Goal: Find contact information: Find contact information

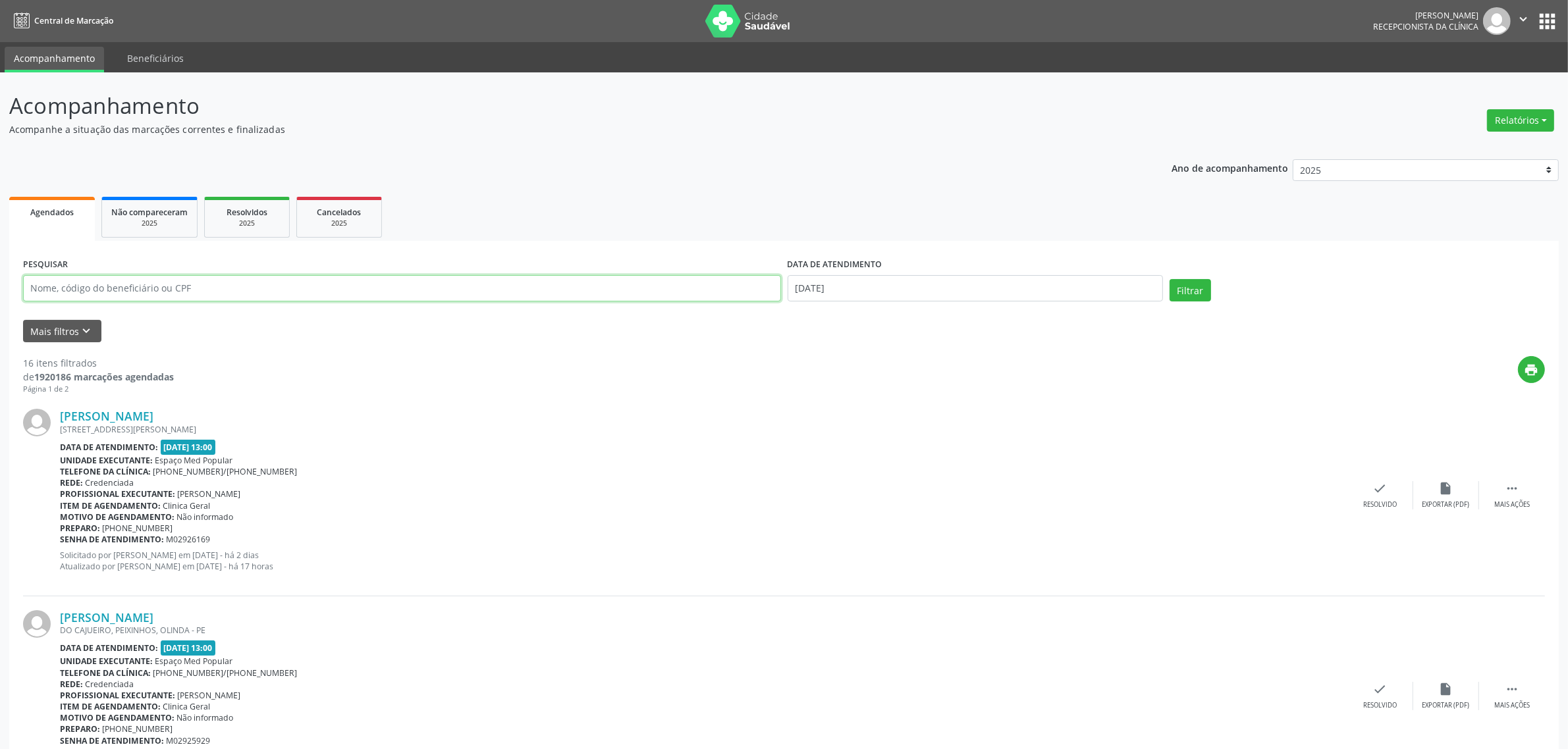
click at [518, 288] on input "text" at bounding box center [402, 288] width 758 height 26
type input "LYGIA"
click at [1170, 279] on button "Filtrar" at bounding box center [1191, 290] width 42 height 22
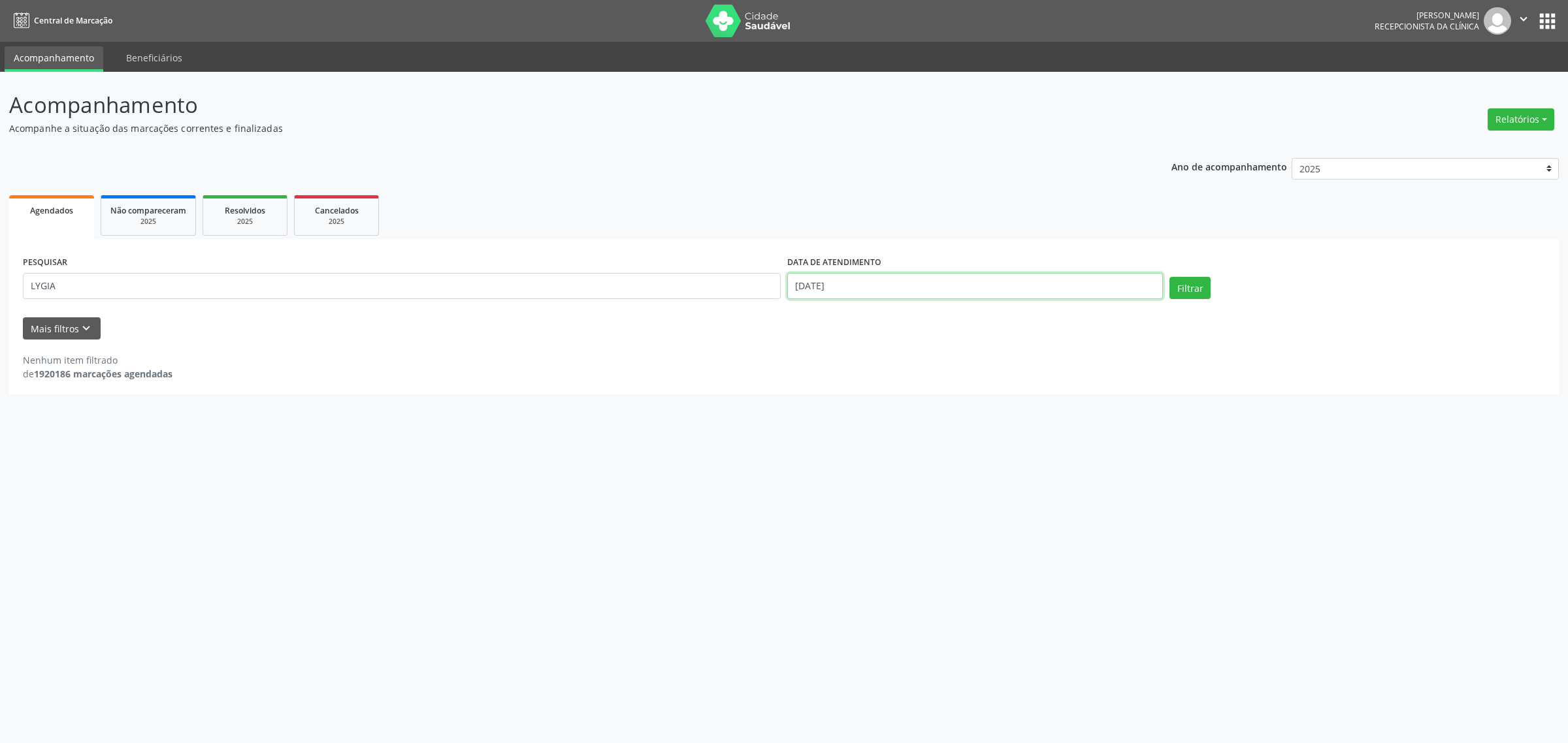
click at [1097, 284] on input "[DATE]" at bounding box center [975, 286] width 376 height 26
click at [909, 371] on span "11" at bounding box center [911, 380] width 25 height 25
type input "[DATE]"
click at [909, 371] on span "11" at bounding box center [911, 380] width 25 height 25
click at [1185, 287] on button "Filtrar" at bounding box center [1190, 288] width 41 height 22
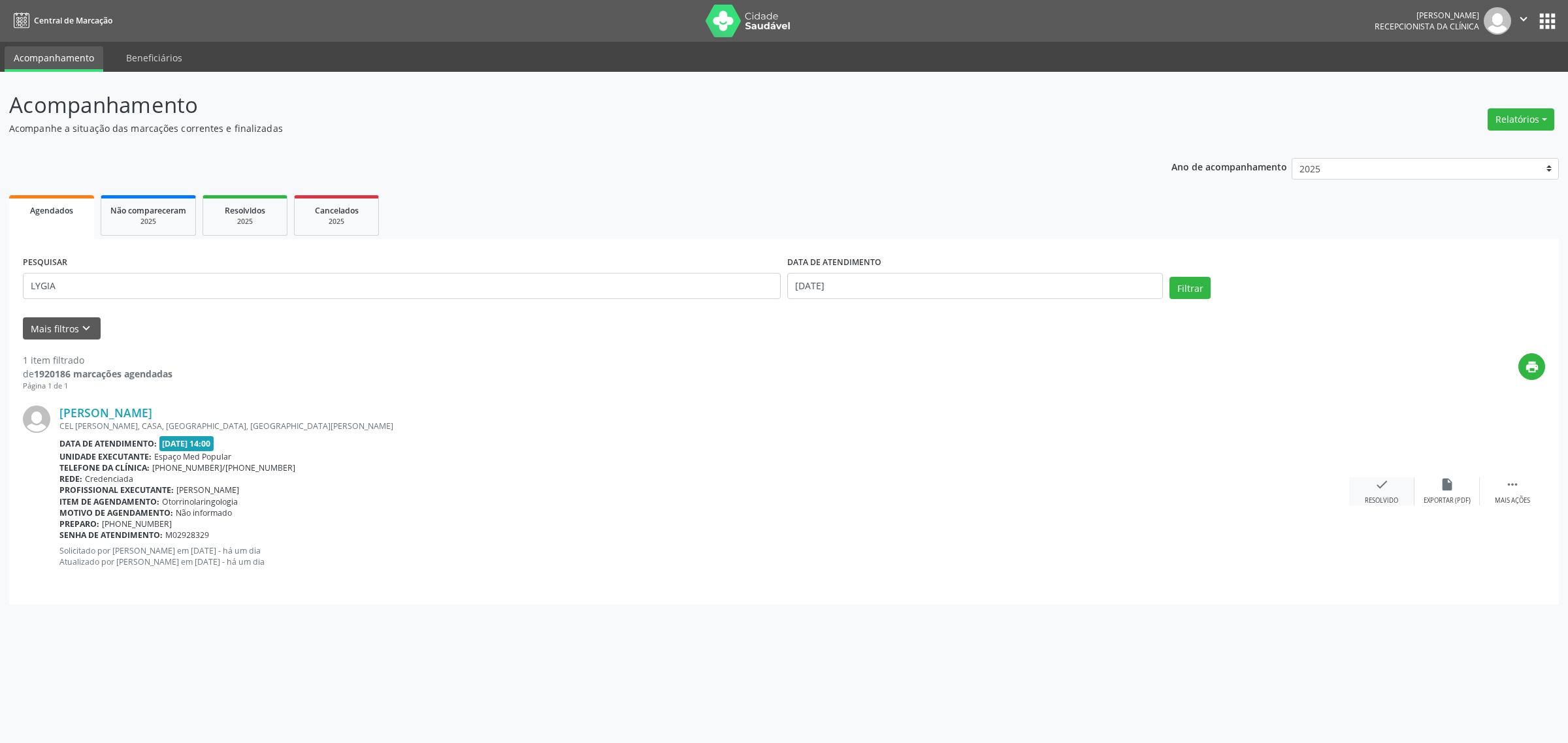
click at [1368, 485] on div "check Resolvido" at bounding box center [1382, 492] width 65 height 28
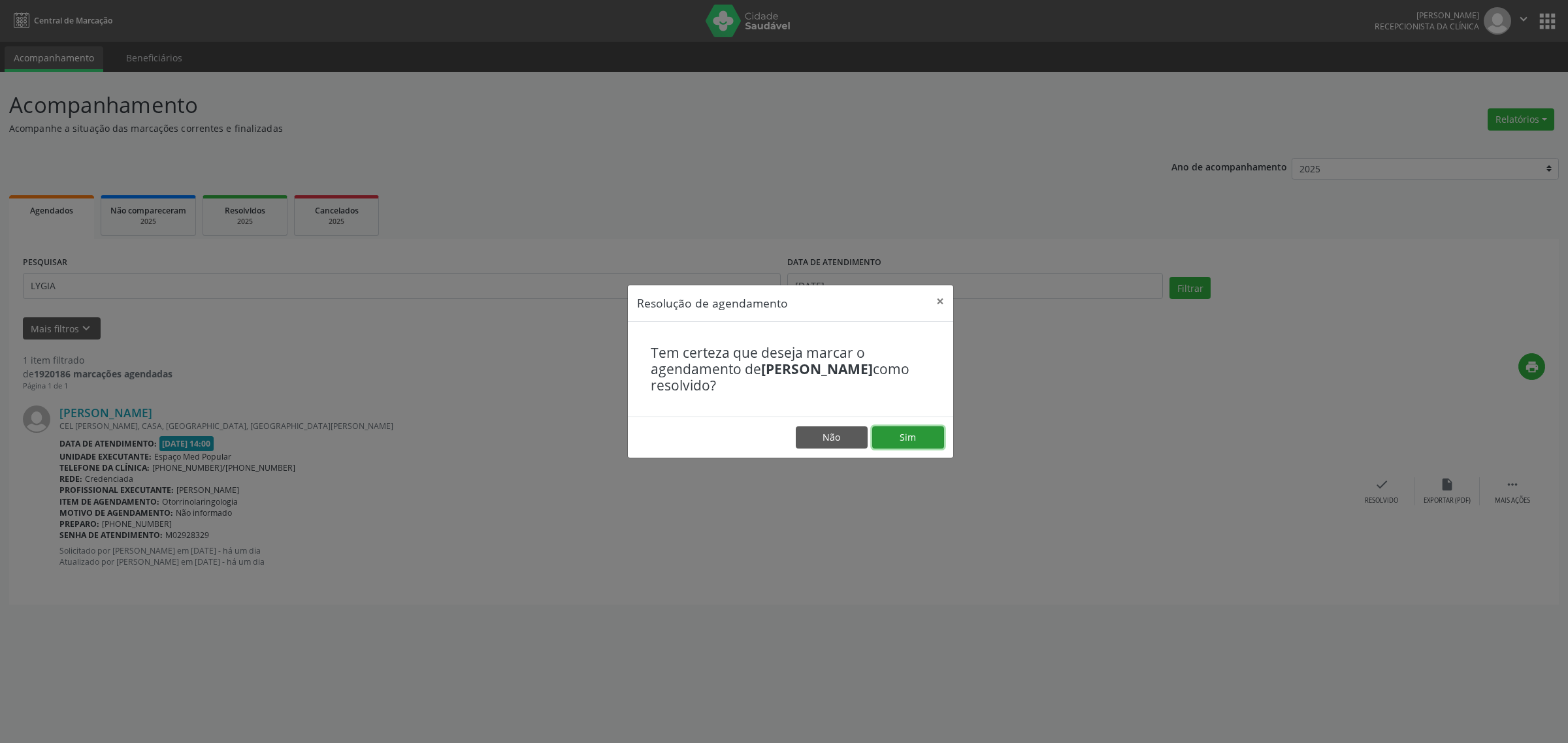
click at [915, 439] on button "Sim" at bounding box center [908, 438] width 72 height 22
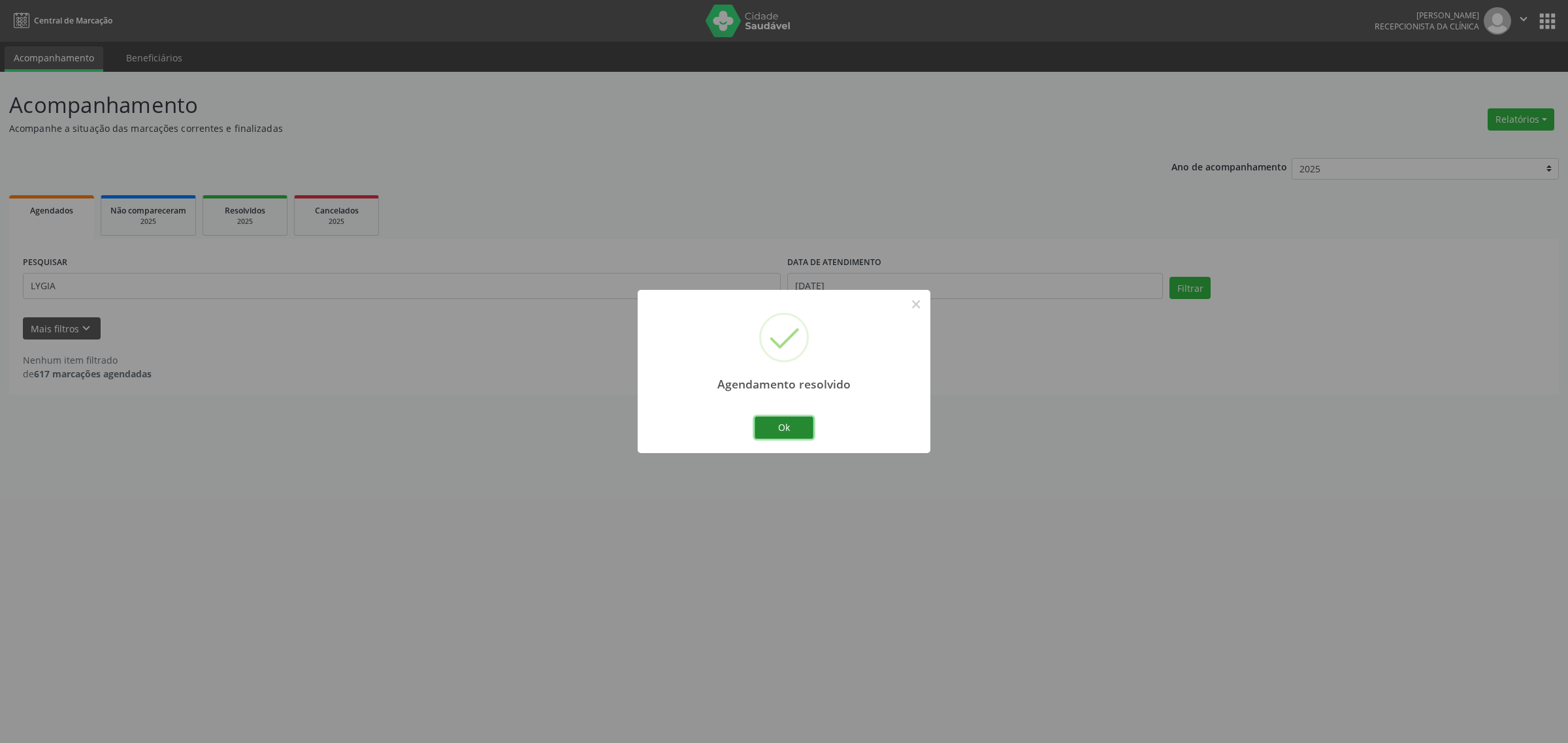
click at [788, 426] on button "Ok" at bounding box center [783, 428] width 59 height 22
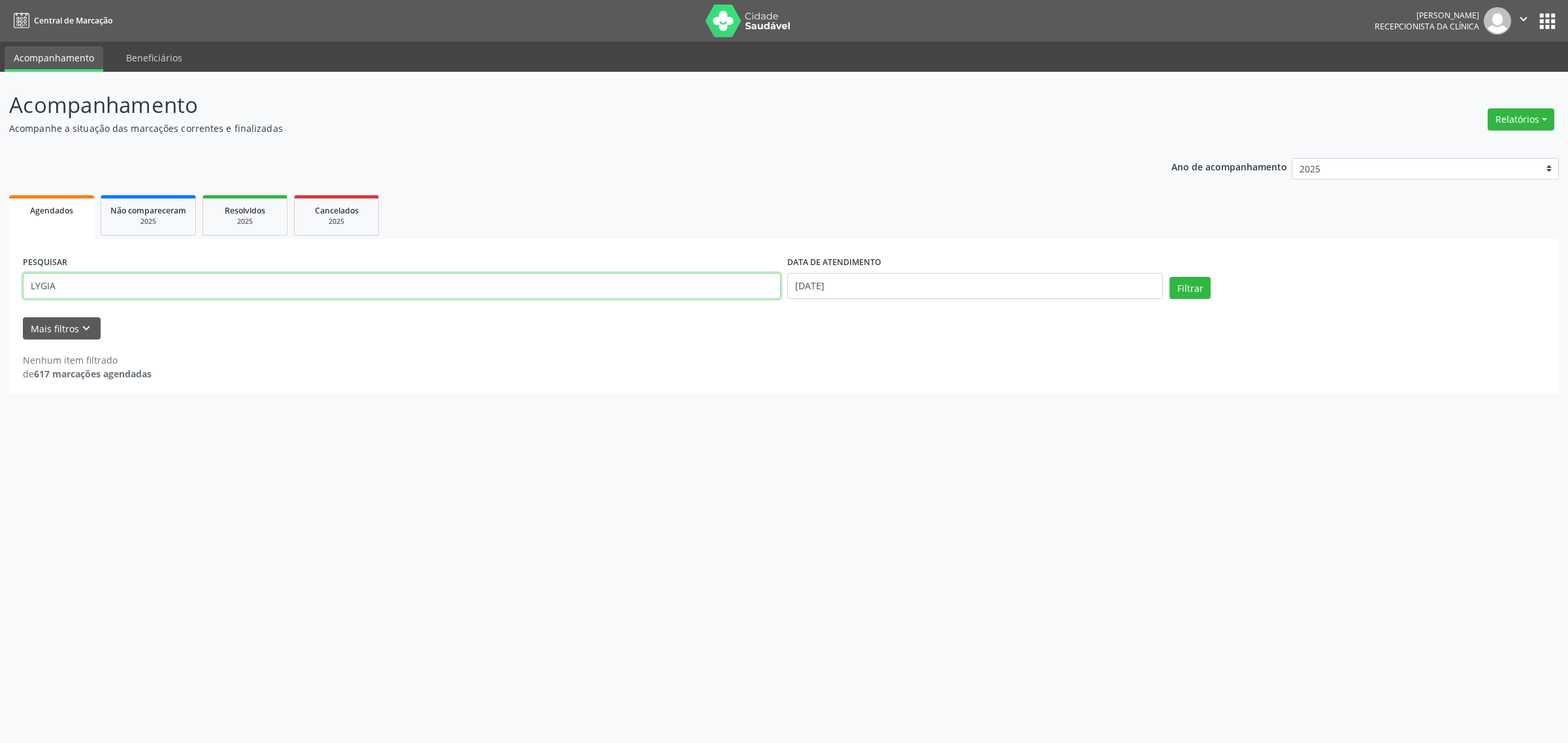
drag, startPoint x: 152, startPoint y: 283, endPoint x: 8, endPoint y: 304, distance: 145.5
click at [9, 304] on div "PESQUISAR LYGIA DATA DE ATENDIMENTO [DATE] Filtrar UNIDADE EXECUTANTE Selecione…" at bounding box center [784, 317] width 1550 height 156
click at [1169, 277] on button "Filtrar" at bounding box center [1190, 288] width 41 height 22
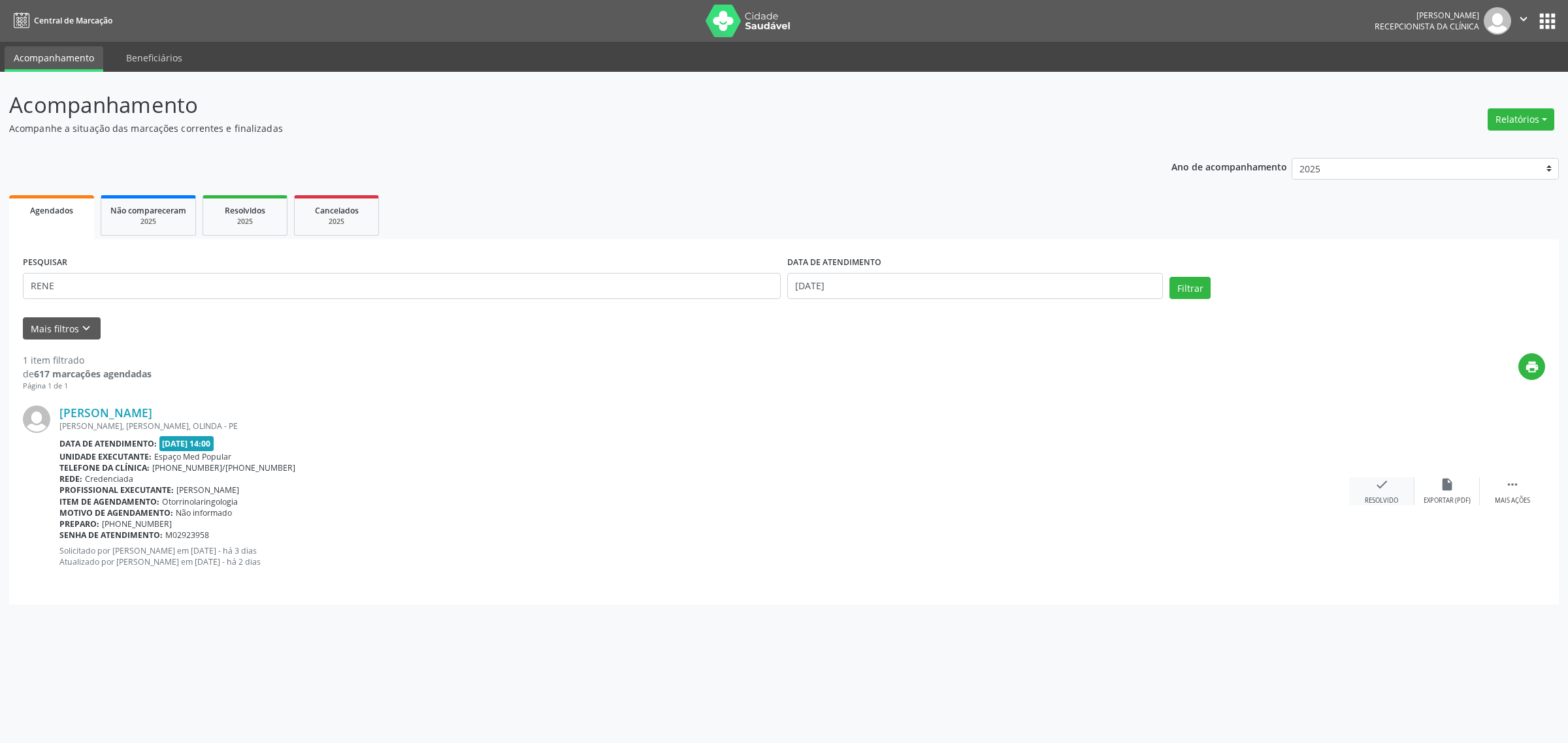
click at [1383, 481] on icon "check" at bounding box center [1381, 484] width 14 height 14
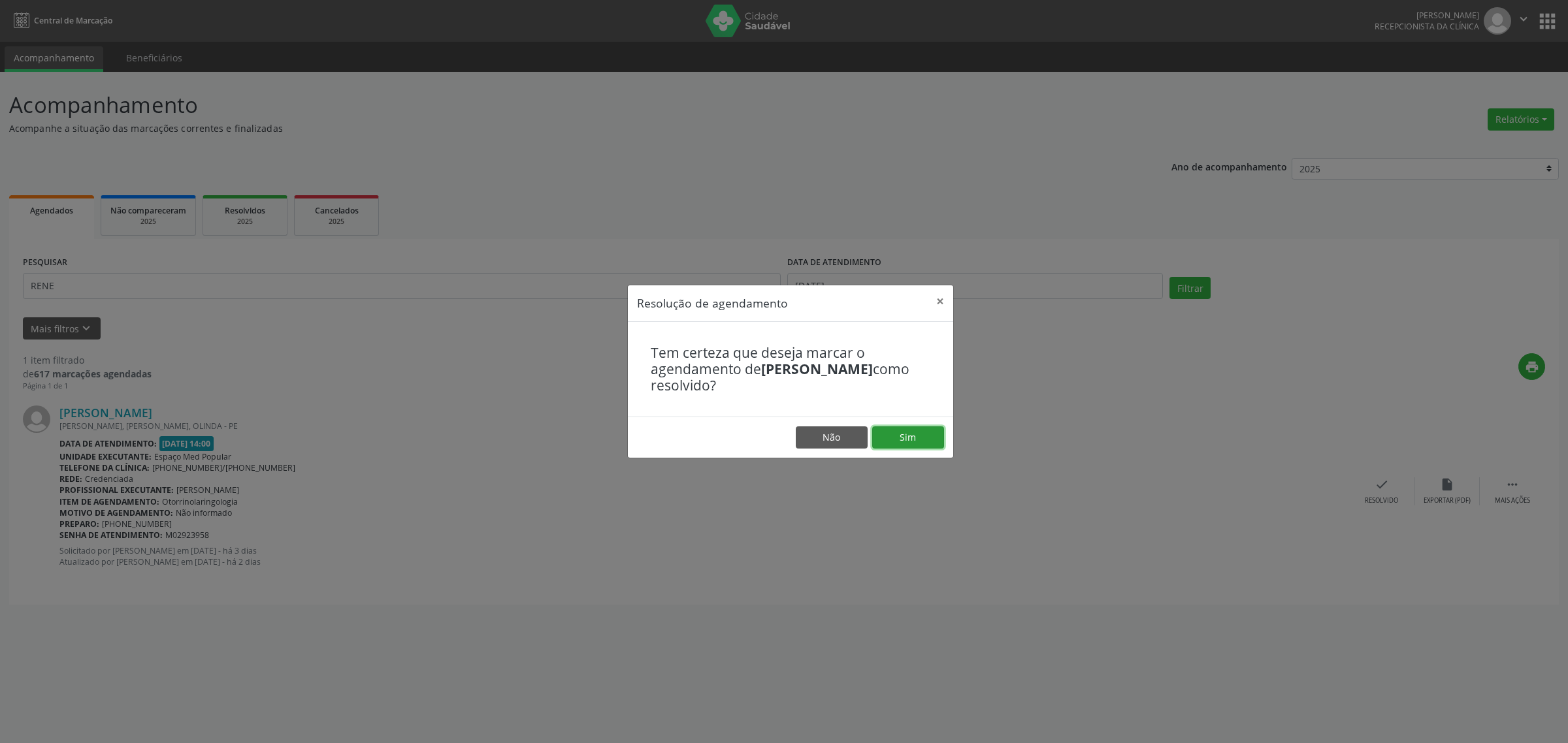
click at [898, 439] on button "Sim" at bounding box center [908, 438] width 72 height 22
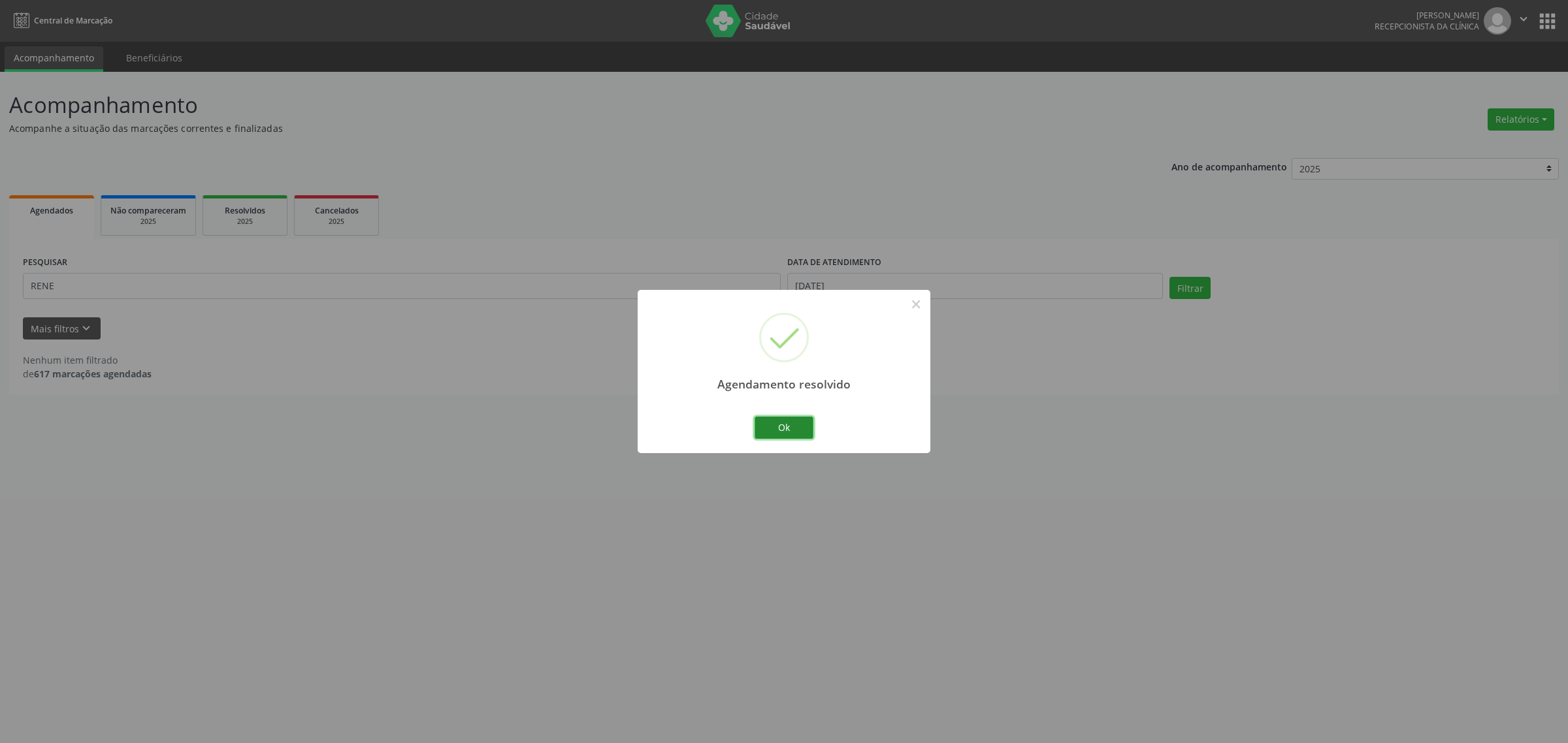
click at [791, 424] on button "Ok" at bounding box center [783, 428] width 59 height 22
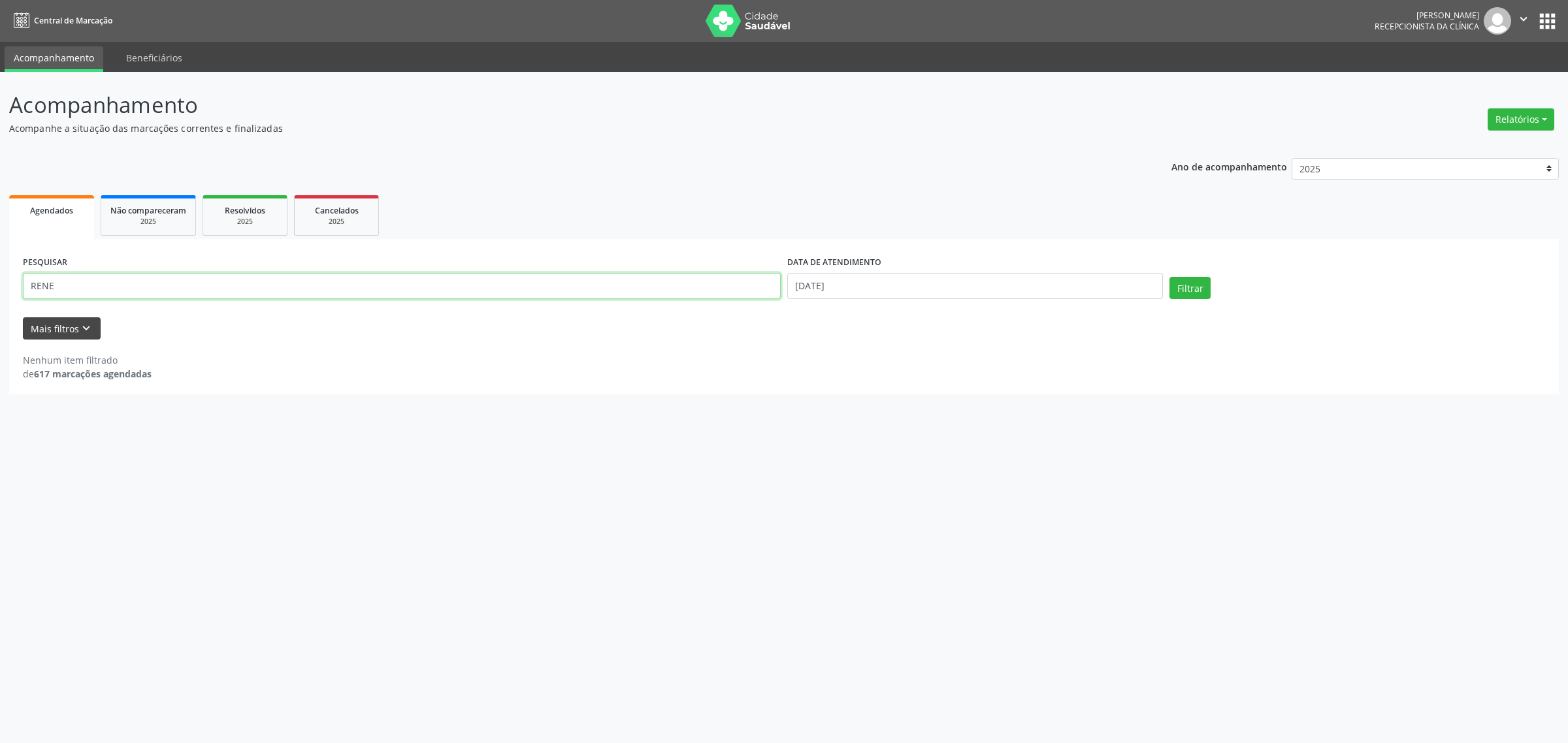
drag, startPoint x: 92, startPoint y: 290, endPoint x: 21, endPoint y: 329, distance: 81.0
click at [0, 301] on div "Acompanhamento Acompanhe a situação das marcações correntes e finalizadas Relat…" at bounding box center [784, 407] width 1568 height 671
click at [1169, 277] on button "Filtrar" at bounding box center [1190, 288] width 41 height 22
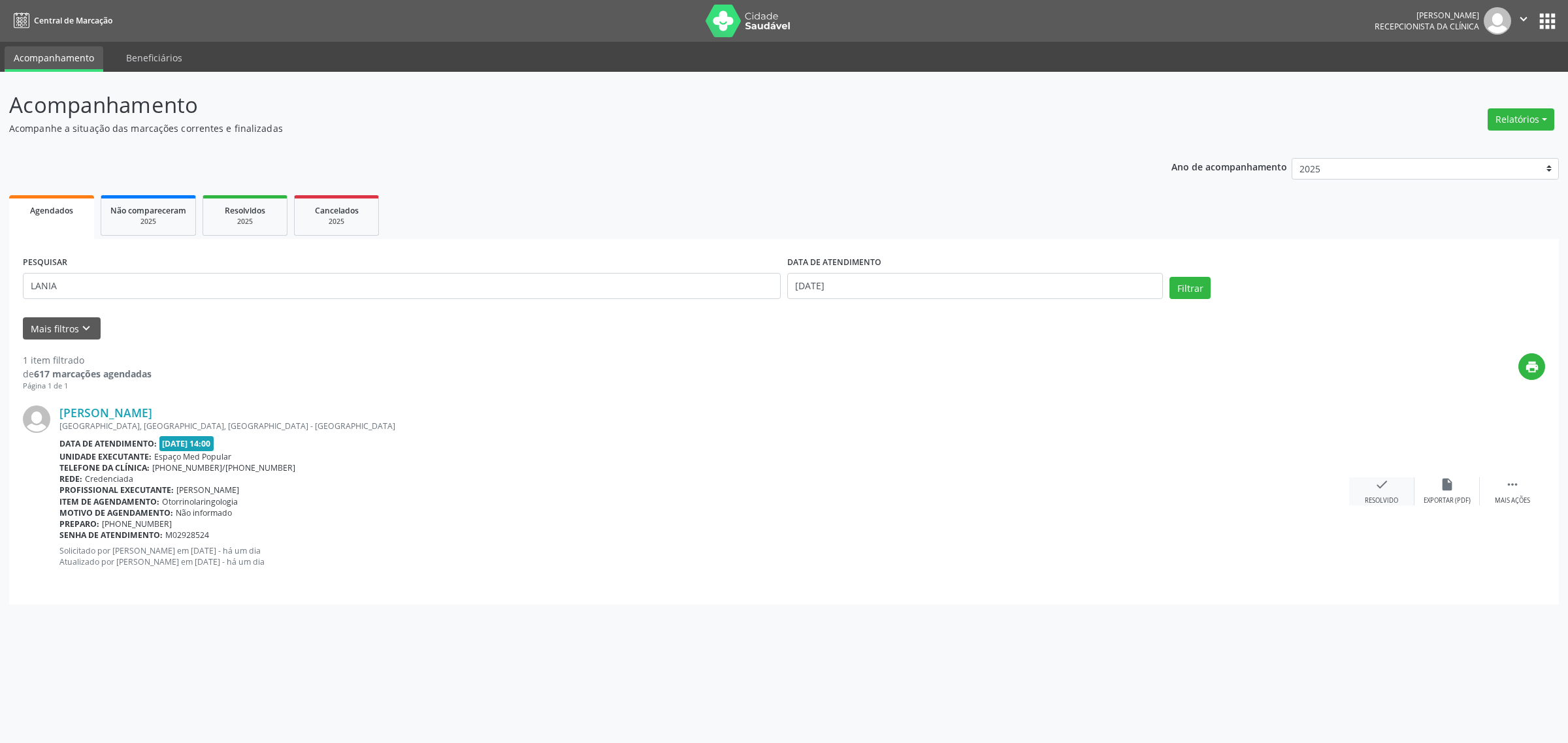
click at [1383, 490] on icon "check" at bounding box center [1381, 484] width 14 height 14
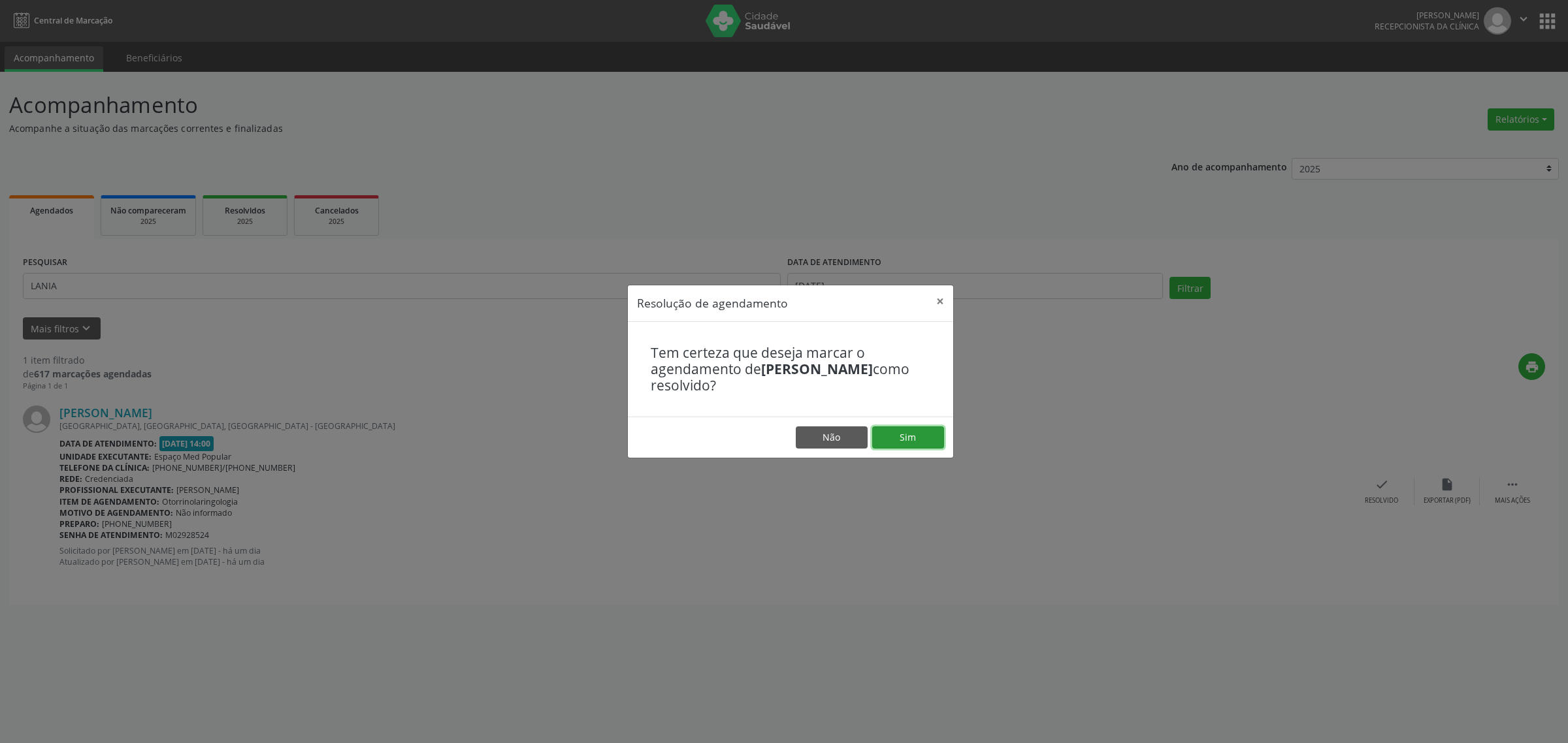
click at [909, 439] on button "Sim" at bounding box center [908, 438] width 72 height 22
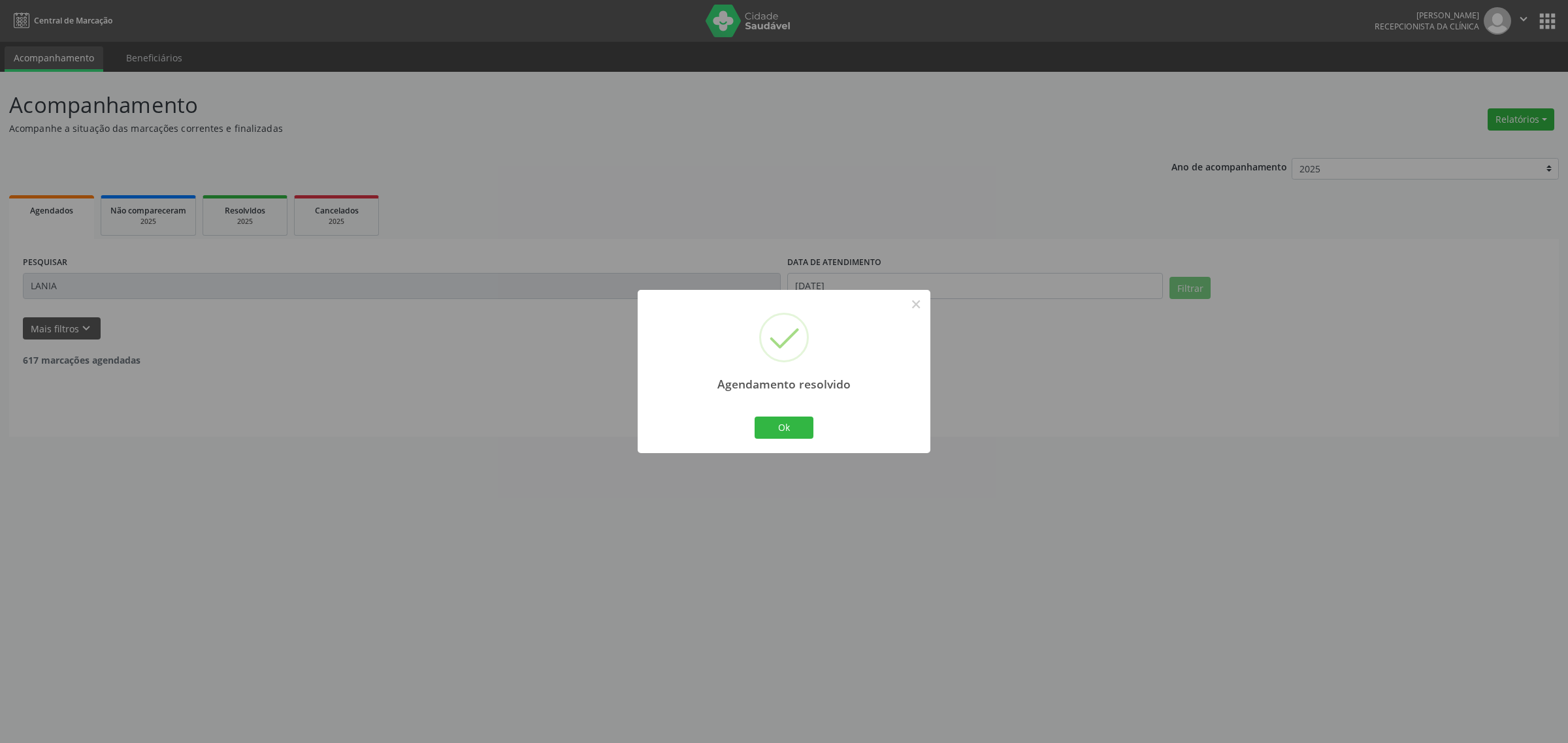
click at [82, 290] on div "Agendamento resolvido × Ok Cancel" at bounding box center [784, 371] width 1568 height 743
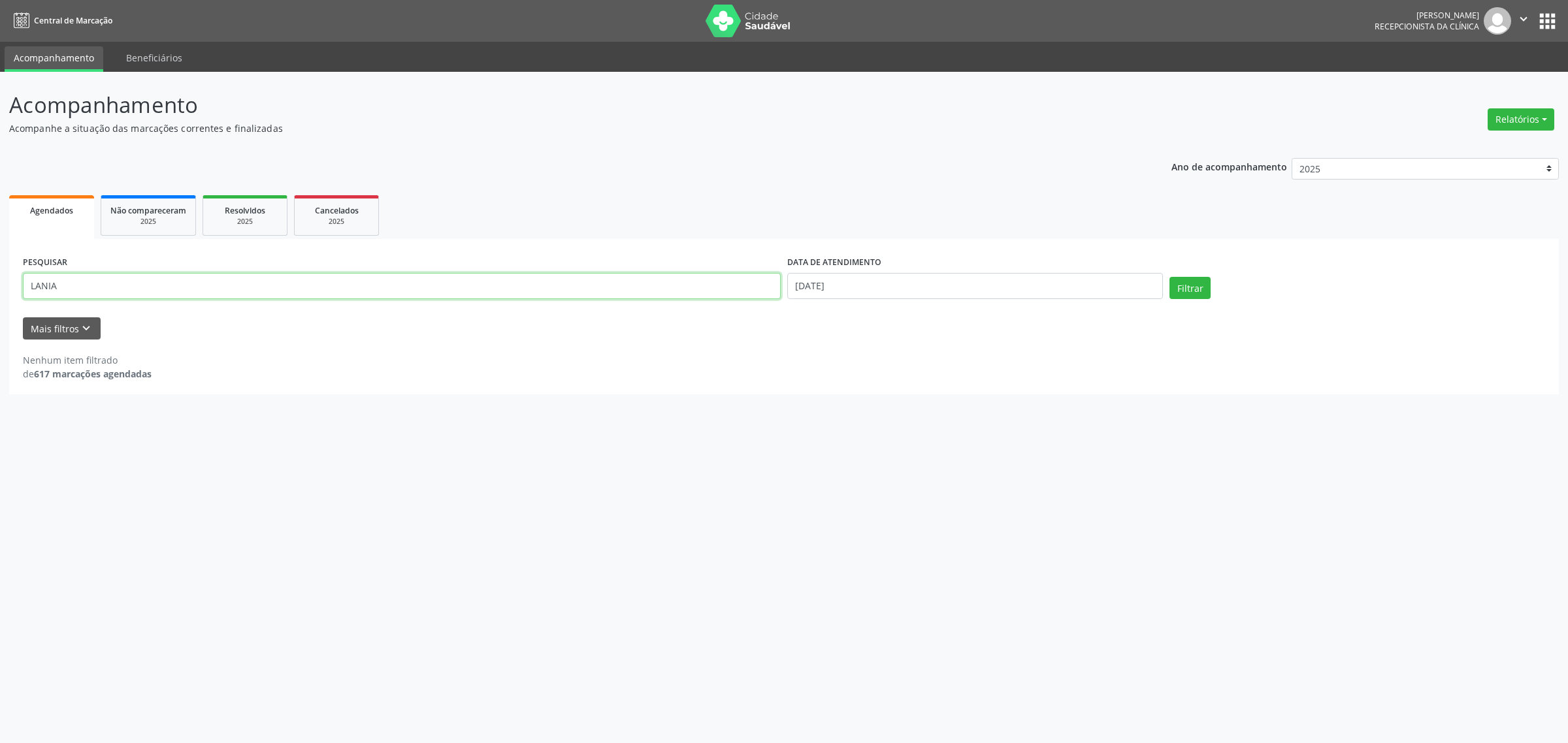
drag, startPoint x: 77, startPoint y: 281, endPoint x: 0, endPoint y: 292, distance: 77.8
click at [0, 292] on div "Acompanhamento Acompanhe a situação das marcações correntes e finalizadas Relat…" at bounding box center [784, 407] width 1568 height 671
click at [1169, 277] on button "Filtrar" at bounding box center [1190, 288] width 41 height 22
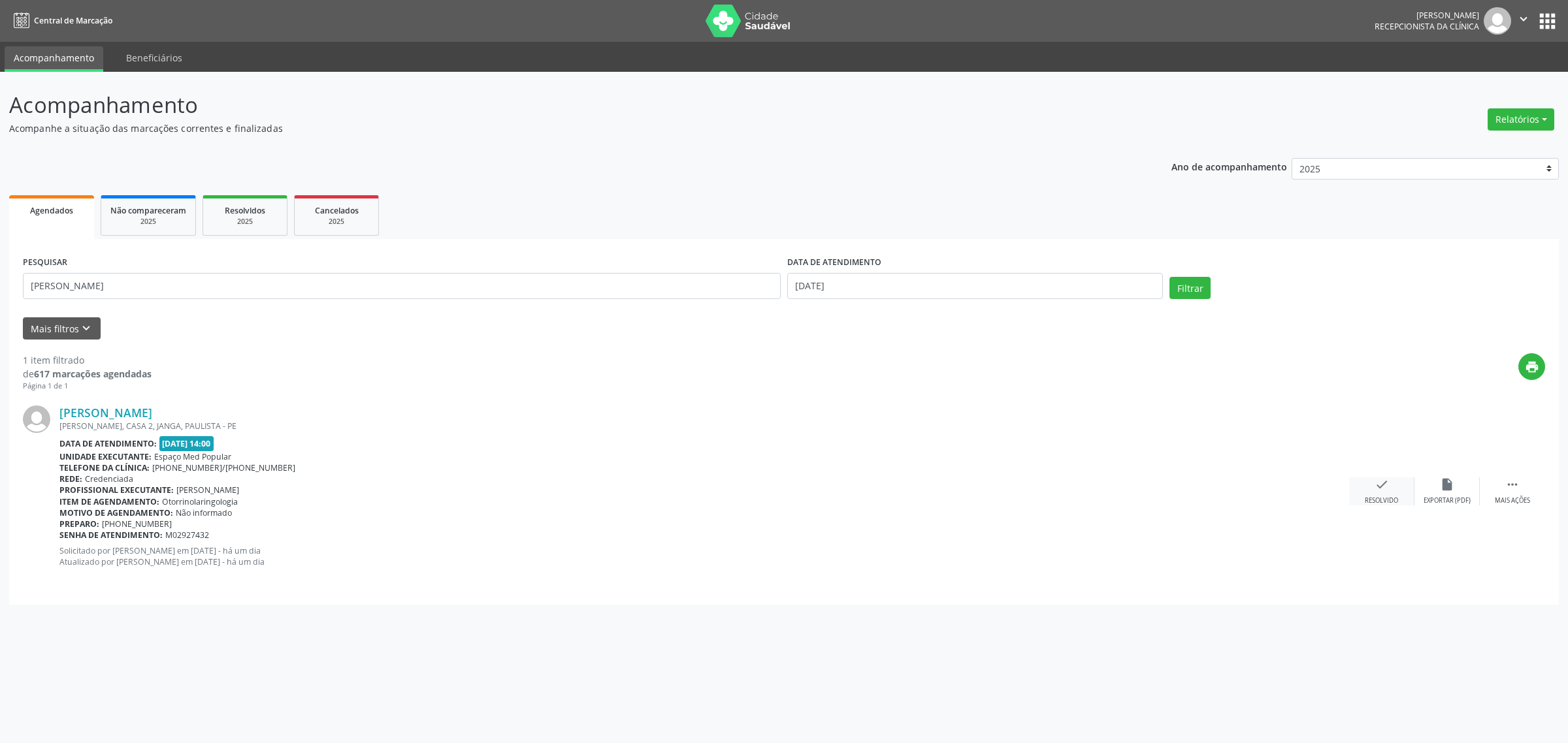
click at [1378, 497] on div "Resolvido" at bounding box center [1381, 501] width 33 height 9
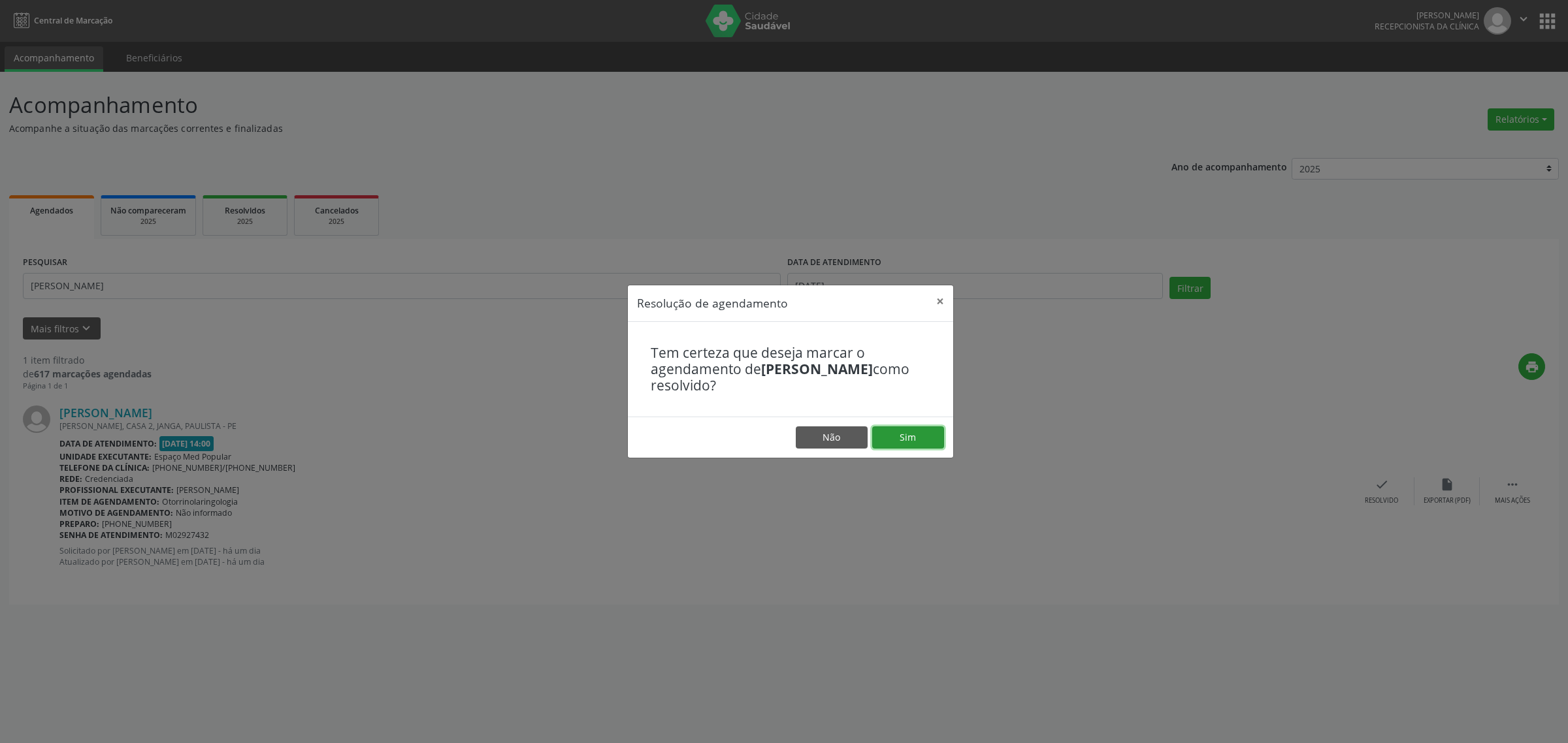
click at [910, 441] on button "Sim" at bounding box center [908, 438] width 72 height 22
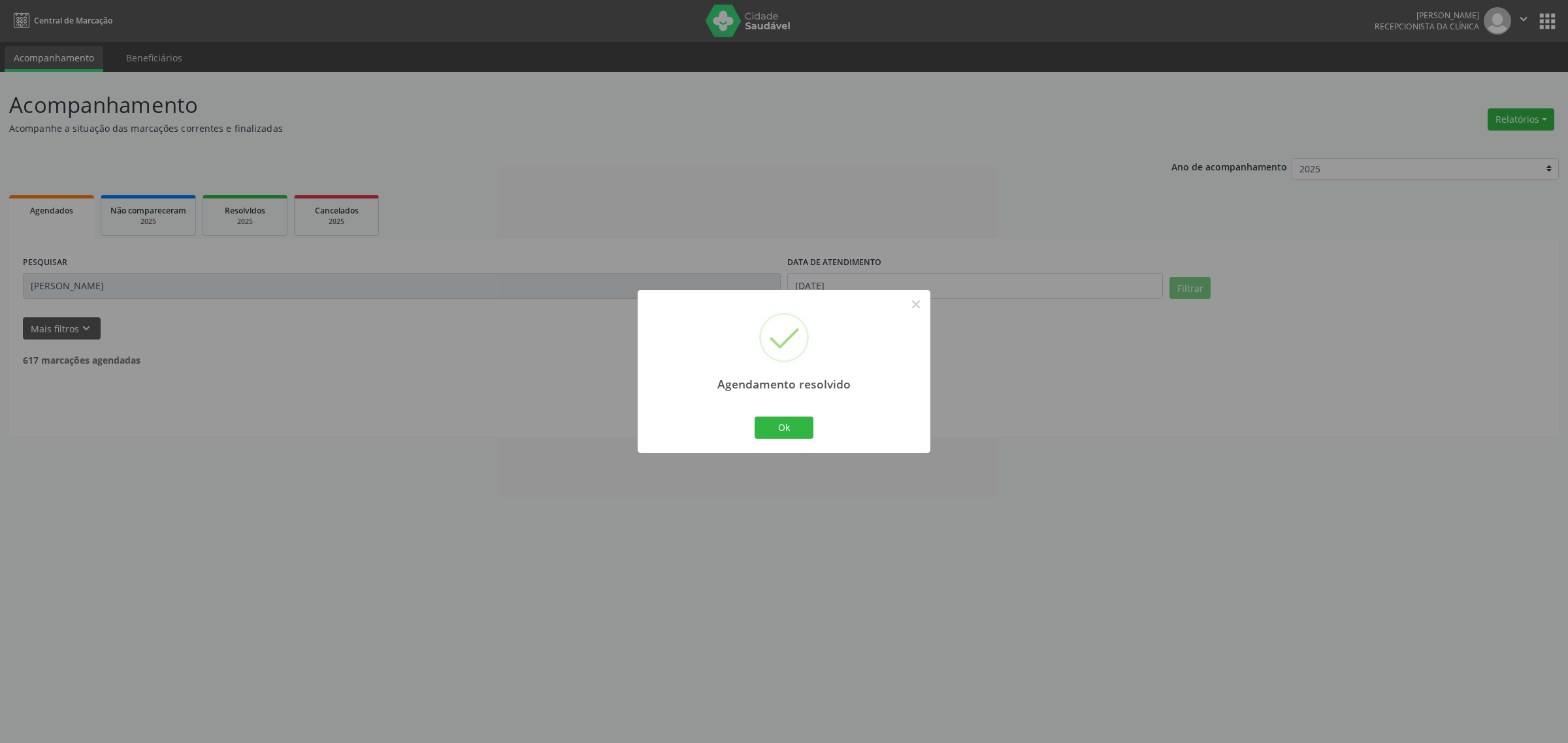
drag, startPoint x: 64, startPoint y: 289, endPoint x: 38, endPoint y: 289, distance: 26.0
click at [38, 289] on div "Agendamento resolvido × Ok Cancel" at bounding box center [784, 371] width 1568 height 743
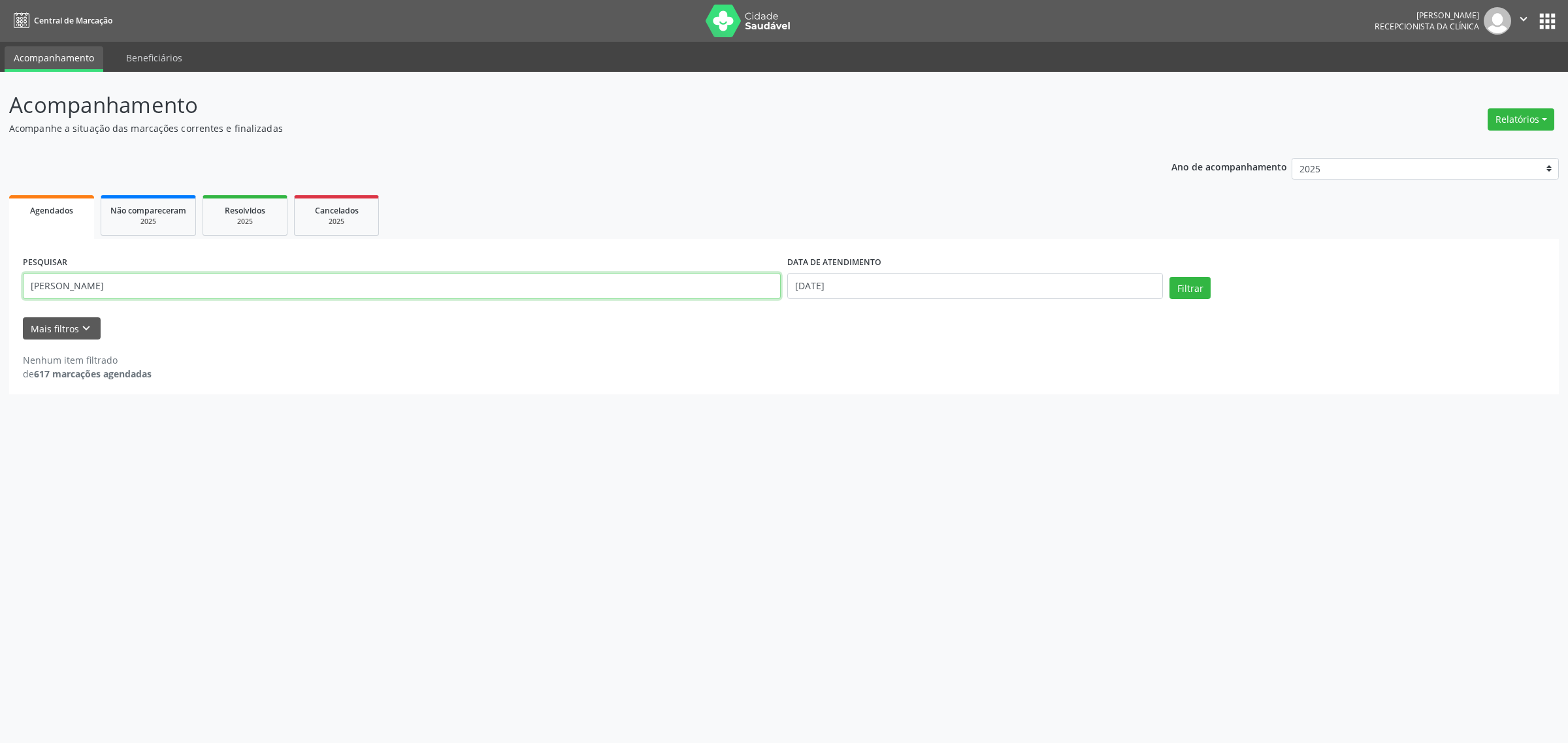
drag, startPoint x: 93, startPoint y: 287, endPoint x: 0, endPoint y: 301, distance: 94.0
click at [0, 301] on div "Acompanhamento Acompanhe a situação das marcações correntes e finalizadas Relat…" at bounding box center [784, 407] width 1568 height 671
click at [1169, 277] on button "Filtrar" at bounding box center [1190, 288] width 41 height 22
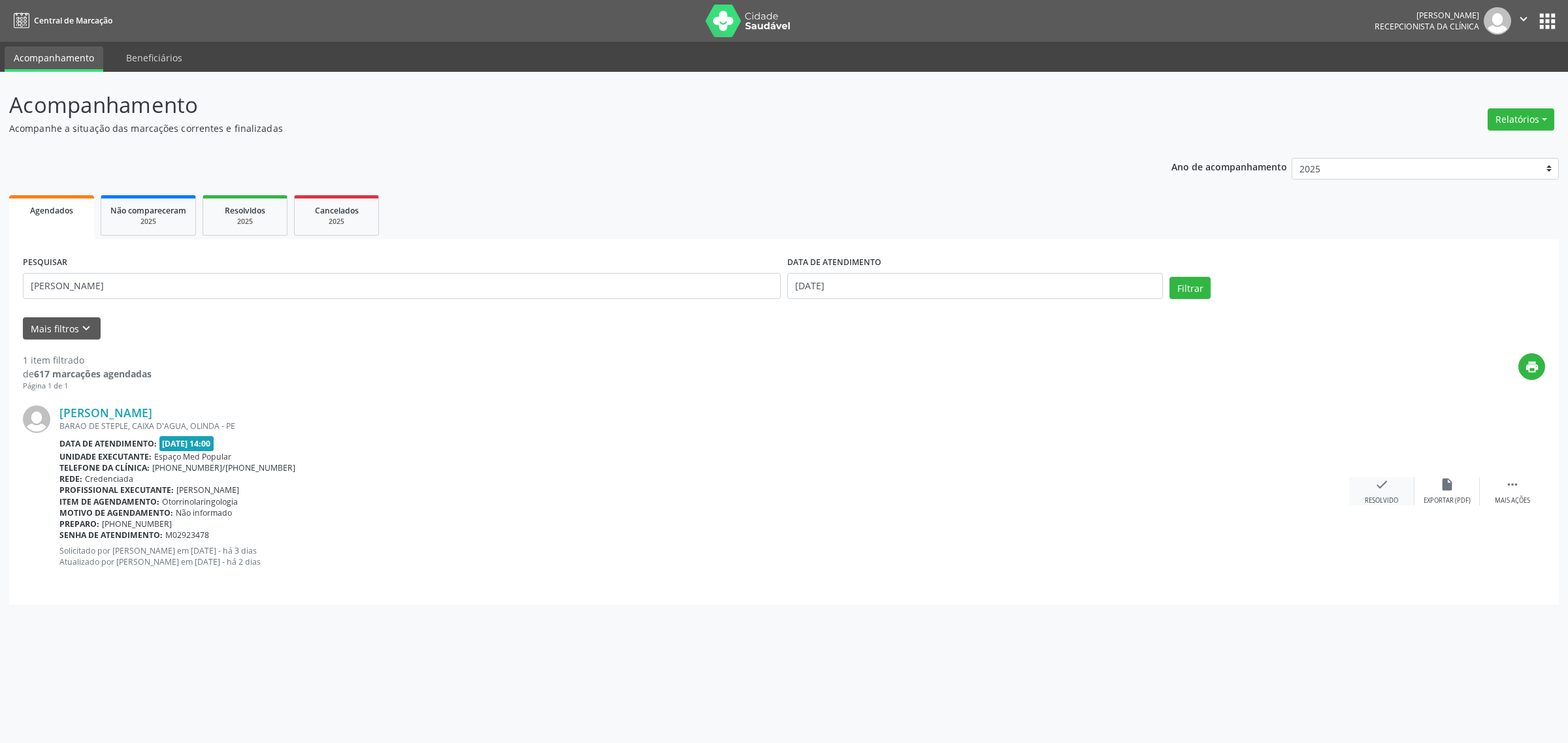
click at [1380, 482] on icon "check" at bounding box center [1381, 484] width 14 height 14
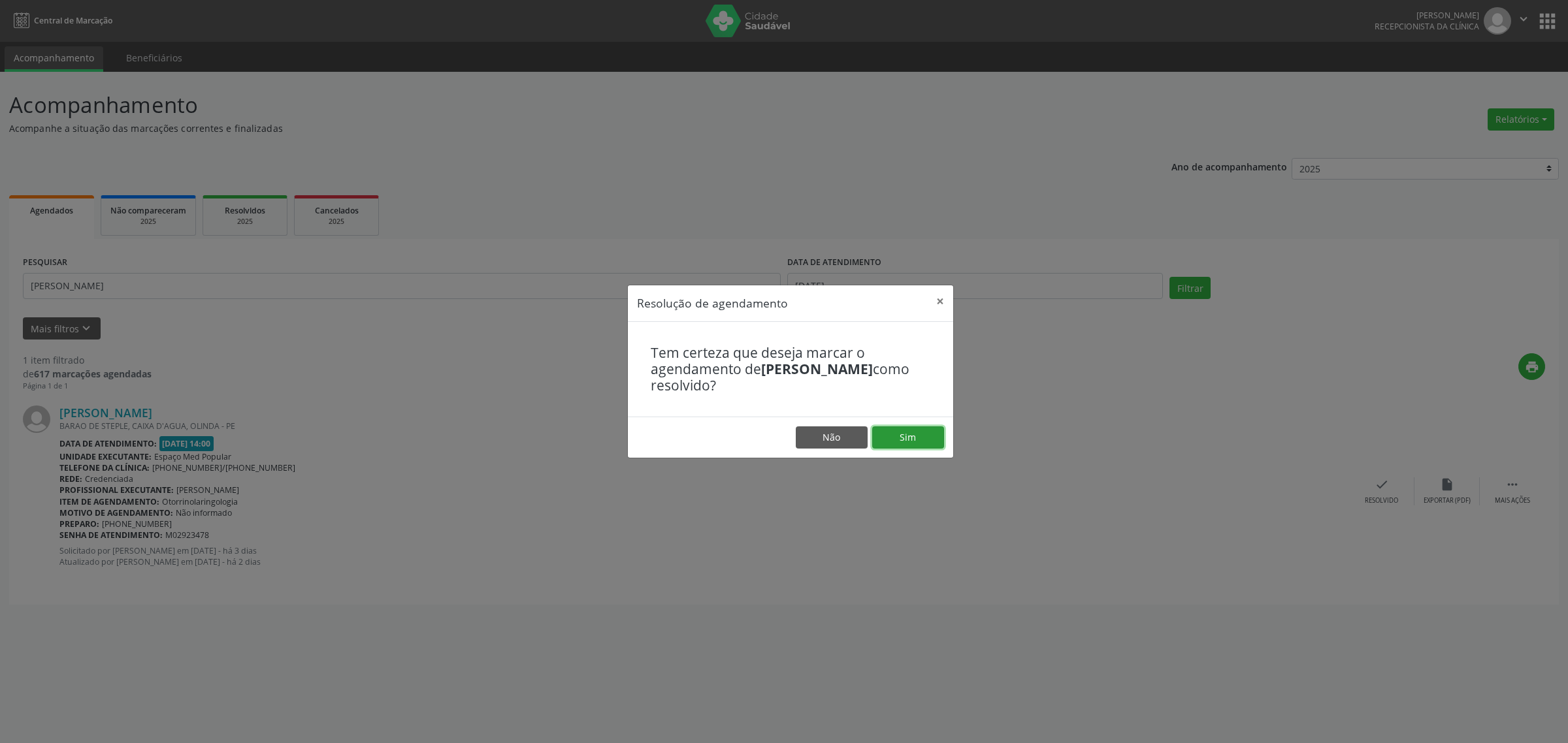
click at [903, 439] on button "Sim" at bounding box center [908, 438] width 72 height 22
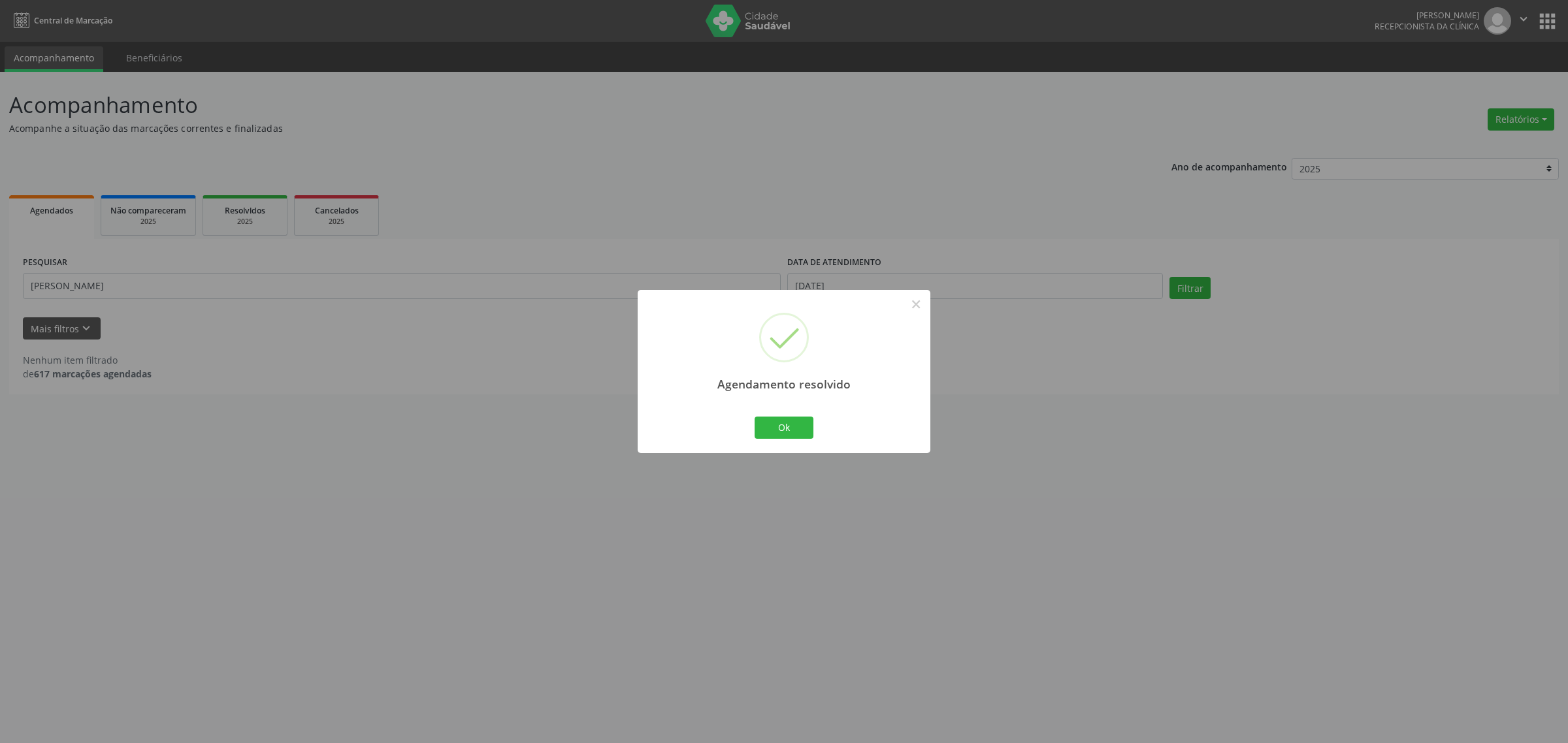
click at [220, 268] on div "Agendamento resolvido × Ok Cancel" at bounding box center [784, 371] width 1568 height 743
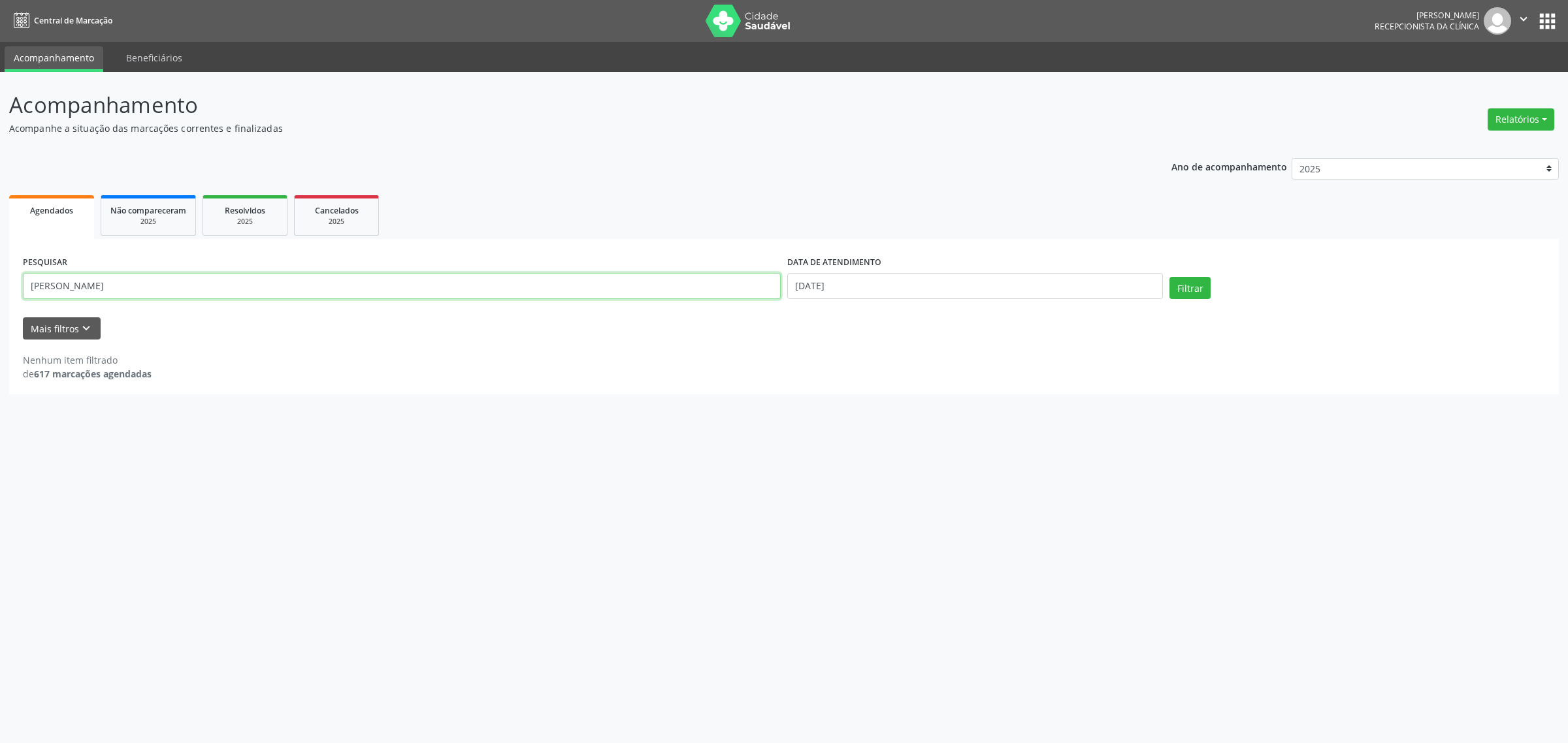
drag, startPoint x: 106, startPoint y: 287, endPoint x: 0, endPoint y: 302, distance: 107.1
click at [0, 302] on div "Acompanhamento Acompanhe a situação das marcações correntes e finalizadas Relat…" at bounding box center [784, 407] width 1568 height 671
click at [1169, 277] on button "Filtrar" at bounding box center [1190, 288] width 41 height 22
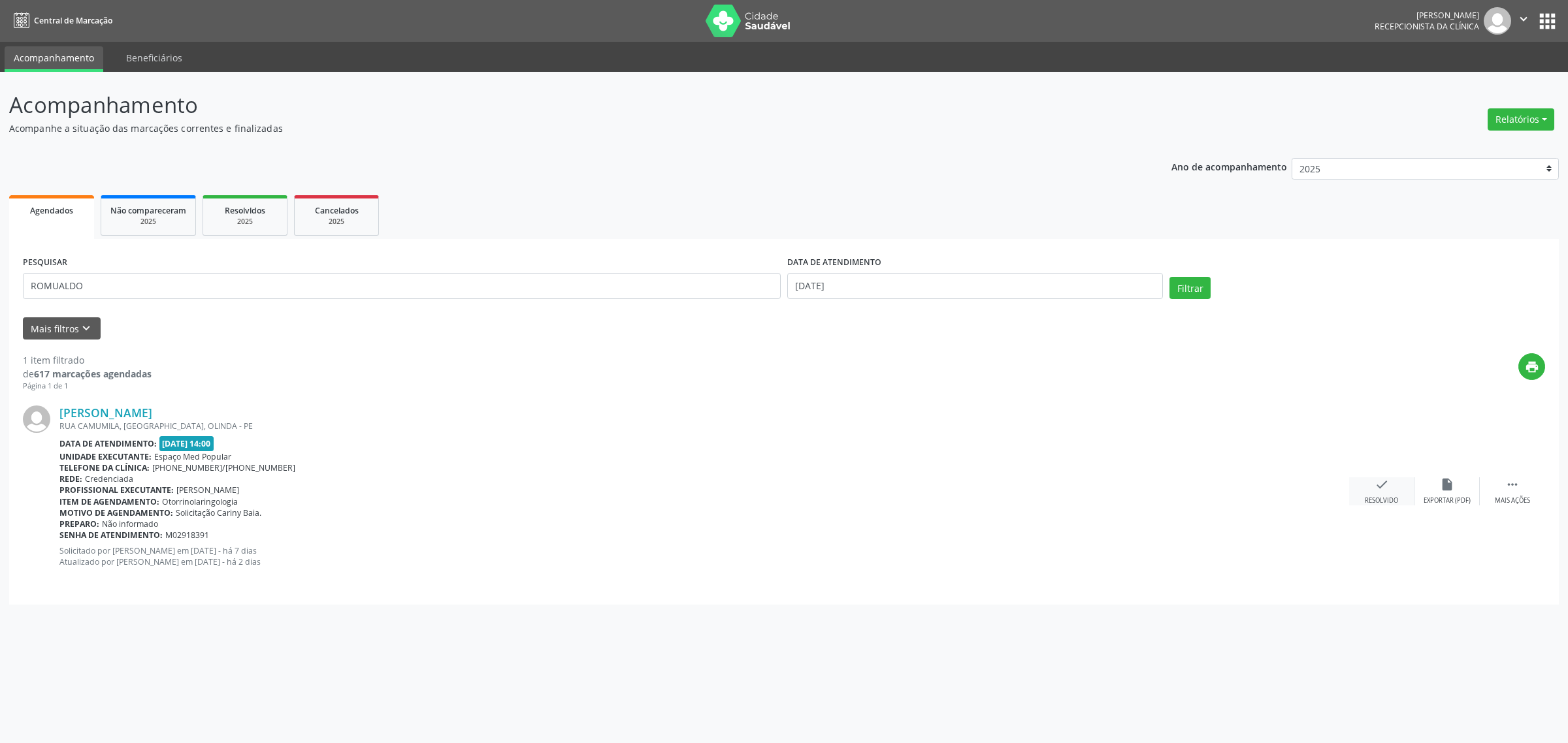
click at [1369, 490] on div "check Resolvido" at bounding box center [1382, 492] width 65 height 28
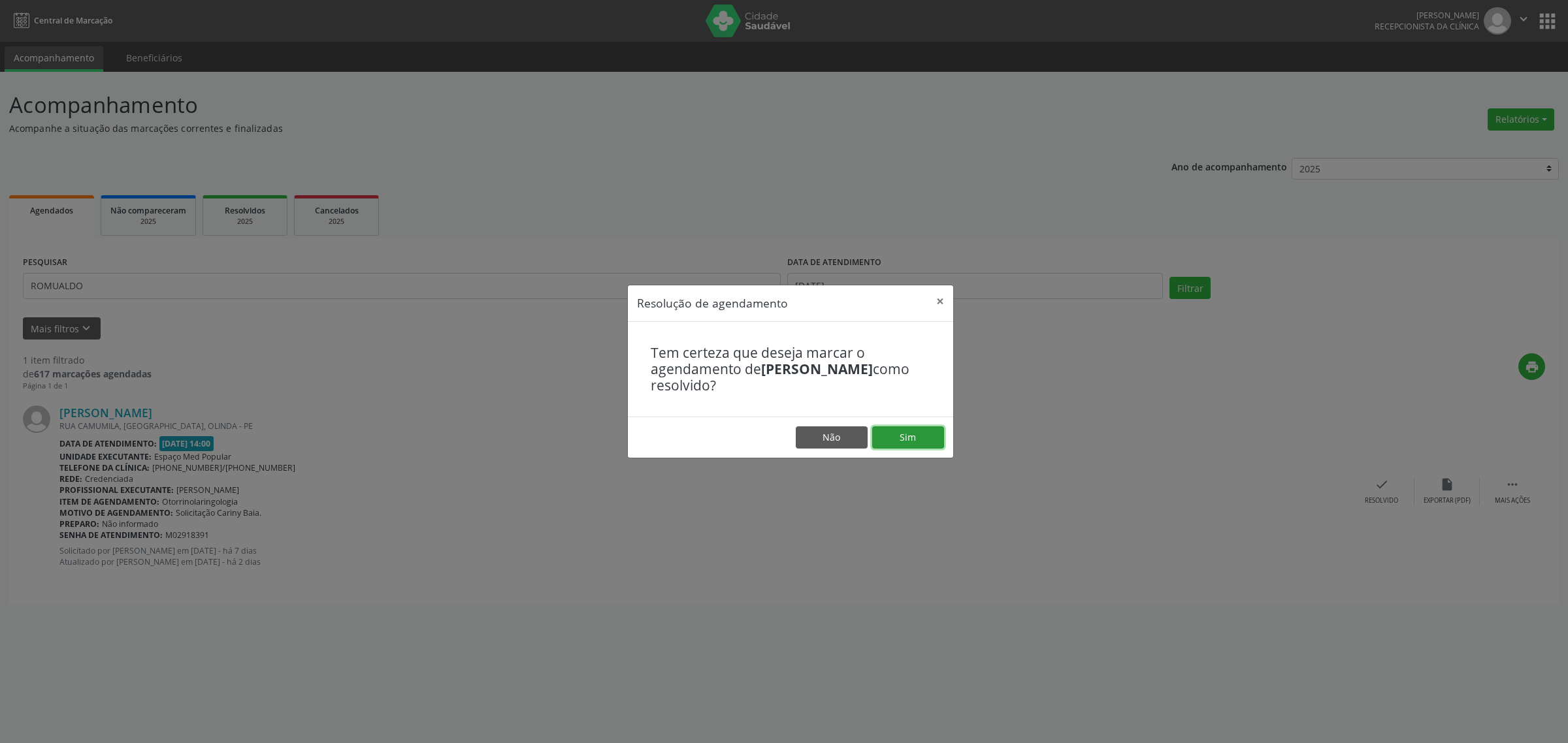
click at [900, 432] on button "Sim" at bounding box center [908, 438] width 72 height 22
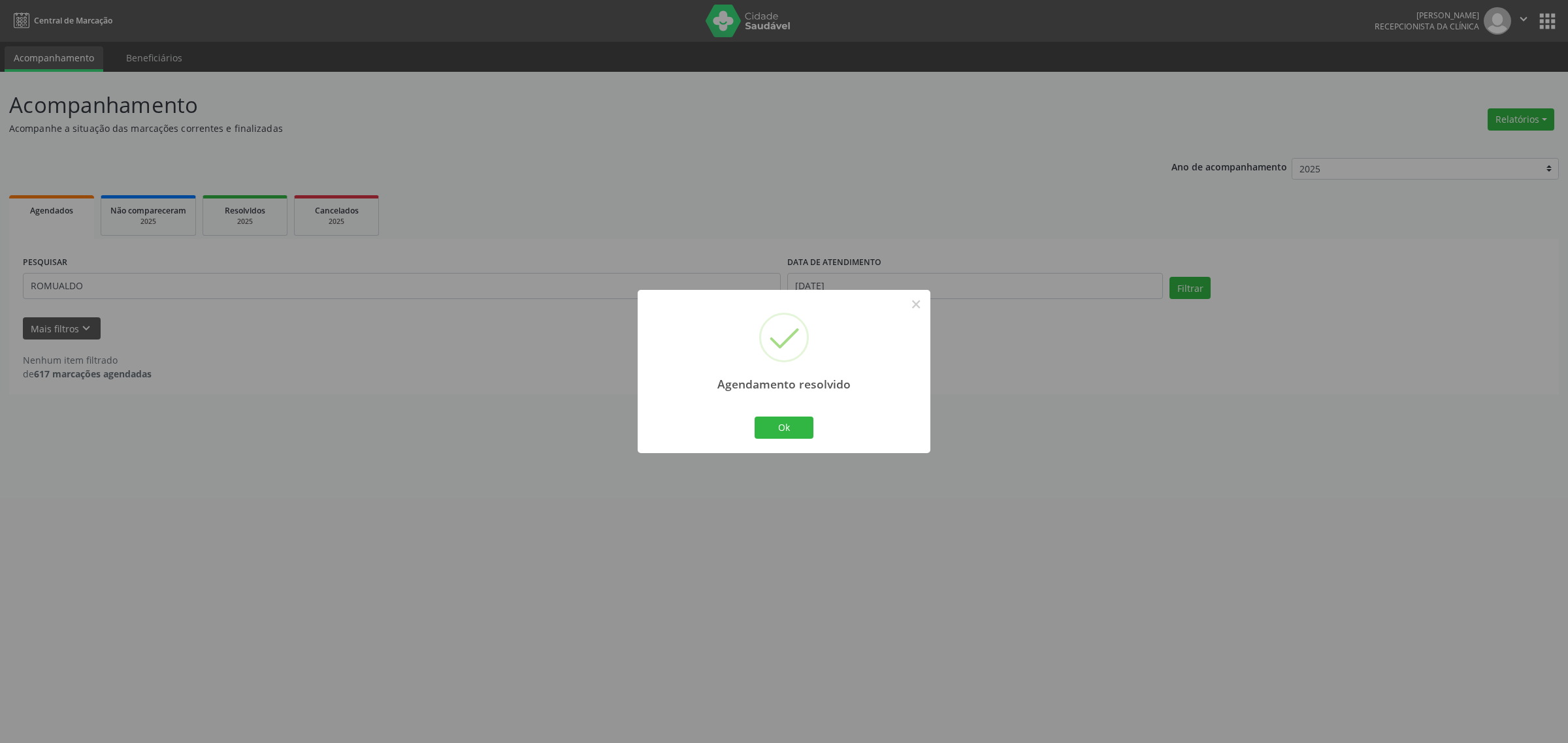
click at [351, 279] on div "Agendamento resolvido × Ok Cancel" at bounding box center [784, 371] width 1568 height 743
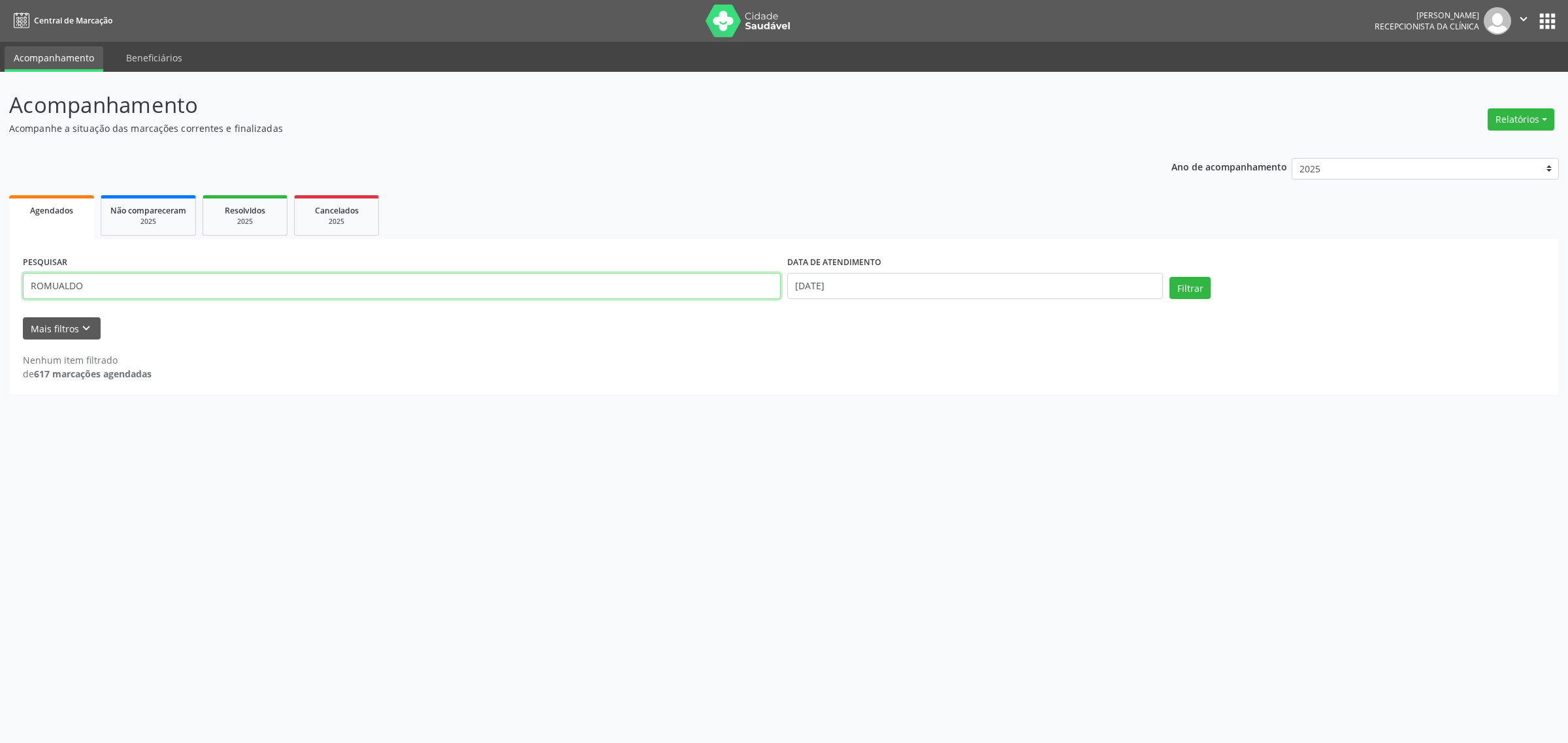
drag, startPoint x: 334, startPoint y: 279, endPoint x: 0, endPoint y: 298, distance: 334.5
click at [0, 298] on div "Acompanhamento Acompanhe a situação das marcações correntes e finalizadas Relat…" at bounding box center [784, 407] width 1568 height 671
click at [1169, 277] on button "Filtrar" at bounding box center [1190, 288] width 41 height 22
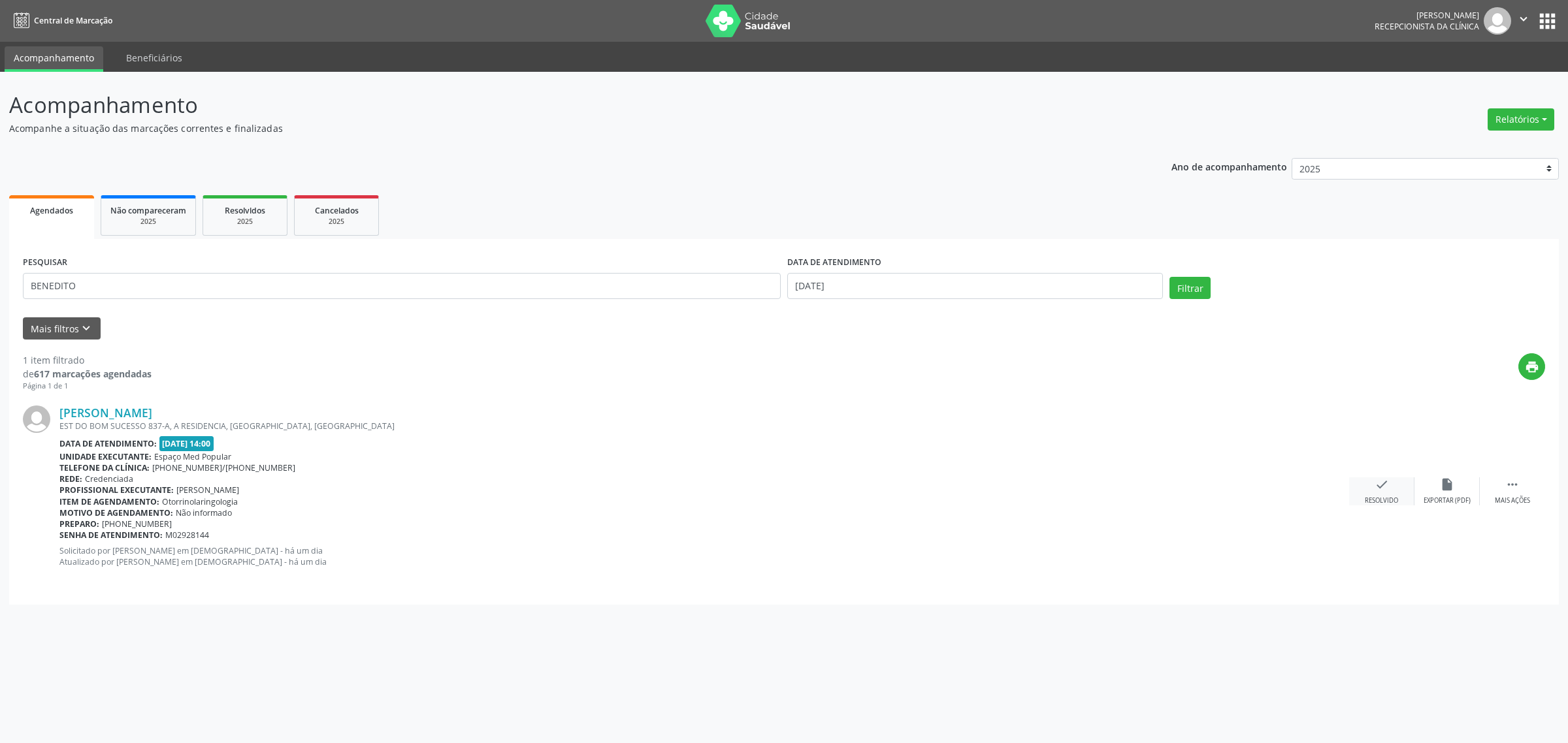
click at [1378, 484] on icon "check" at bounding box center [1381, 484] width 14 height 14
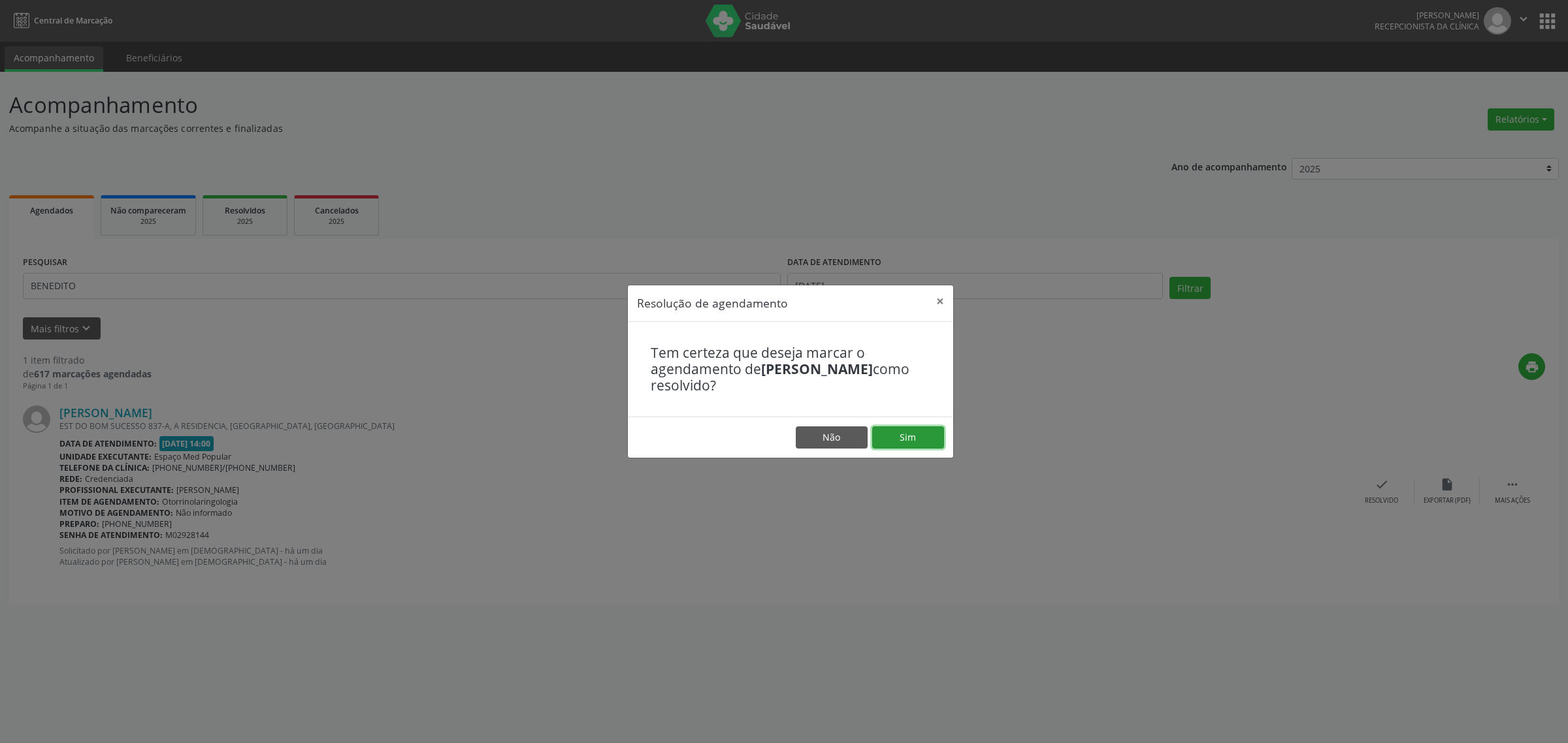
click at [923, 428] on button "Sim" at bounding box center [908, 438] width 72 height 22
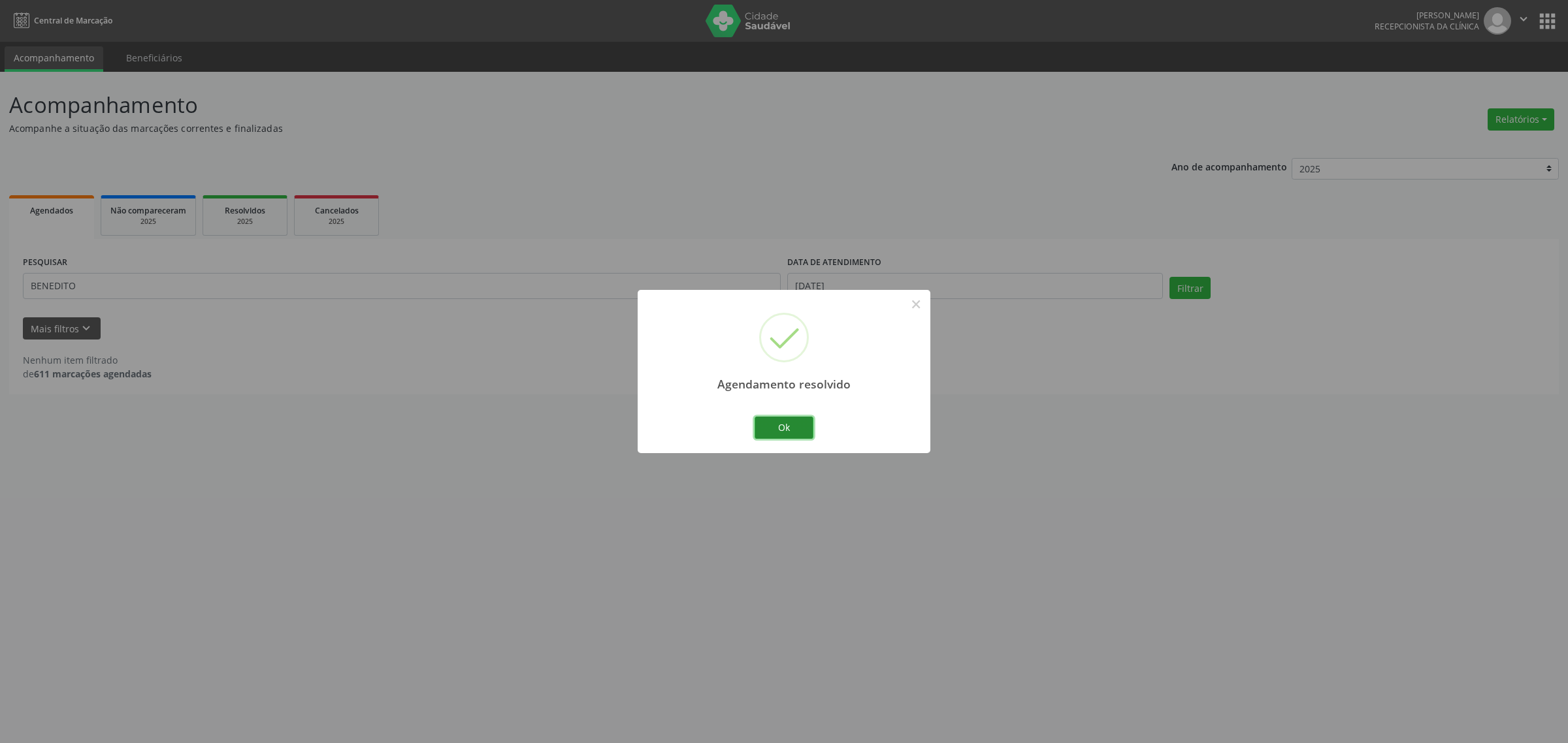
click at [766, 429] on button "Ok" at bounding box center [783, 428] width 59 height 22
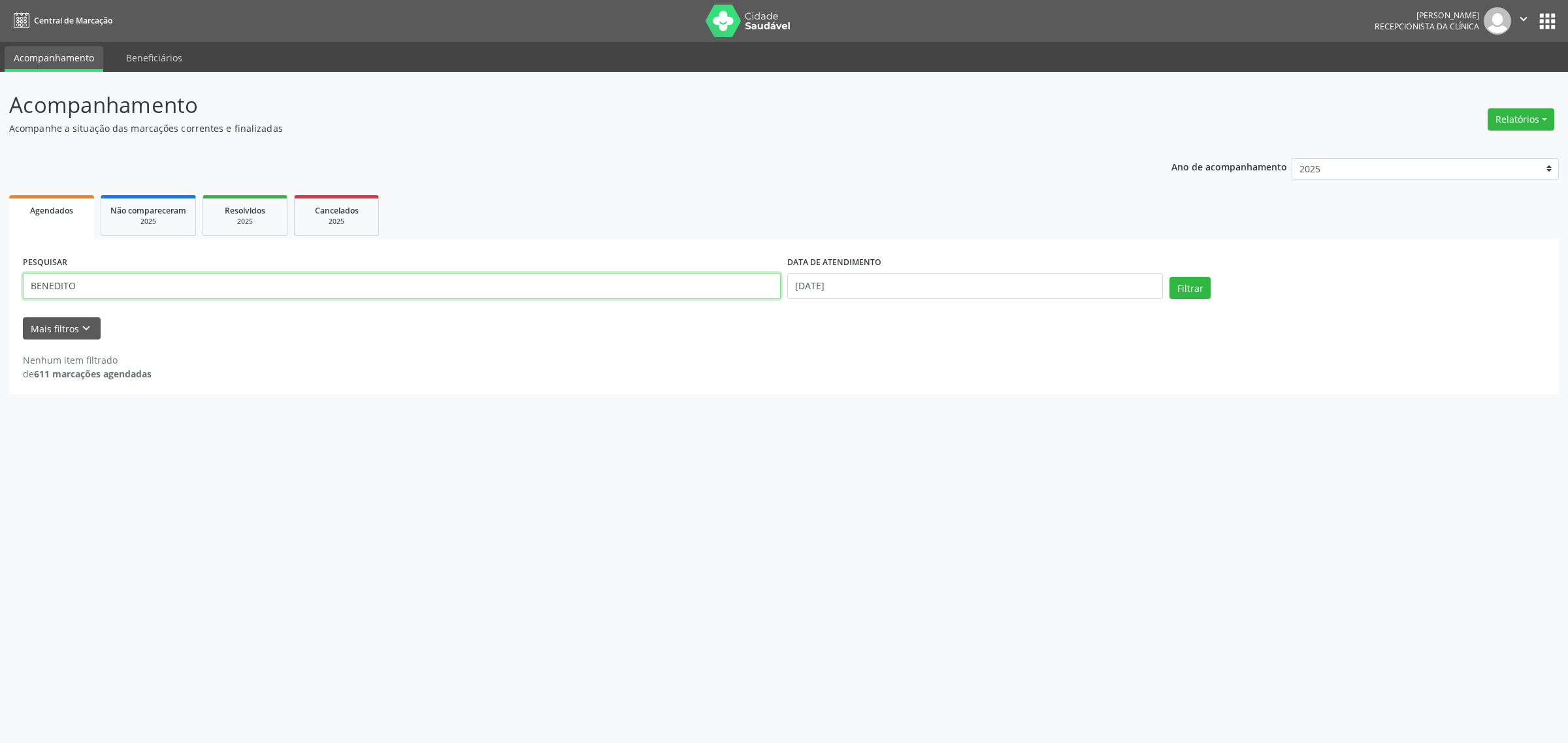
drag, startPoint x: 119, startPoint y: 284, endPoint x: 0, endPoint y: 296, distance: 119.6
click at [0, 296] on div "Acompanhamento Acompanhe a situação das marcações correntes e finalizadas Relat…" at bounding box center [784, 407] width 1568 height 671
click at [1169, 277] on button "Filtrar" at bounding box center [1190, 288] width 41 height 22
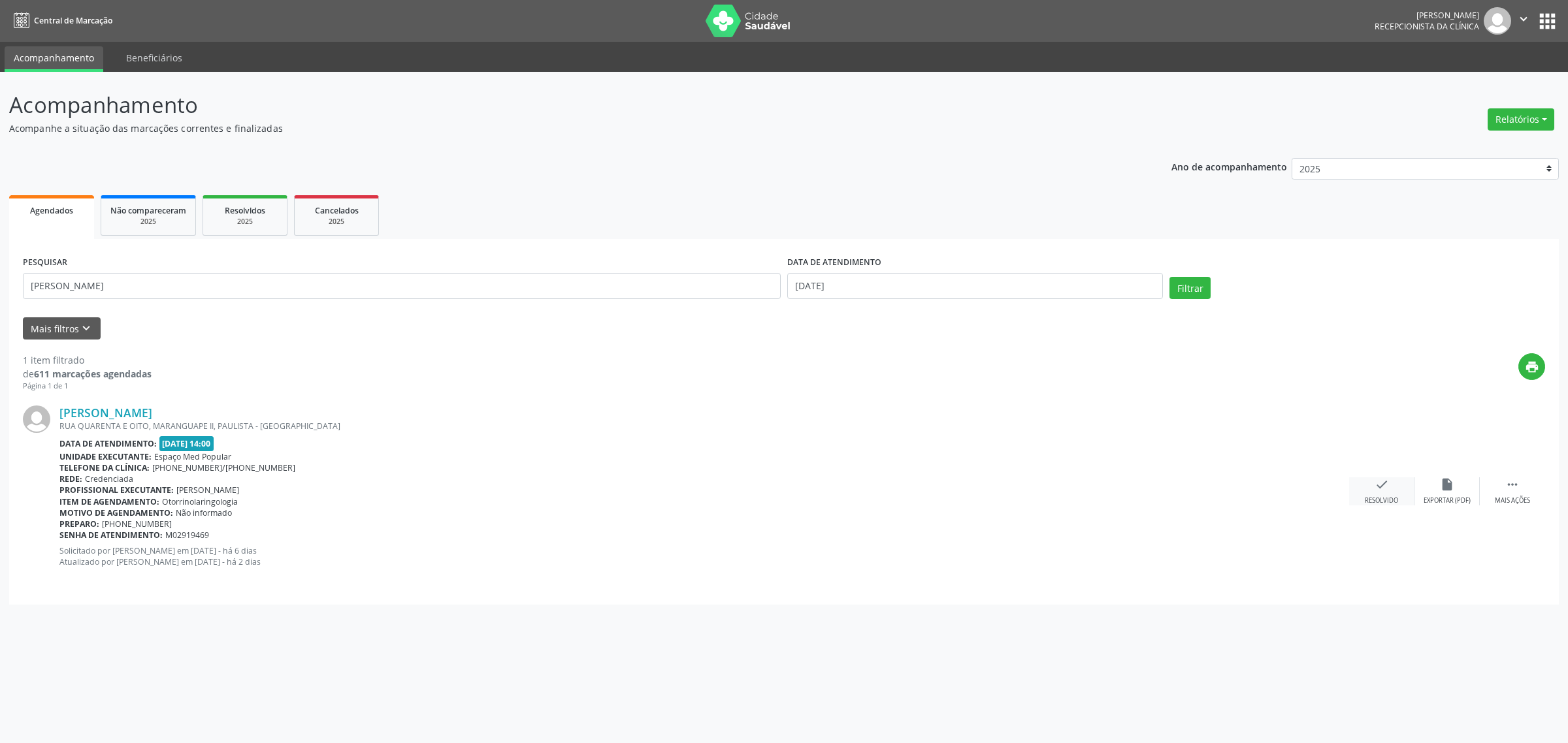
click at [1374, 504] on div "Resolvido" at bounding box center [1381, 501] width 33 height 9
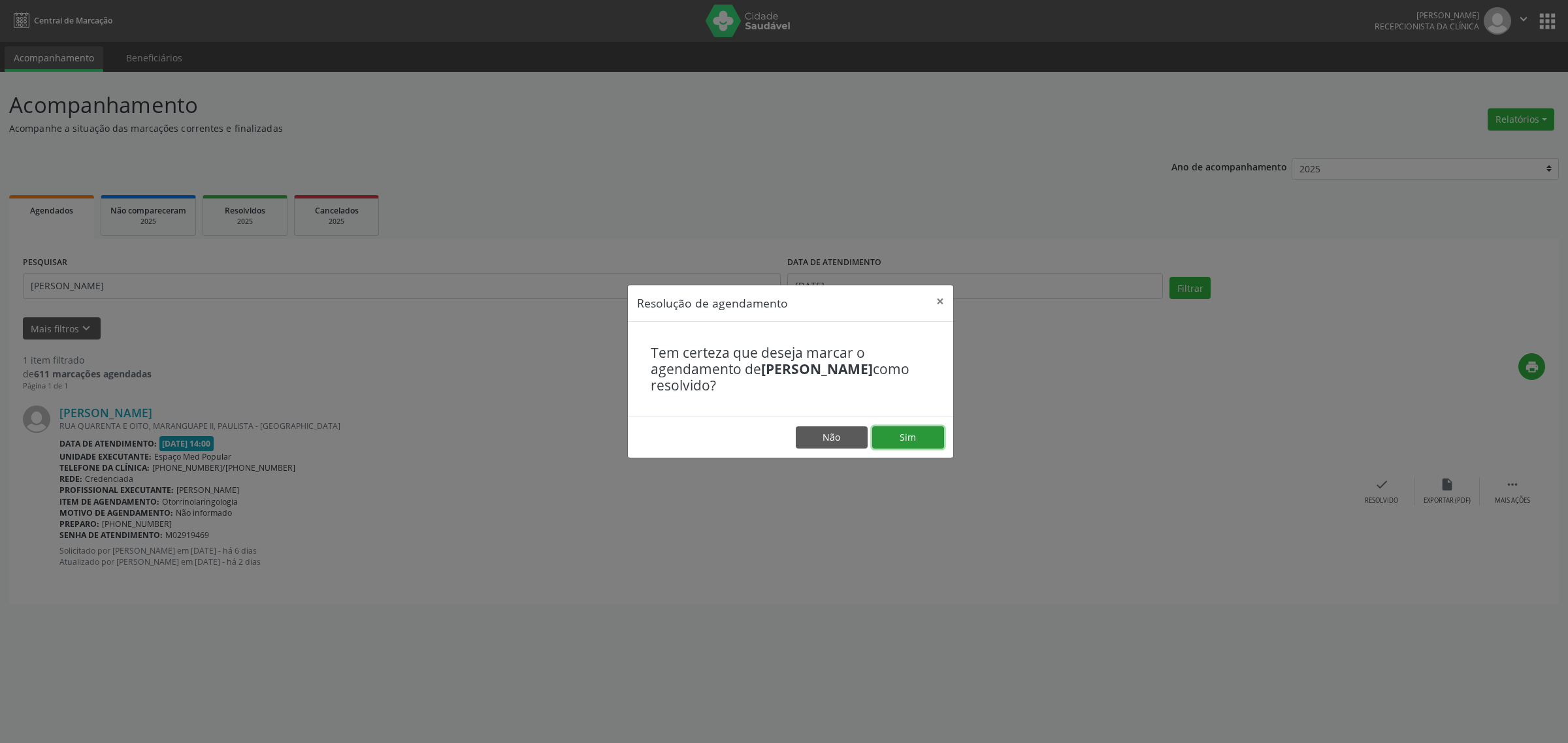
click at [903, 436] on button "Sim" at bounding box center [908, 438] width 72 height 22
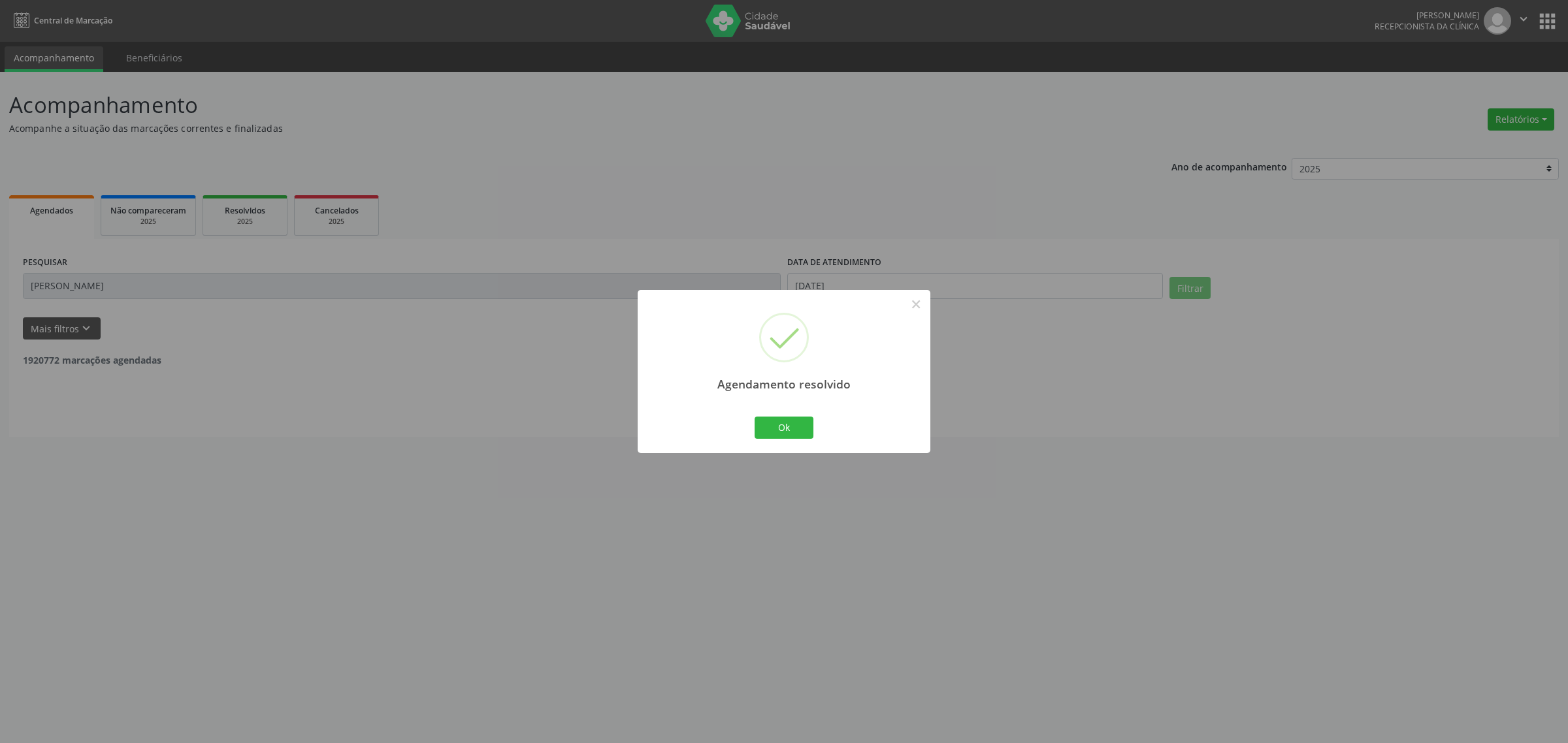
click at [72, 278] on div "Agendamento resolvido × Ok Cancel" at bounding box center [784, 371] width 1568 height 743
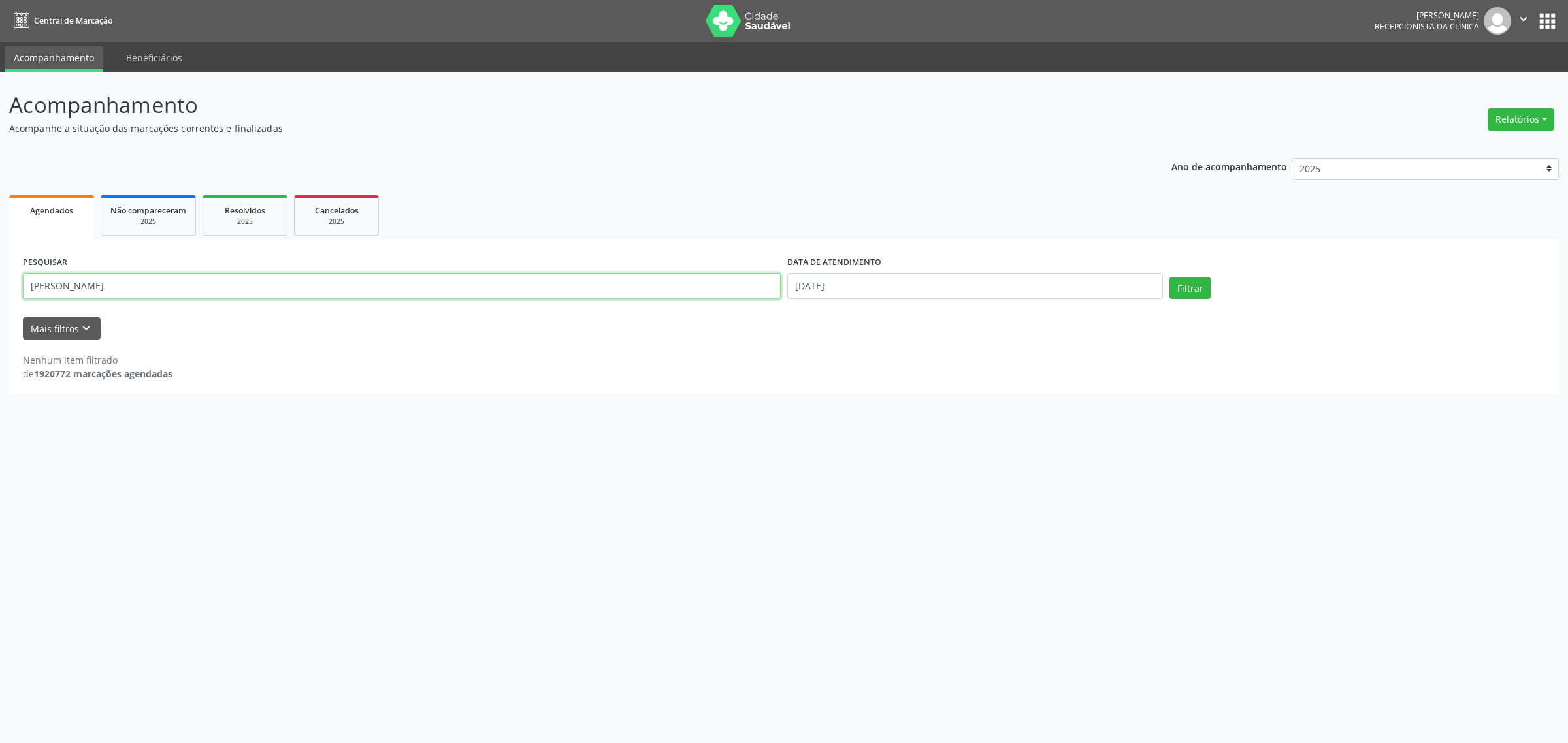
drag, startPoint x: 83, startPoint y: 287, endPoint x: 0, endPoint y: 287, distance: 83.0
click at [0, 287] on div "Acompanhamento Acompanhe a situação das marcações correntes e finalizadas Relat…" at bounding box center [784, 407] width 1568 height 671
click at [1169, 277] on button "Filtrar" at bounding box center [1190, 288] width 41 height 22
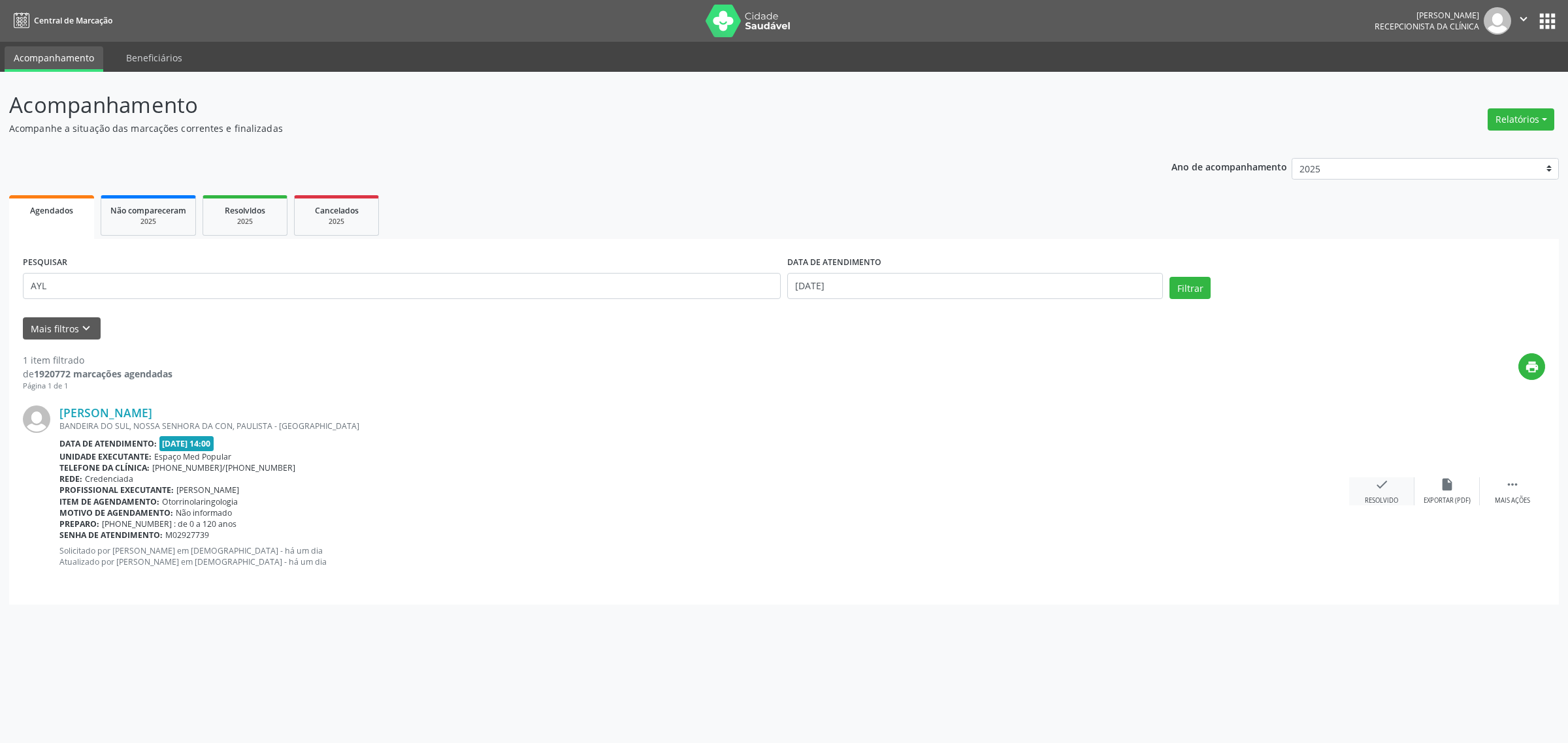
click at [1372, 496] on div "Resolvido" at bounding box center [1381, 501] width 33 height 9
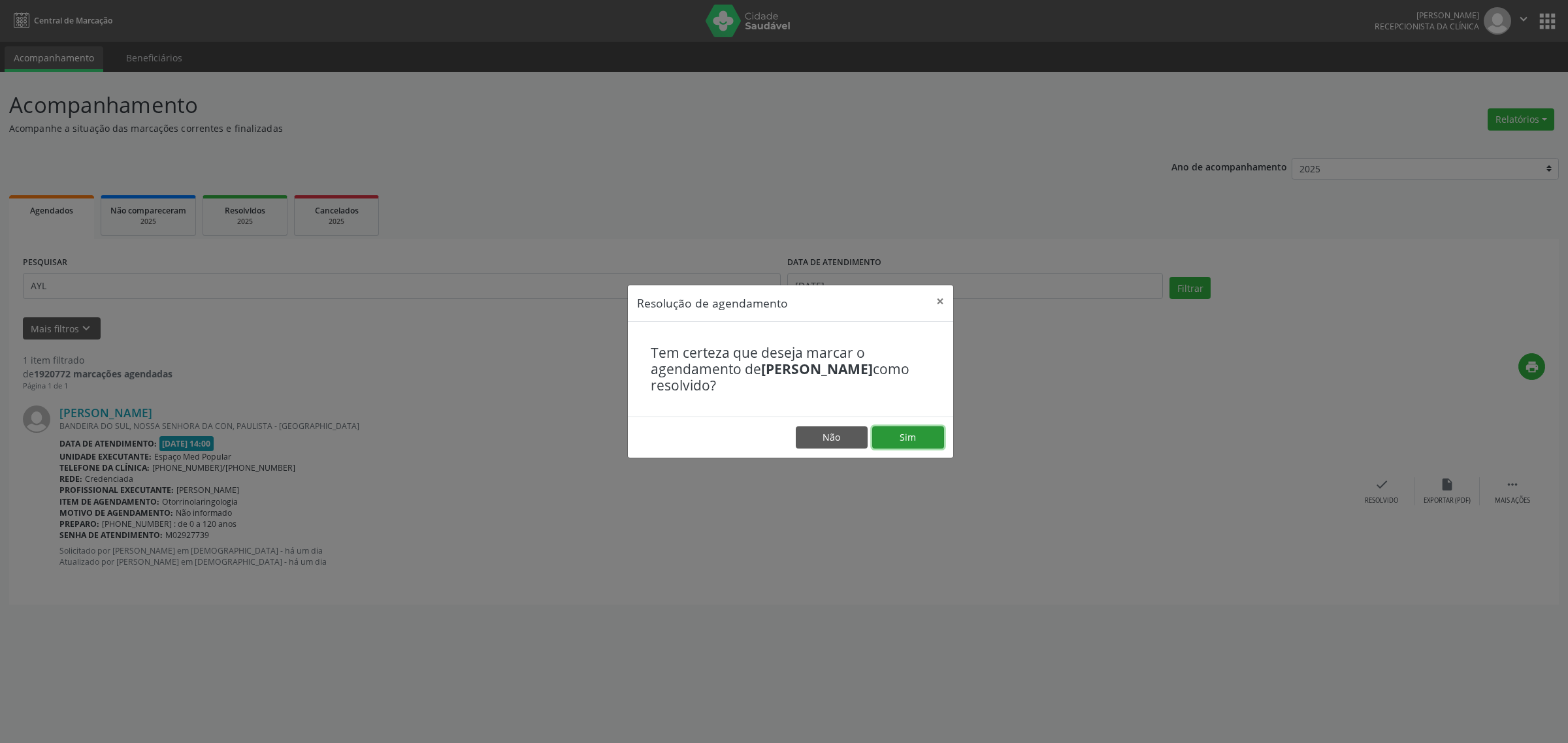
click at [905, 439] on button "Sim" at bounding box center [908, 438] width 72 height 22
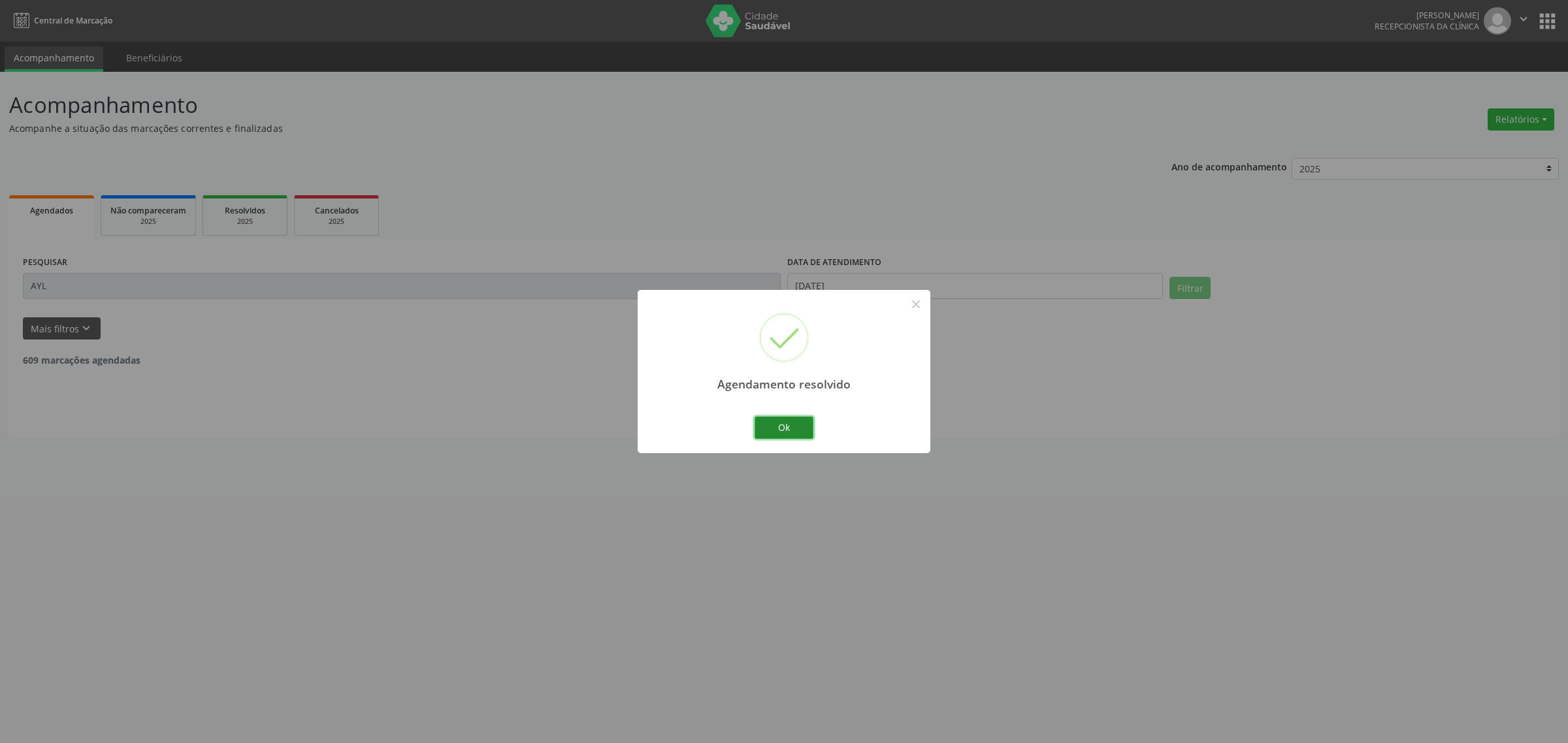
click at [770, 423] on button "Ok" at bounding box center [783, 428] width 59 height 22
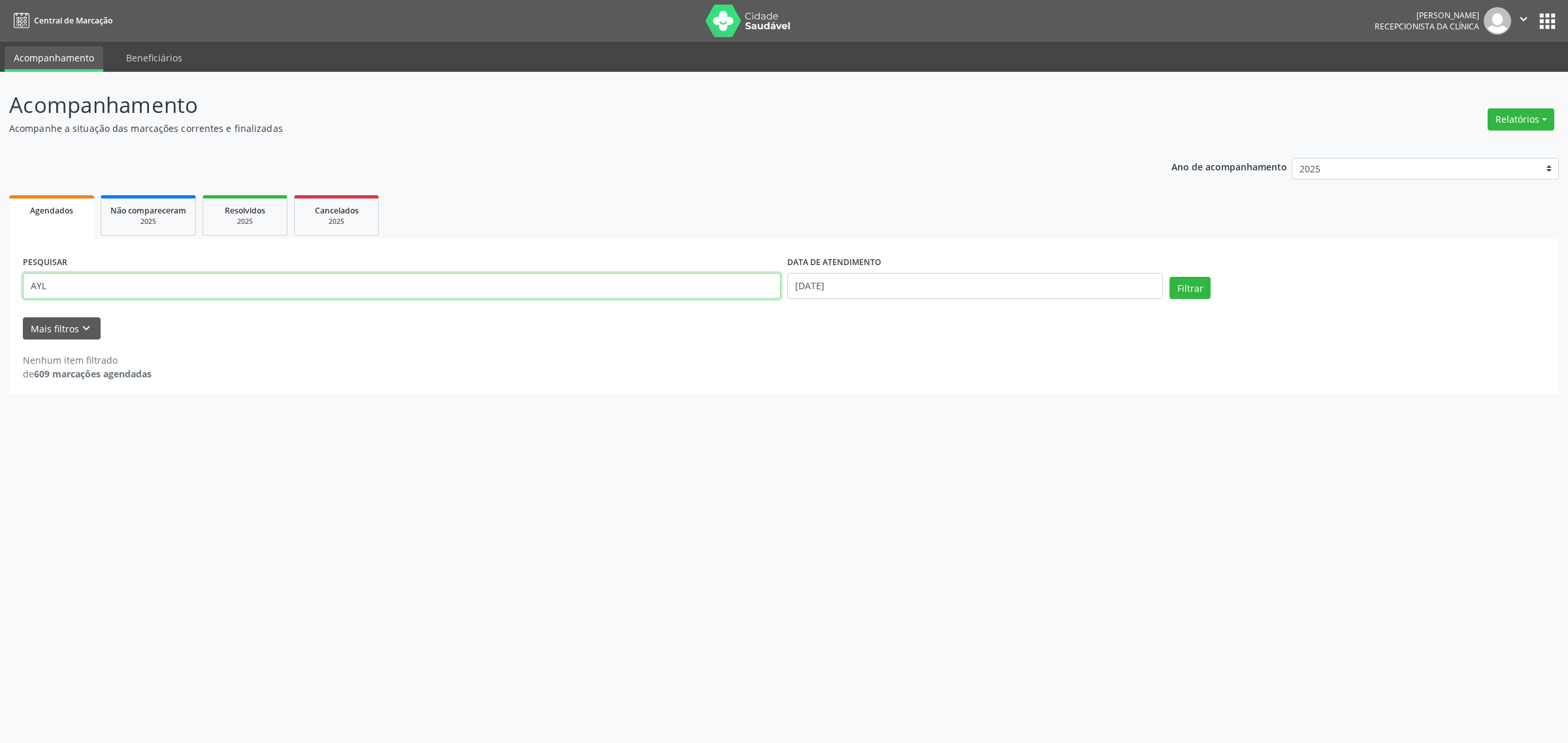
drag, startPoint x: 74, startPoint y: 289, endPoint x: 18, endPoint y: 292, distance: 56.1
click at [18, 292] on div "PESQUISAR AYL DATA DE ATENDIMENTO [DATE] Filtrar UNIDADE EXECUTANTE Selecione u…" at bounding box center [784, 317] width 1550 height 156
click at [1169, 277] on button "Filtrar" at bounding box center [1190, 288] width 41 height 22
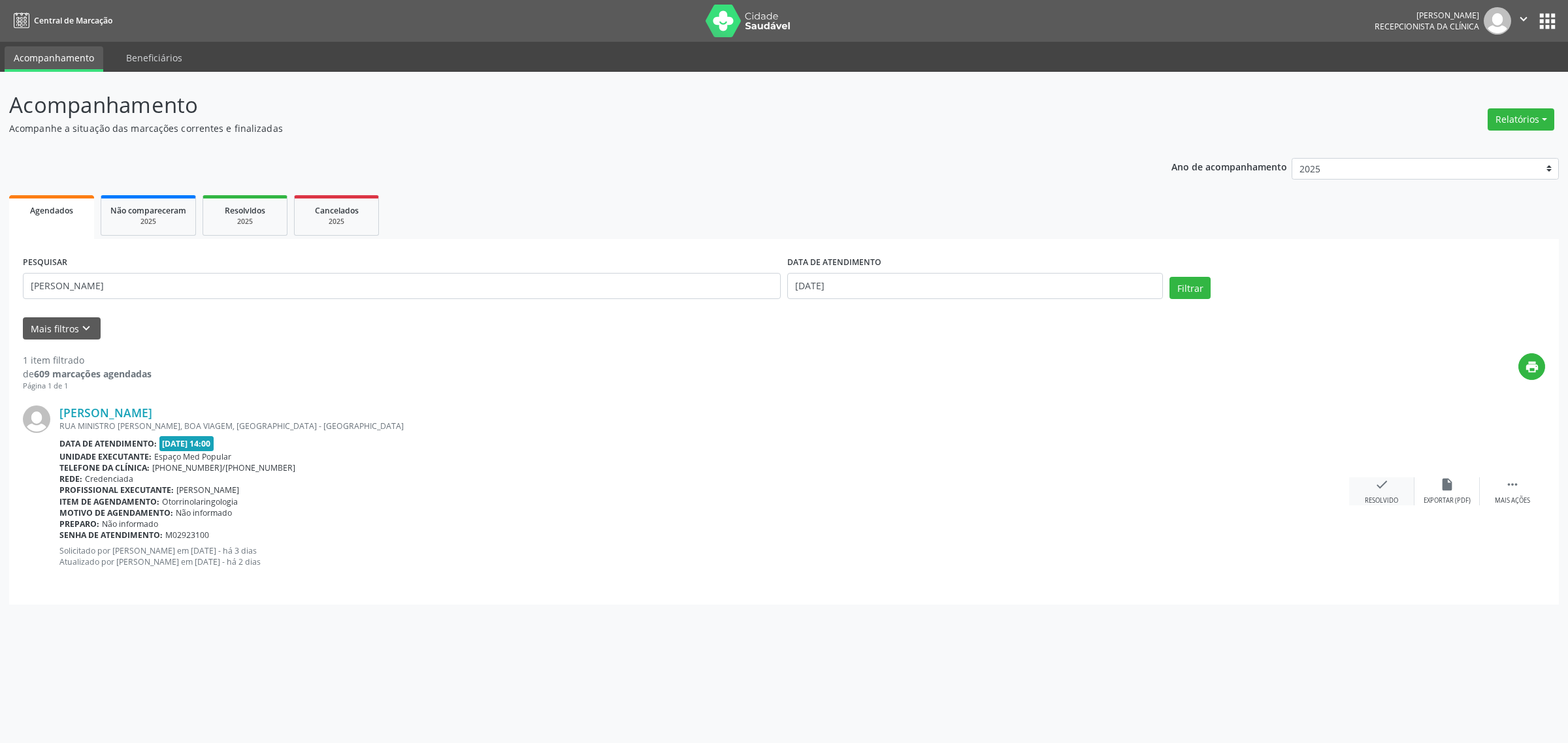
click at [1383, 489] on icon "check" at bounding box center [1381, 484] width 14 height 14
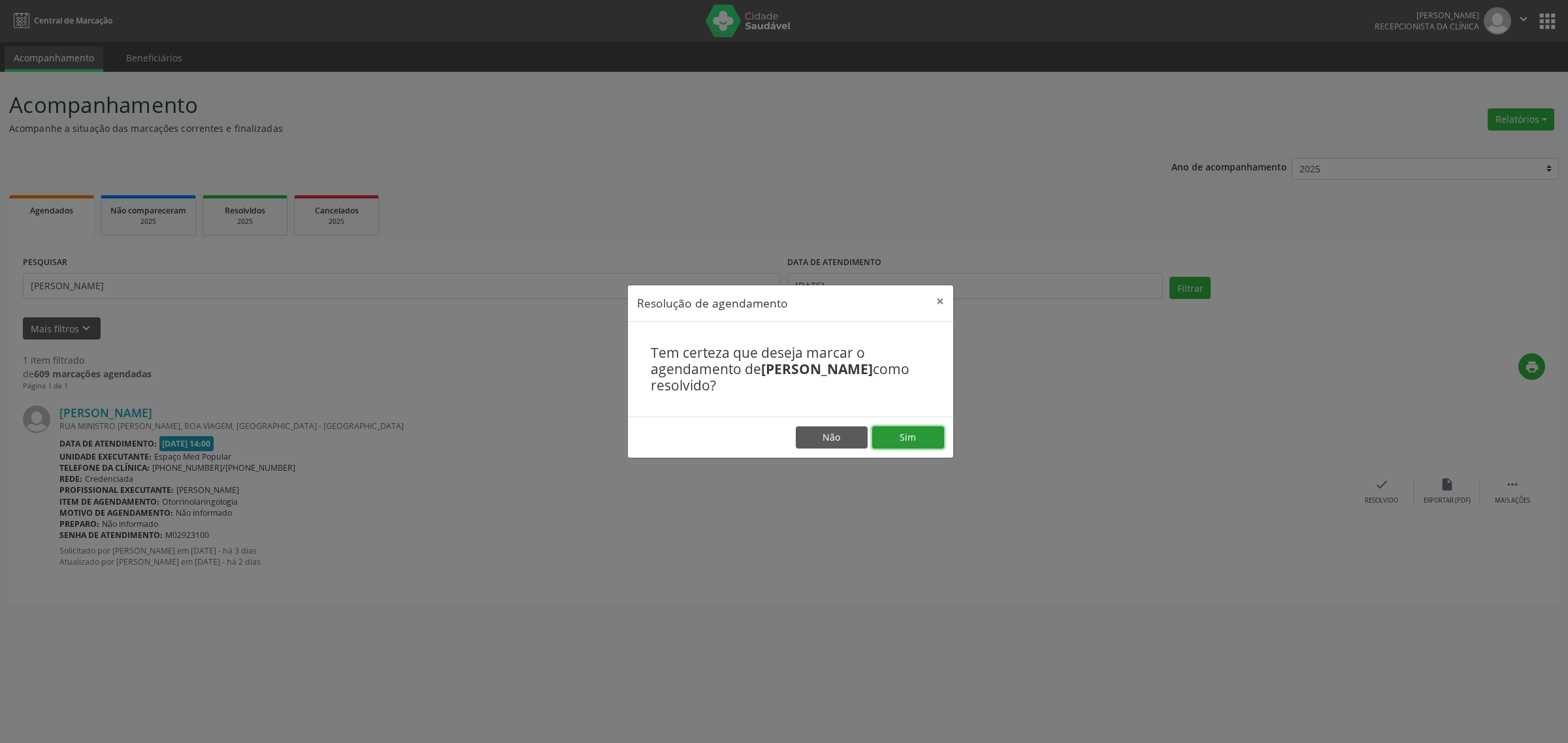
click at [886, 433] on button "Sim" at bounding box center [908, 438] width 72 height 22
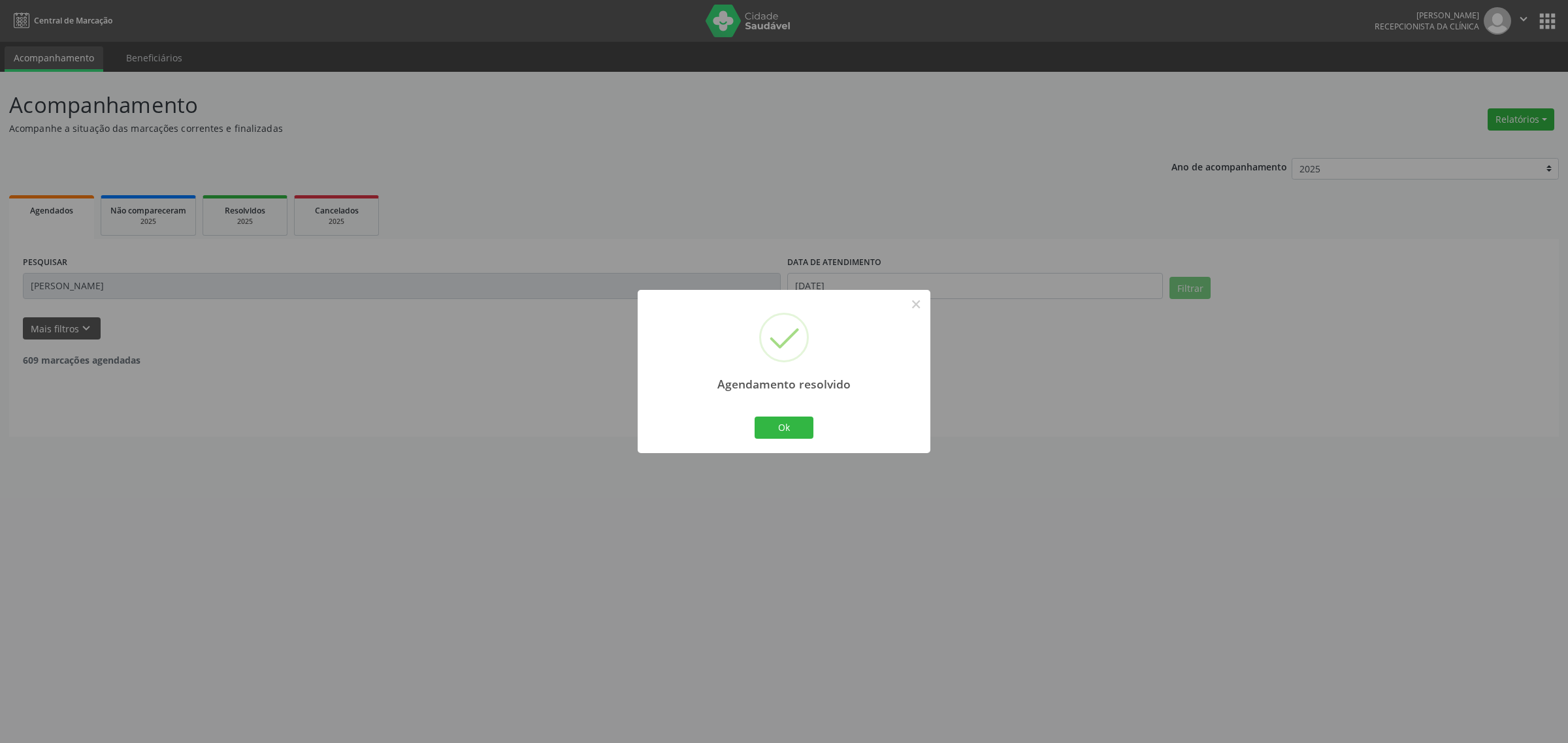
click at [75, 283] on div "Agendamento resolvido × Ok Cancel" at bounding box center [784, 371] width 1568 height 743
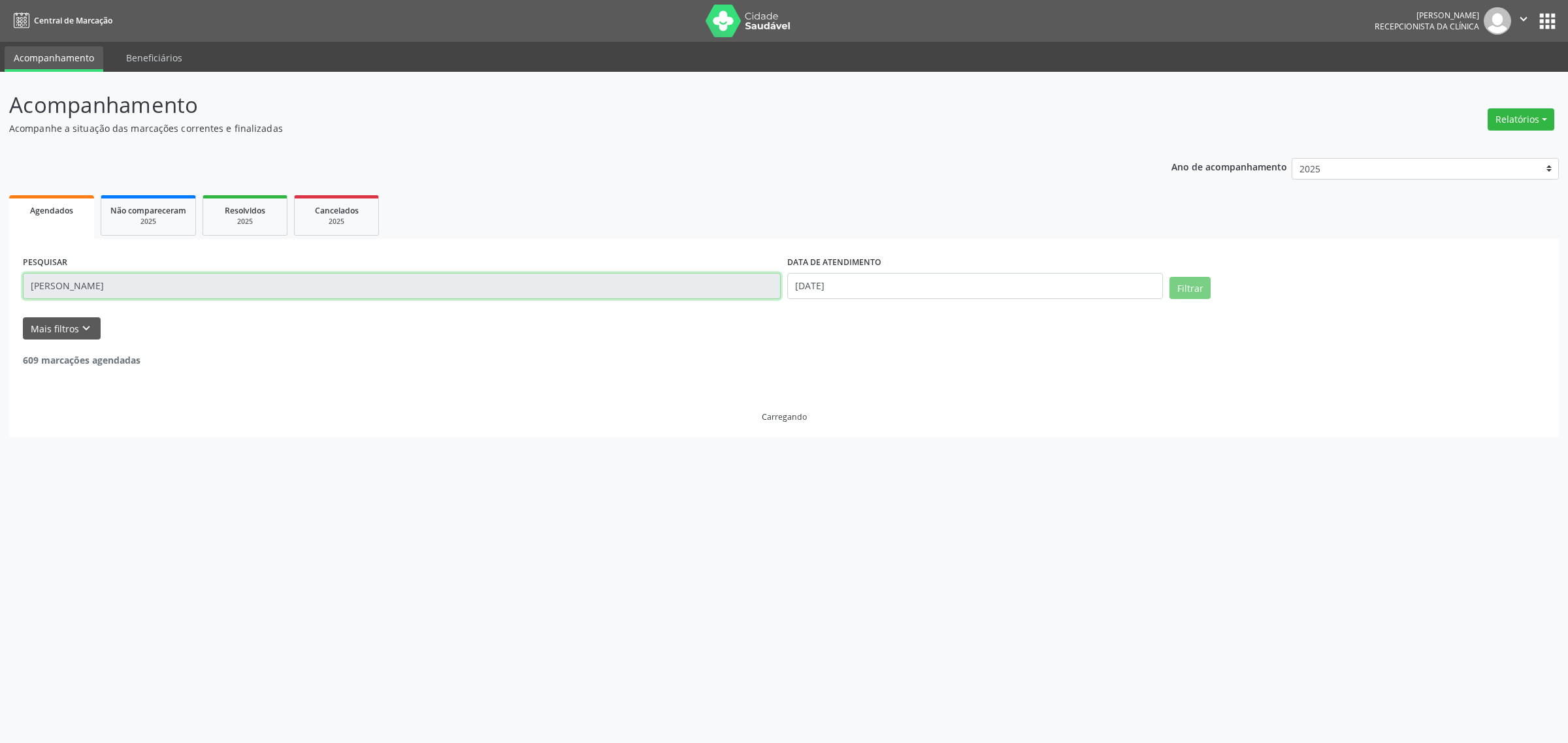
click at [67, 283] on input "[PERSON_NAME]" at bounding box center [402, 286] width 758 height 26
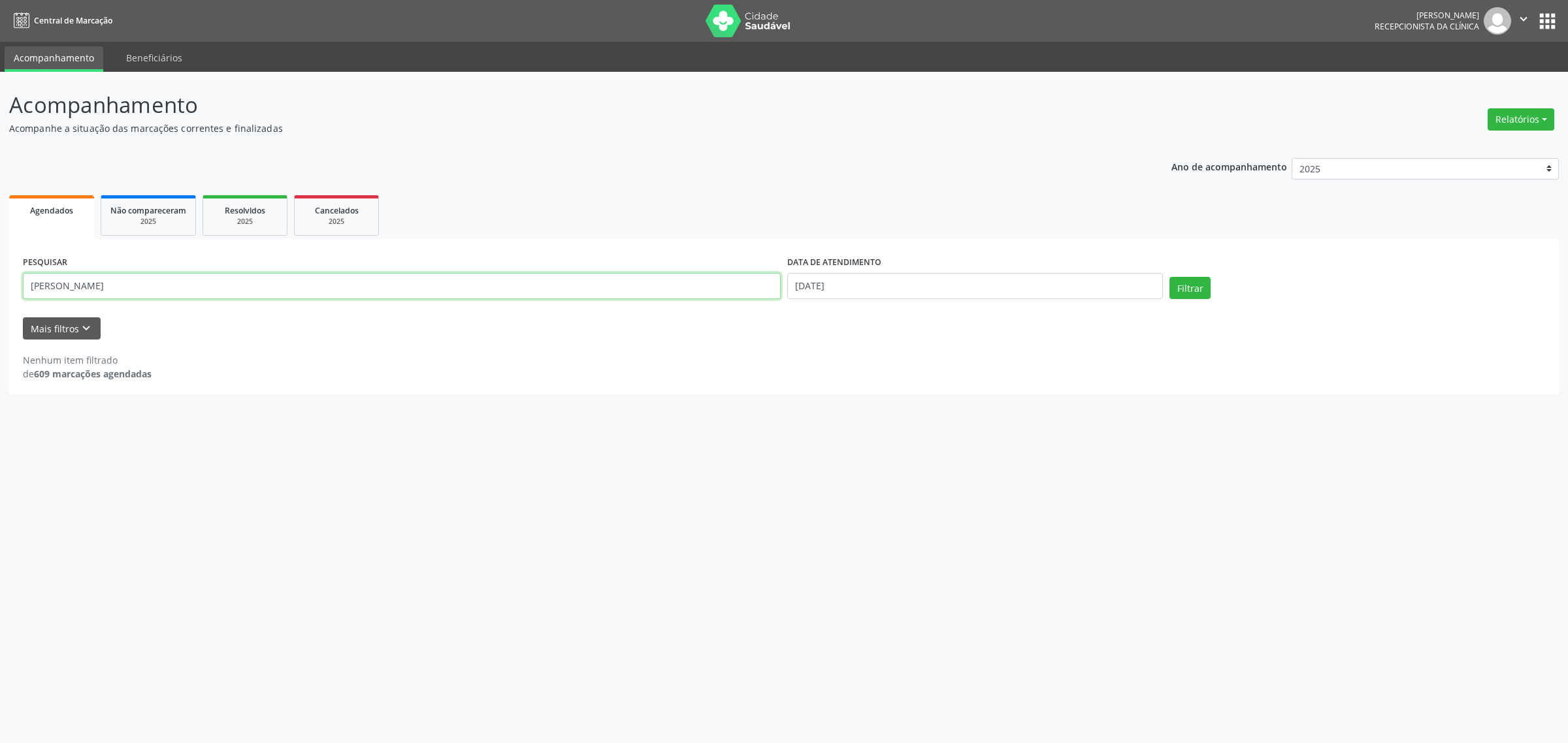
drag, startPoint x: 59, startPoint y: 283, endPoint x: 0, endPoint y: 285, distance: 59.0
click at [0, 285] on div "Acompanhamento Acompanhe a situação das marcações correntes e finalizadas Relat…" at bounding box center [784, 407] width 1568 height 671
click at [1169, 277] on button "Filtrar" at bounding box center [1190, 288] width 41 height 22
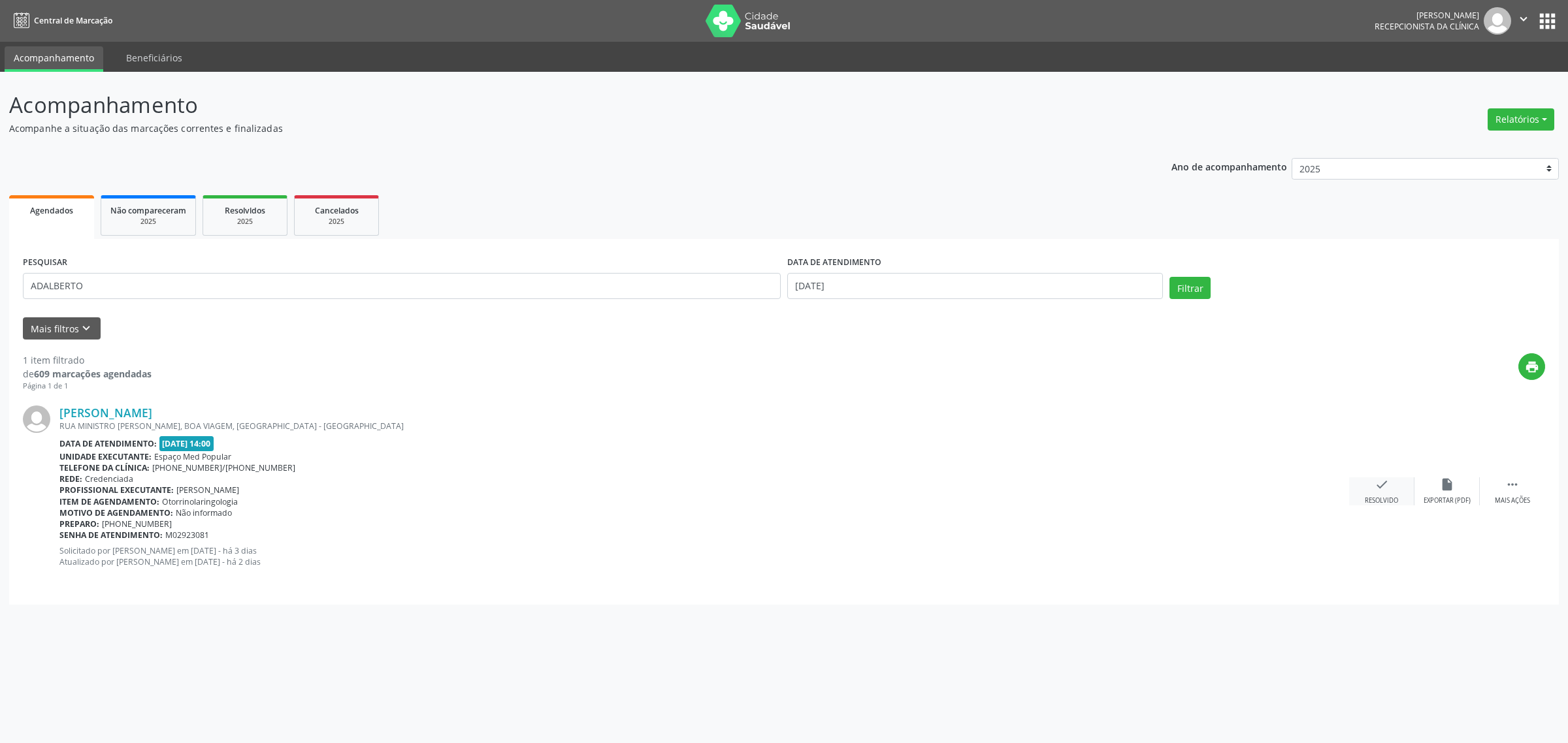
click at [1380, 489] on icon "check" at bounding box center [1381, 484] width 14 height 14
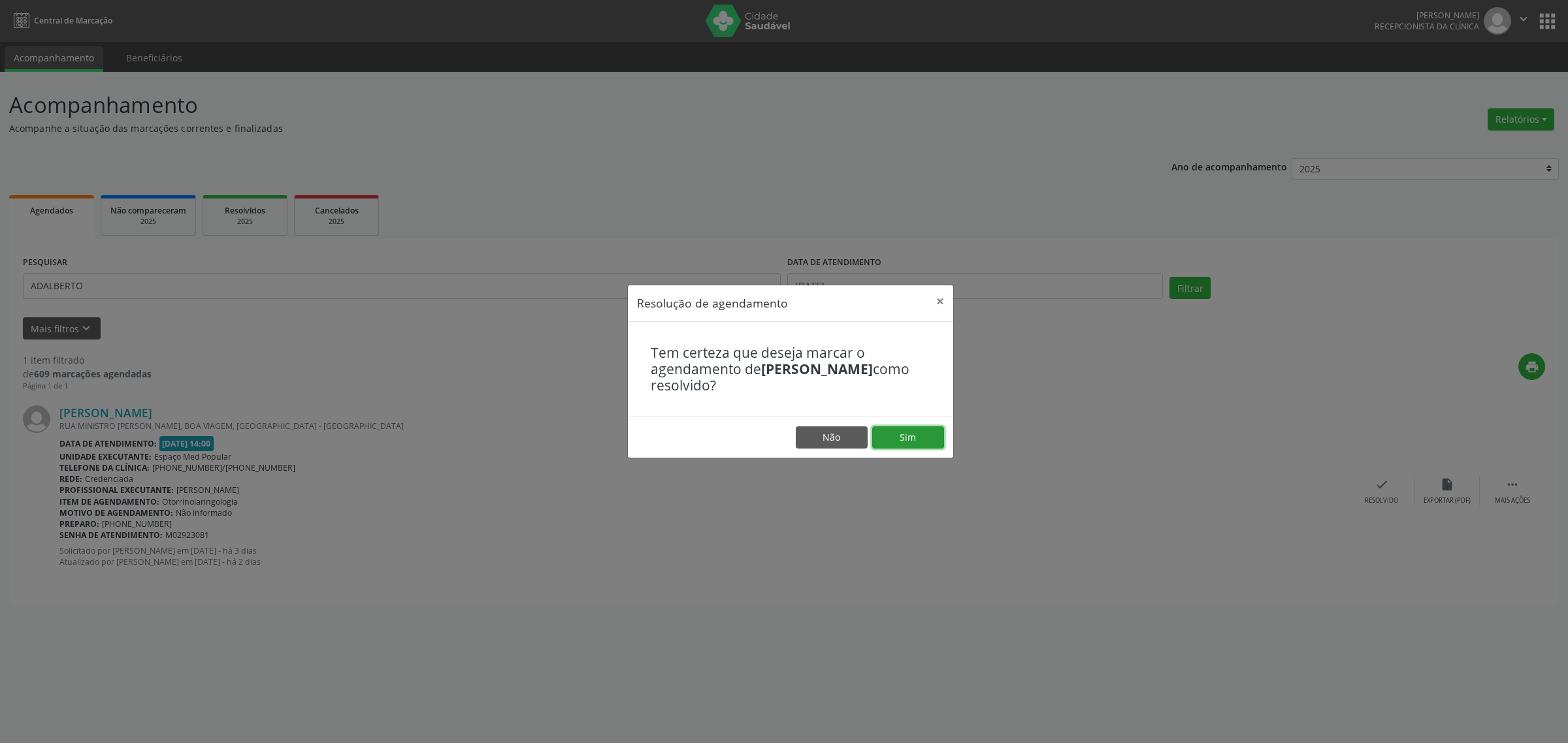
click at [898, 439] on button "Sim" at bounding box center [908, 438] width 72 height 22
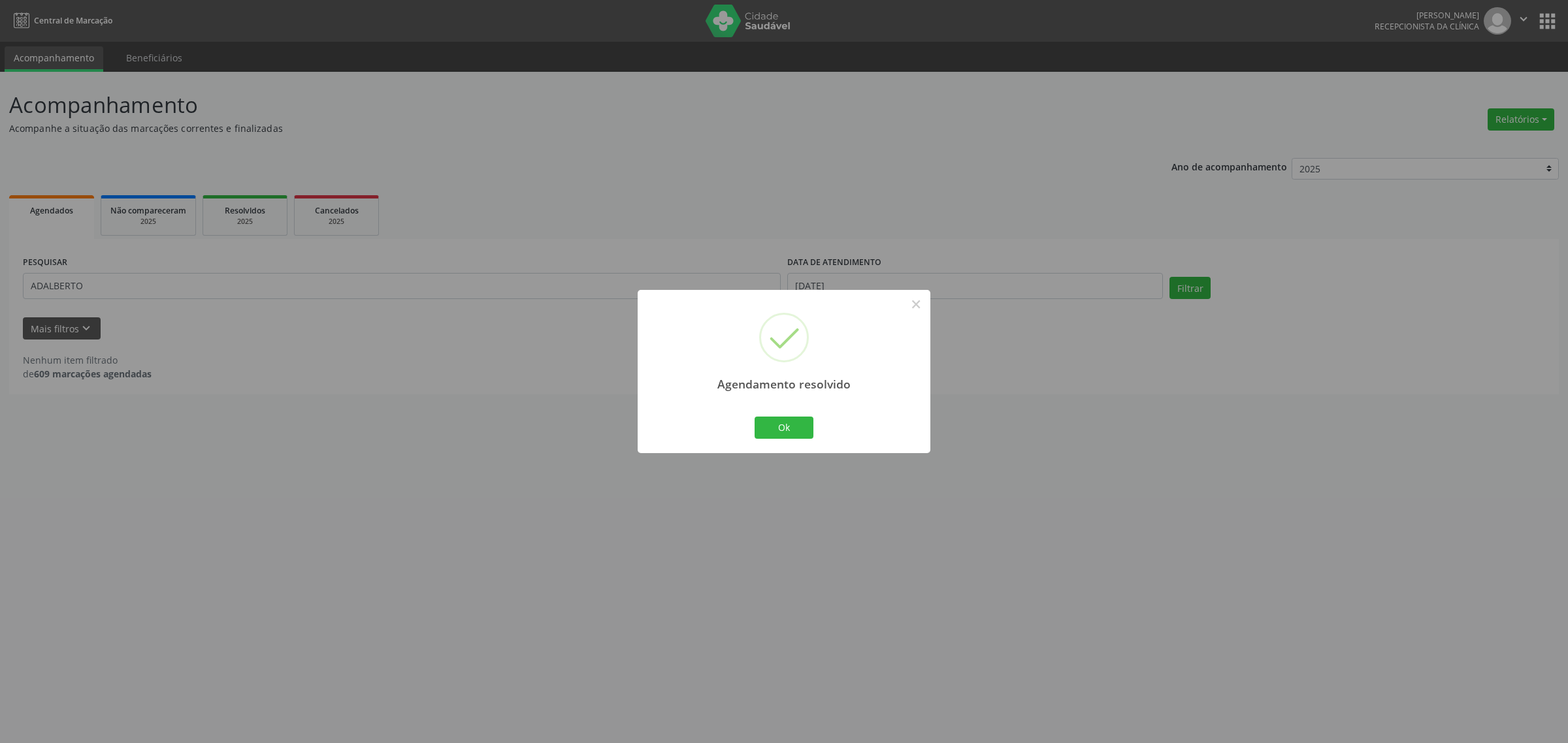
click at [162, 273] on div "Agendamento resolvido × Ok Cancel" at bounding box center [784, 371] width 1568 height 743
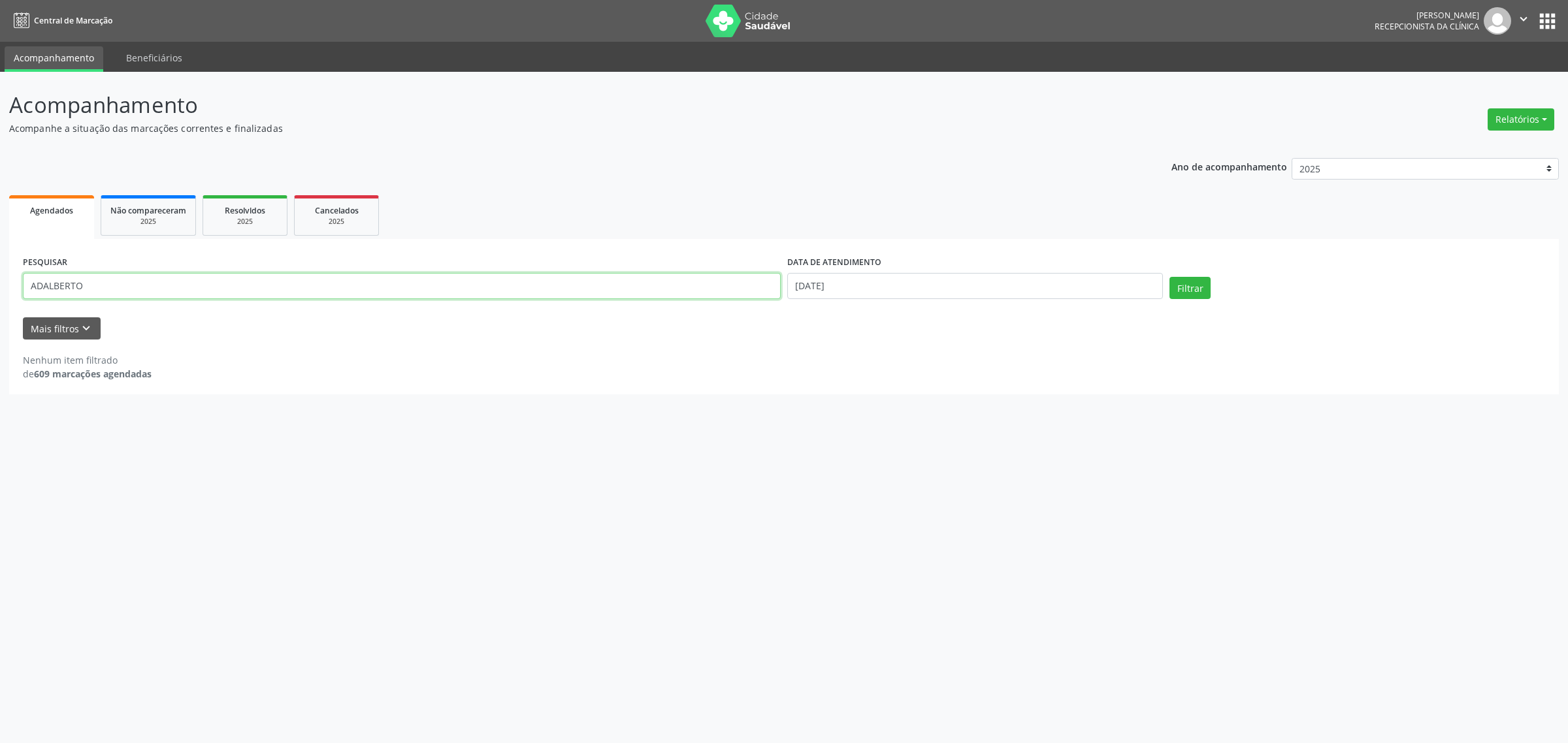
drag, startPoint x: 90, startPoint y: 287, endPoint x: 0, endPoint y: 285, distance: 90.0
click at [0, 285] on div "Acompanhamento Acompanhe a situação das marcações correntes e finalizadas Relat…" at bounding box center [784, 407] width 1568 height 671
click at [1169, 277] on button "Filtrar" at bounding box center [1190, 288] width 41 height 22
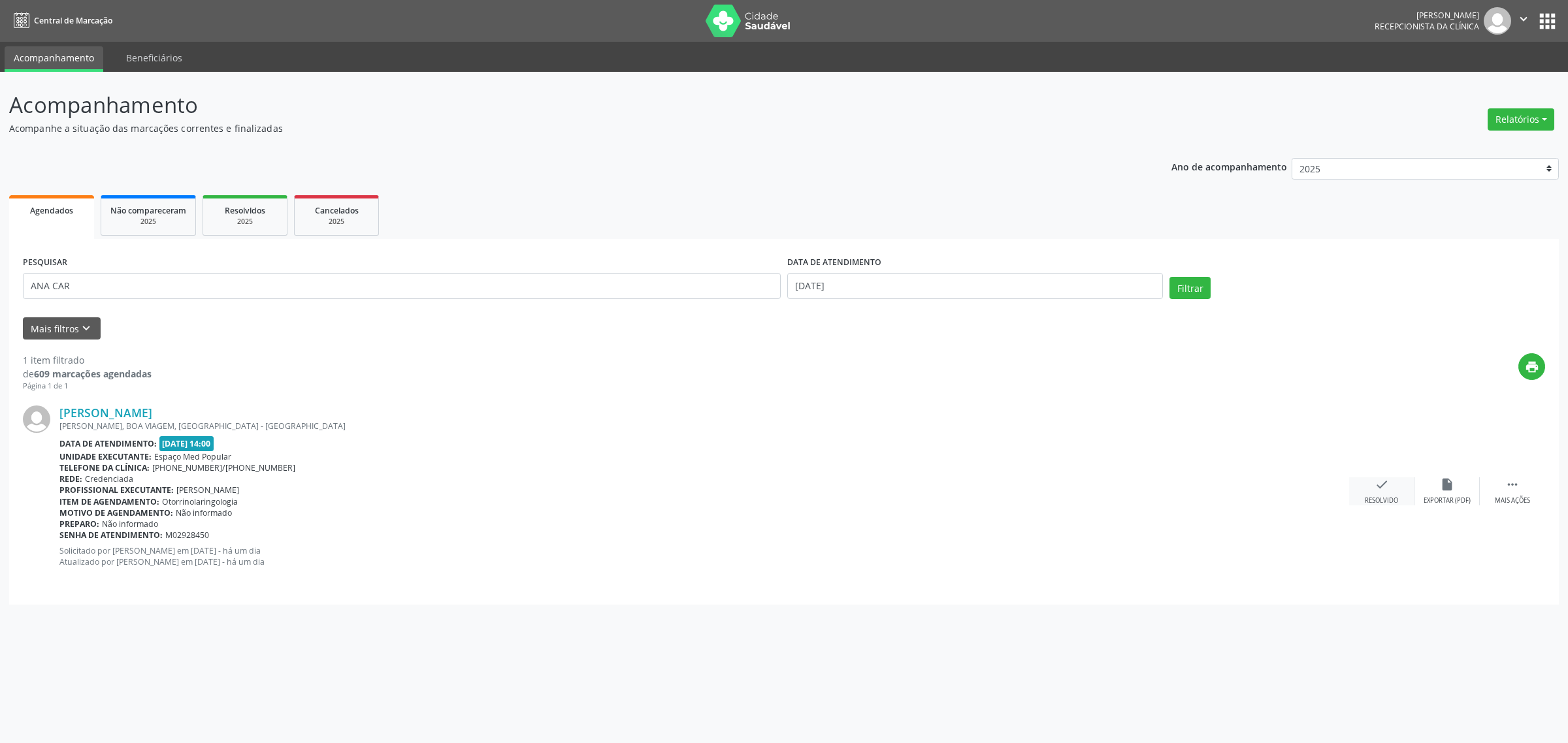
click at [1375, 490] on icon "check" at bounding box center [1381, 484] width 14 height 14
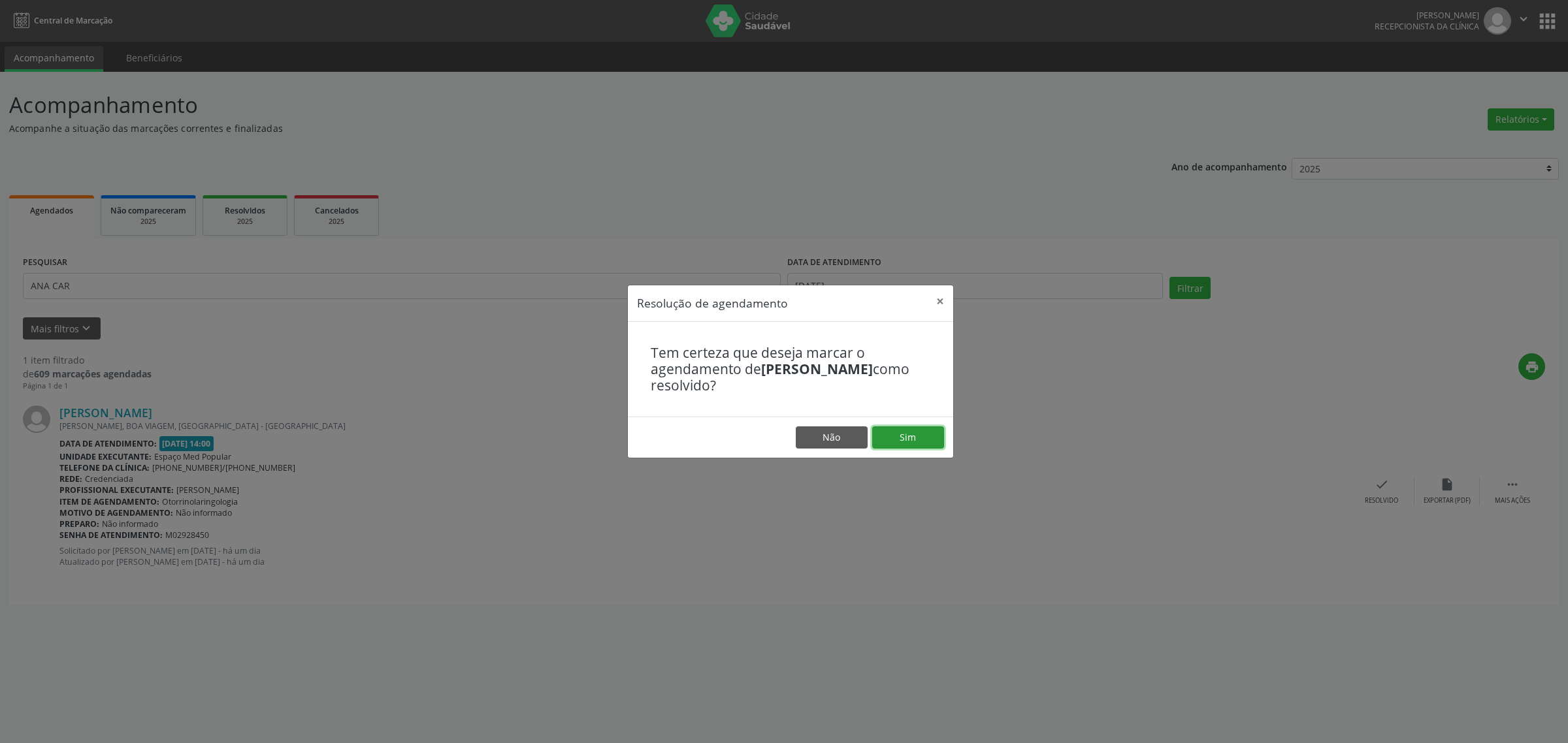
click at [926, 433] on button "Sim" at bounding box center [908, 438] width 72 height 22
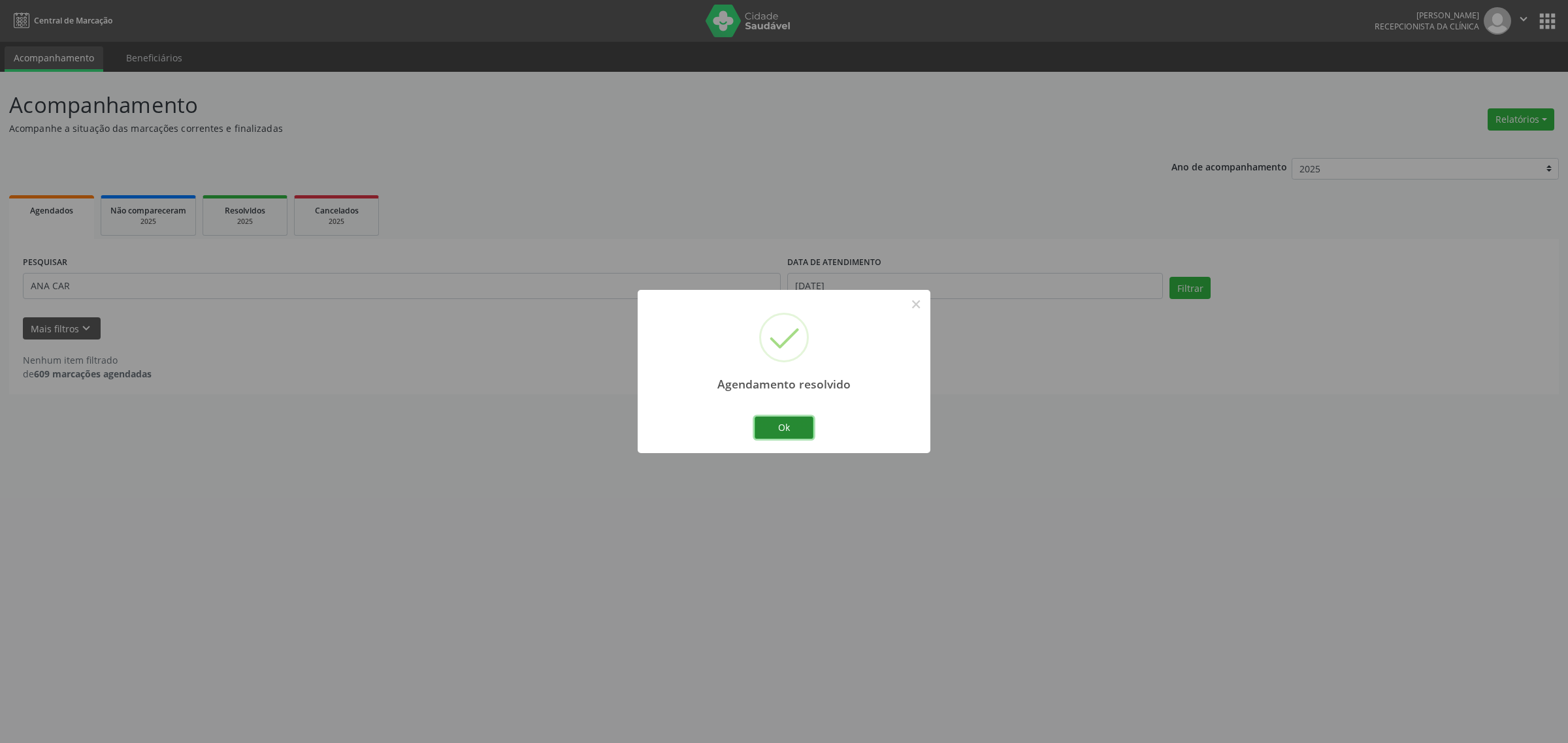
click at [782, 428] on button "Ok" at bounding box center [783, 428] width 59 height 22
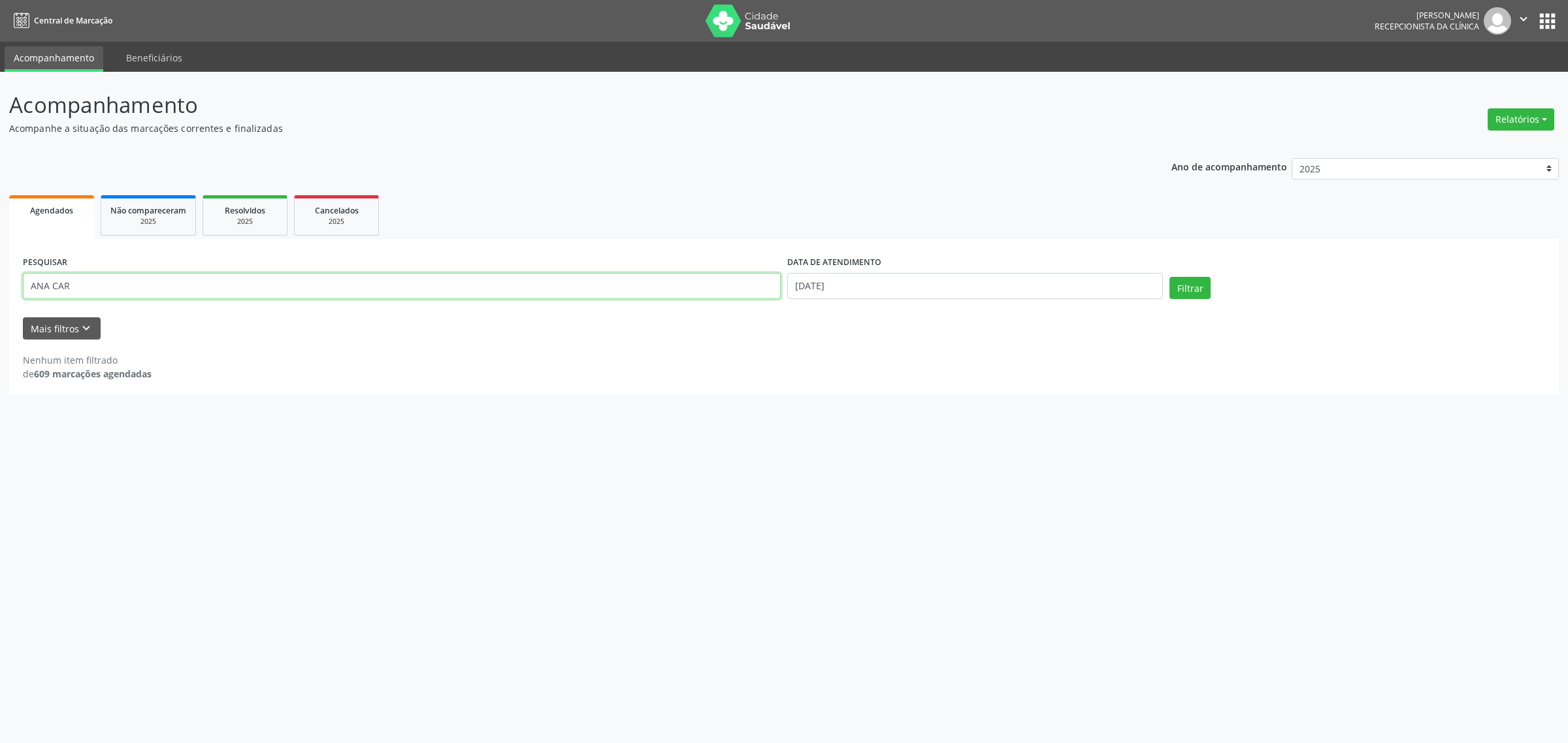
drag, startPoint x: 191, startPoint y: 284, endPoint x: 0, endPoint y: 284, distance: 191.0
click at [0, 284] on div "Acompanhamento Acompanhe a situação das marcações correntes e finalizadas Relat…" at bounding box center [784, 407] width 1568 height 671
click at [1169, 277] on button "Filtrar" at bounding box center [1190, 288] width 41 height 22
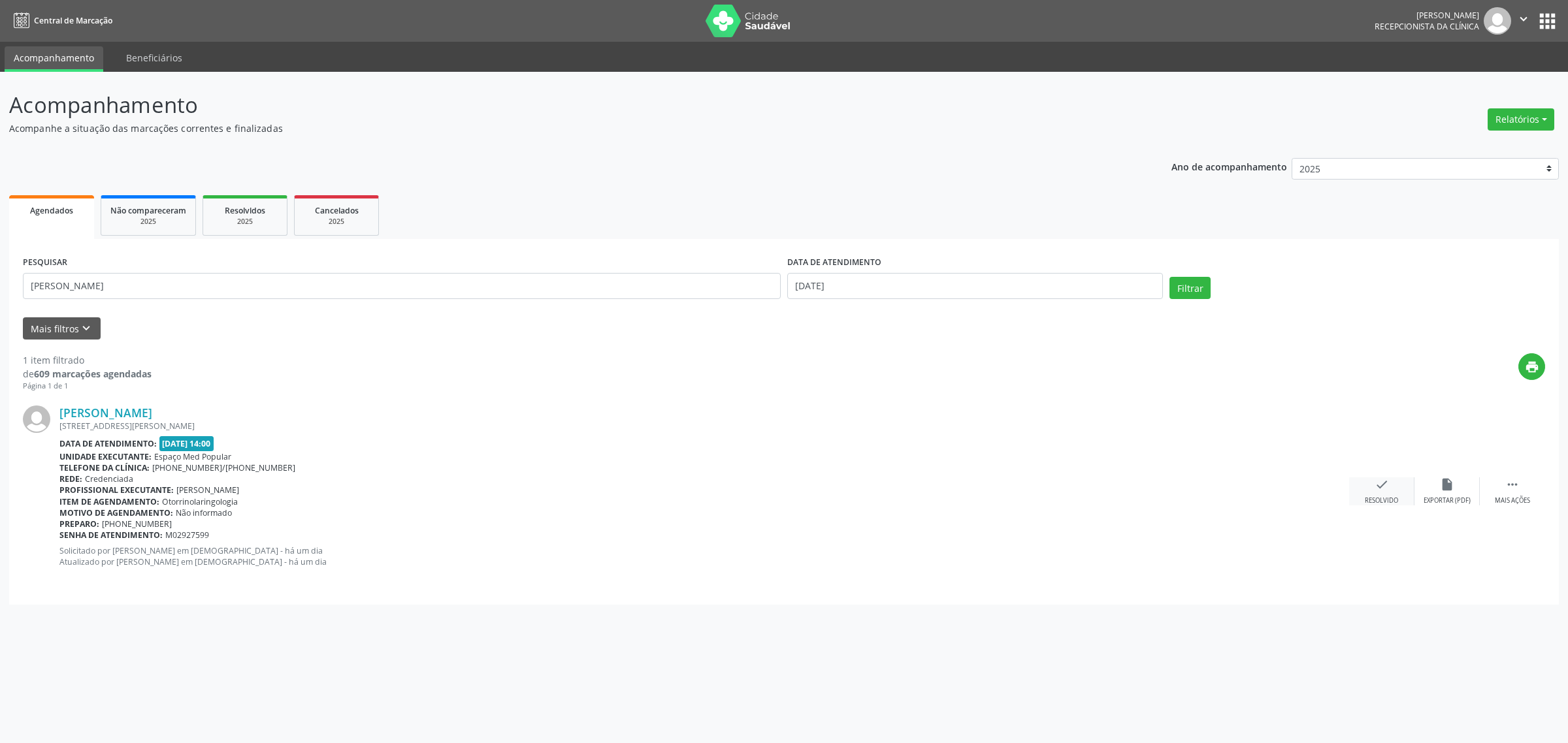
click at [1373, 500] on div "Resolvido" at bounding box center [1381, 501] width 33 height 9
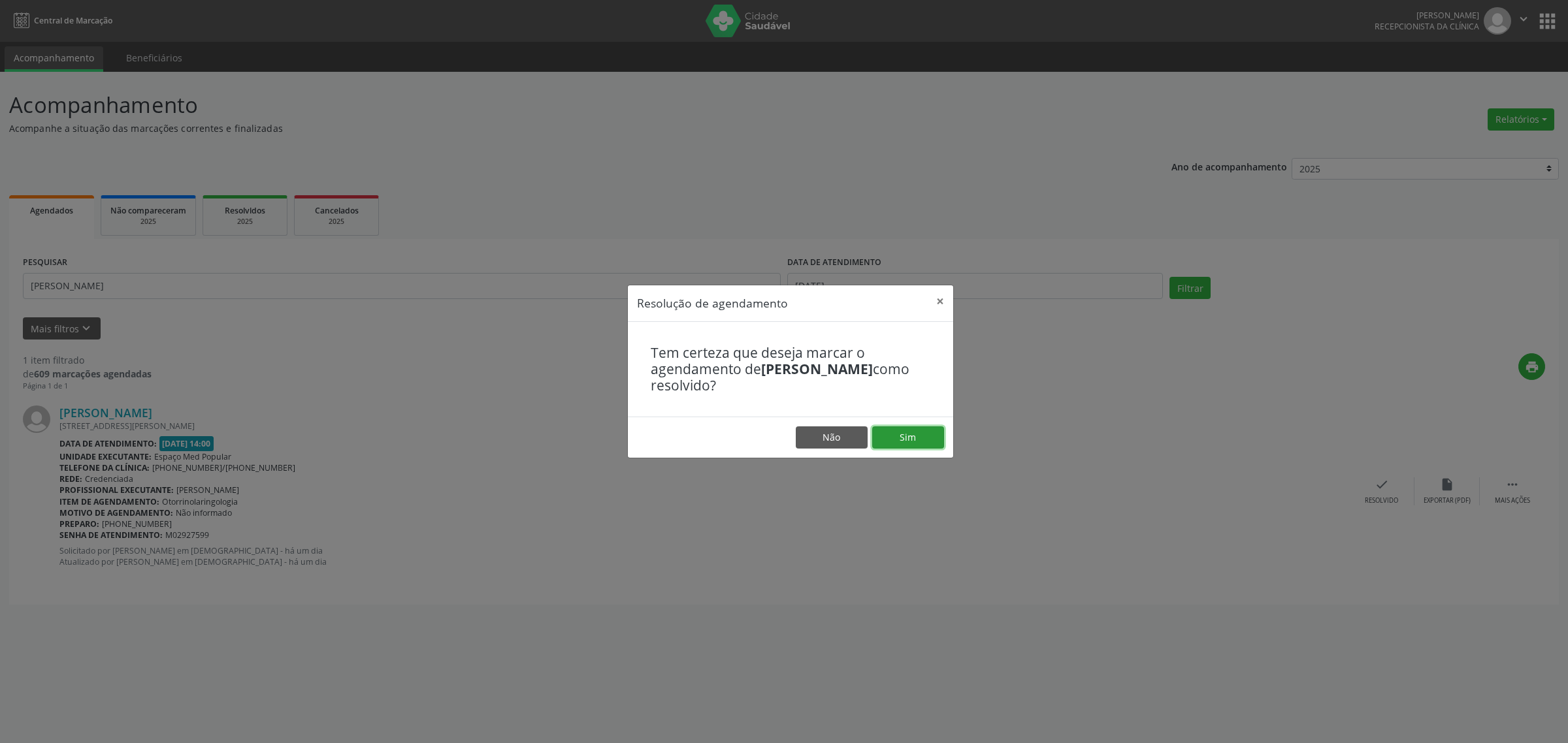
click at [911, 436] on button "Sim" at bounding box center [908, 438] width 72 height 22
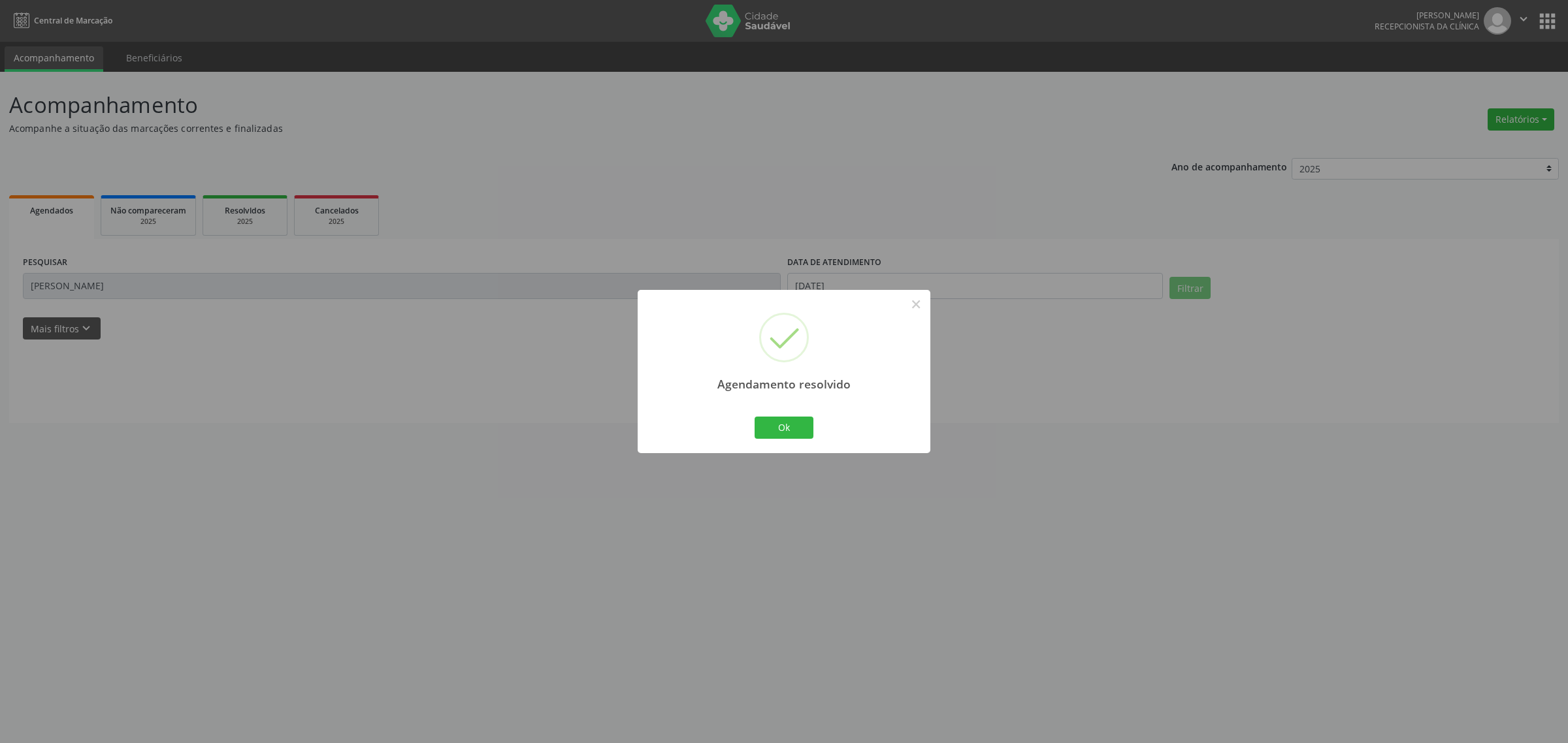
drag, startPoint x: 99, startPoint y: 285, endPoint x: 93, endPoint y: 282, distance: 6.7
click at [96, 285] on div "Agendamento resolvido × Ok Cancel" at bounding box center [784, 371] width 1568 height 743
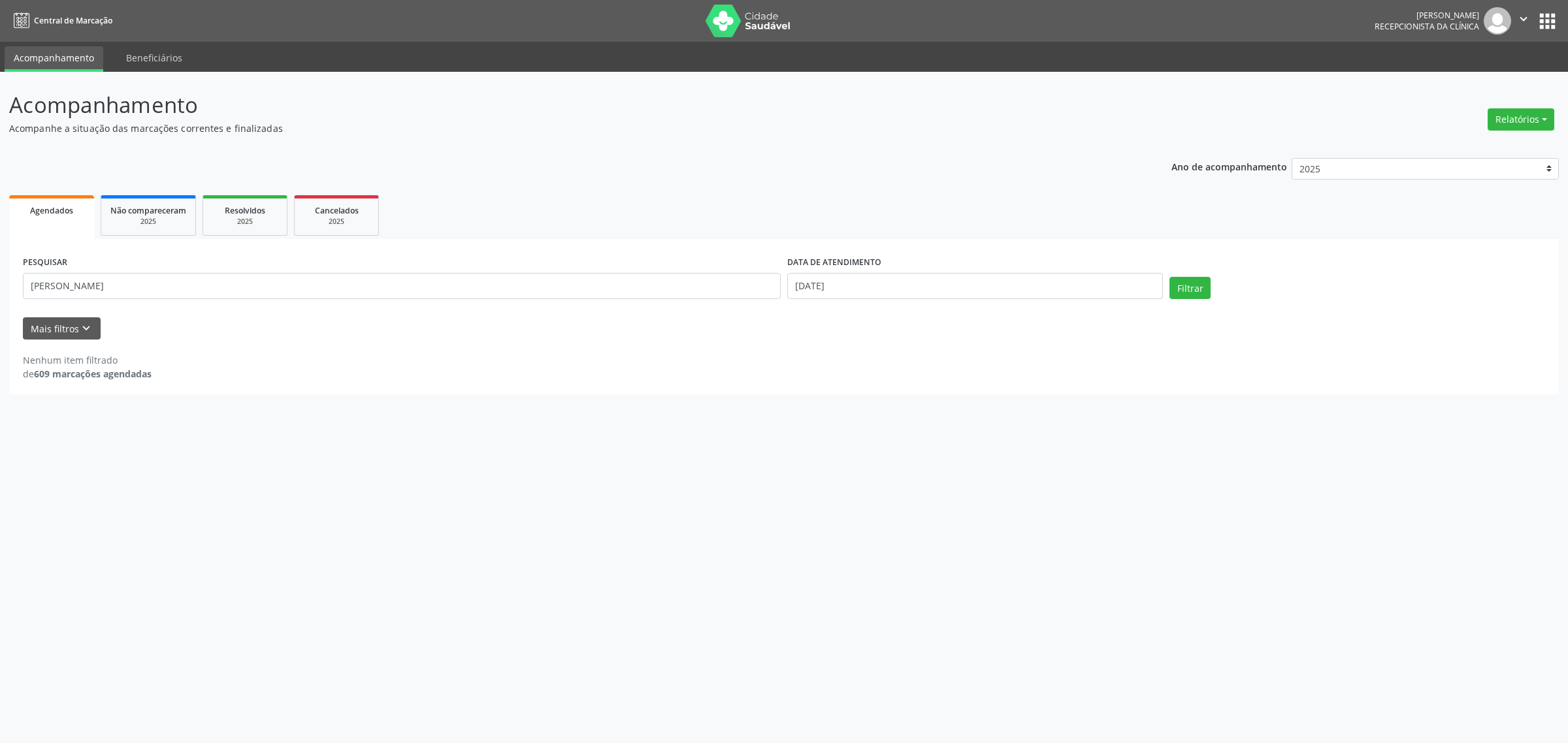
click at [0, 282] on div "Acompanhamento Acompanhe a situação das marcações correntes e finalizadas Relat…" at bounding box center [784, 407] width 1568 height 671
drag, startPoint x: 64, startPoint y: 282, endPoint x: 0, endPoint y: 284, distance: 64.0
click at [0, 284] on div "Acompanhamento Acompanhe a situação das marcações correntes e finalizadas Relat…" at bounding box center [784, 407] width 1568 height 671
click at [1169, 277] on button "Filtrar" at bounding box center [1190, 288] width 41 height 22
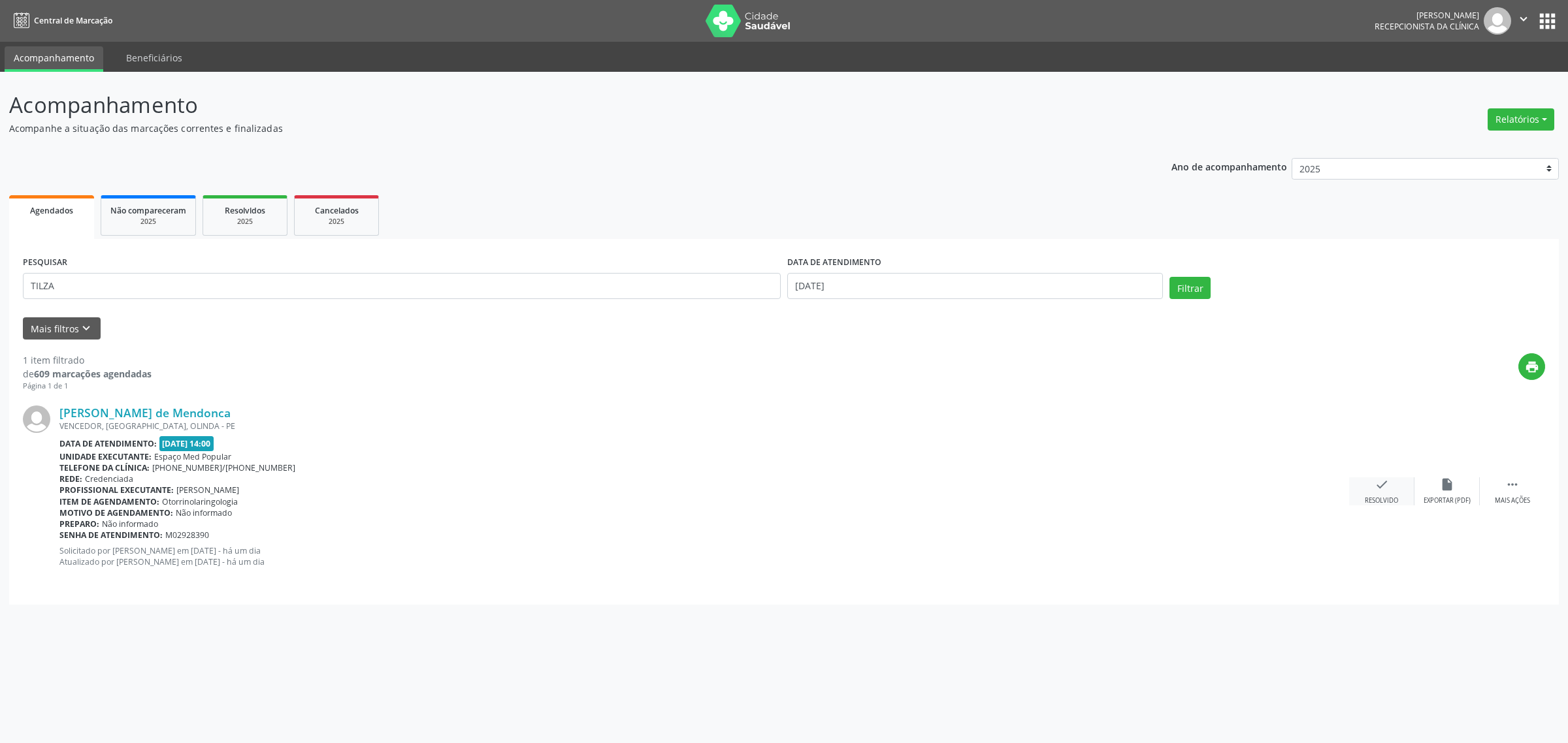
click at [1380, 500] on div "Resolvido" at bounding box center [1381, 501] width 33 height 9
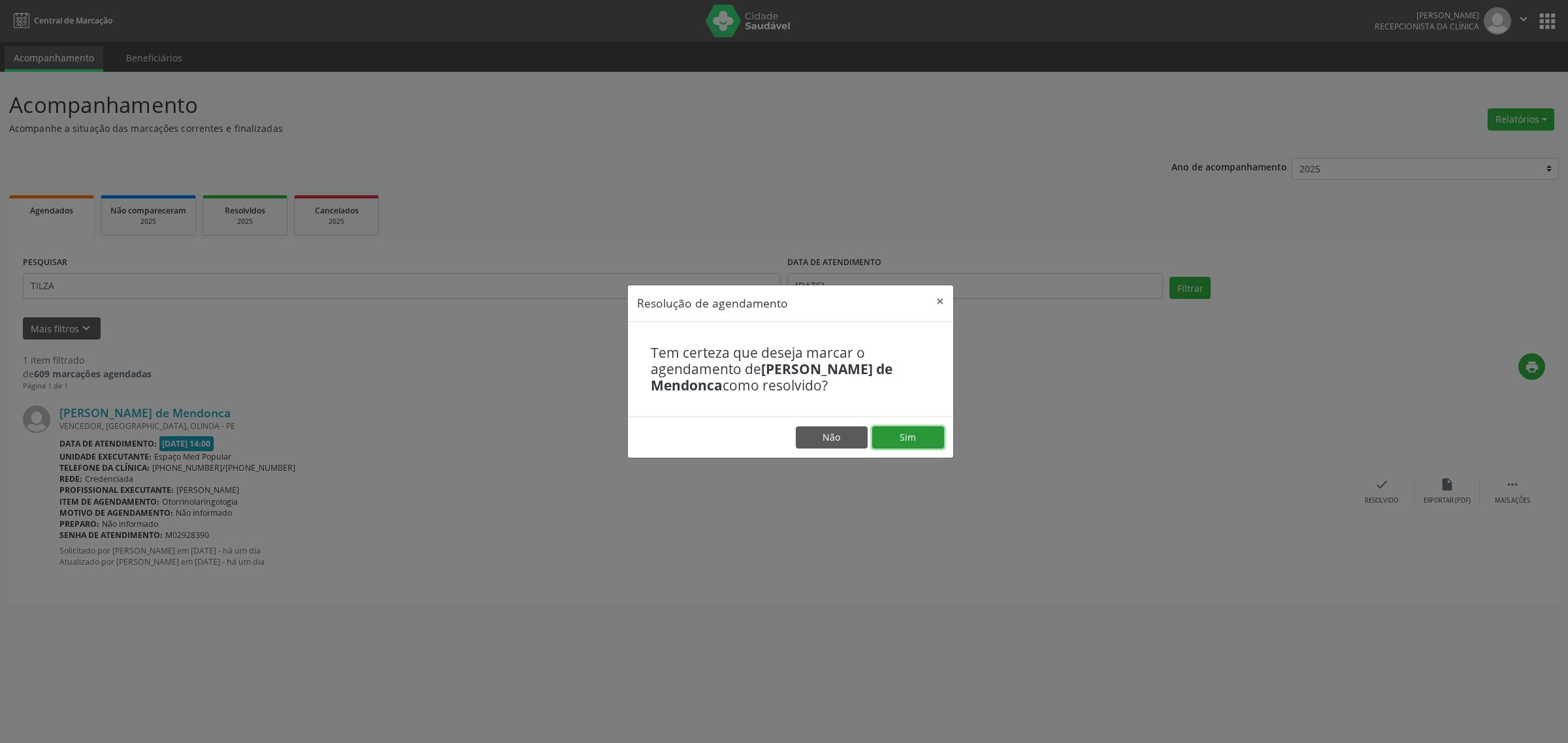
click at [920, 442] on button "Sim" at bounding box center [908, 438] width 72 height 22
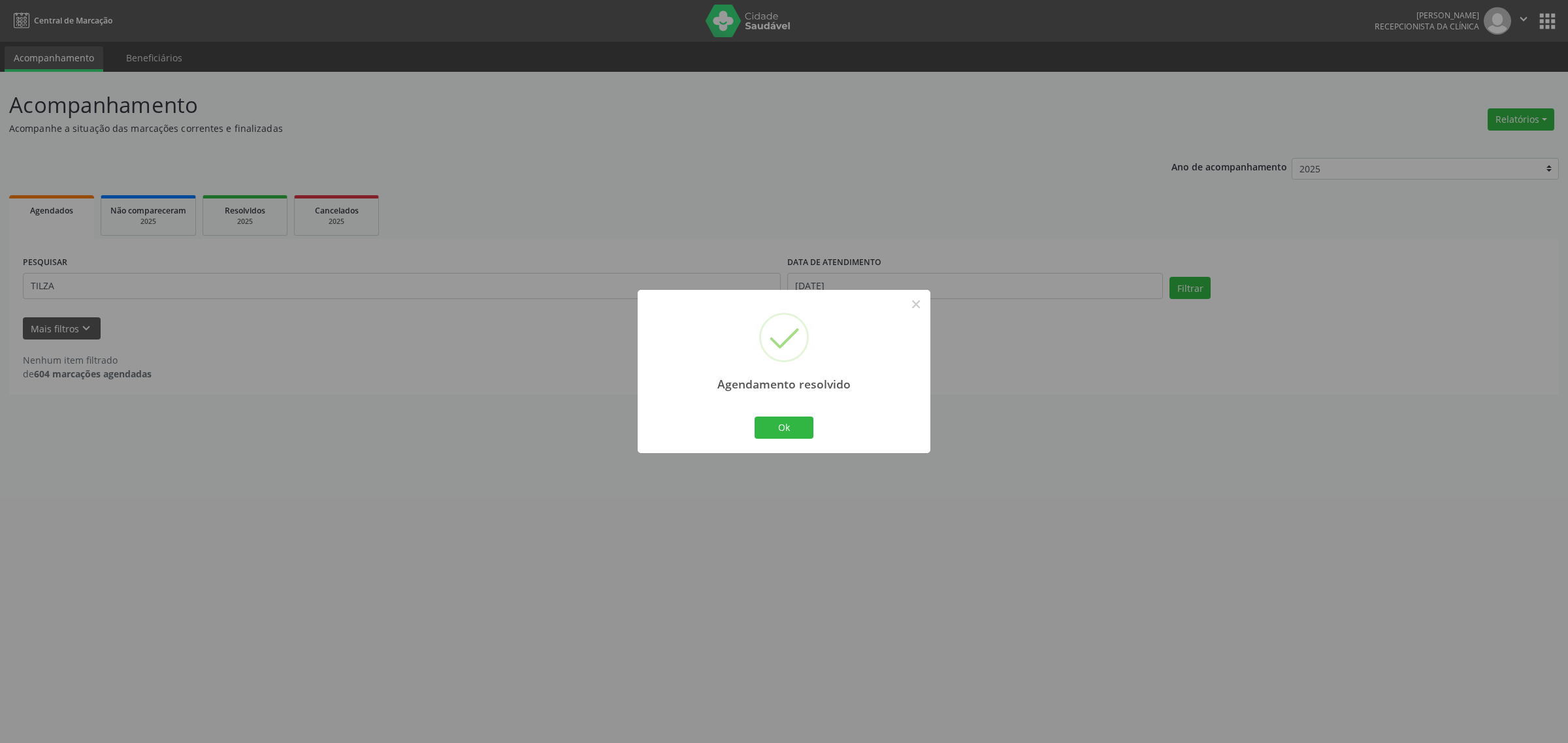
click at [90, 283] on div "Agendamento resolvido × Ok Cancel" at bounding box center [784, 371] width 1568 height 743
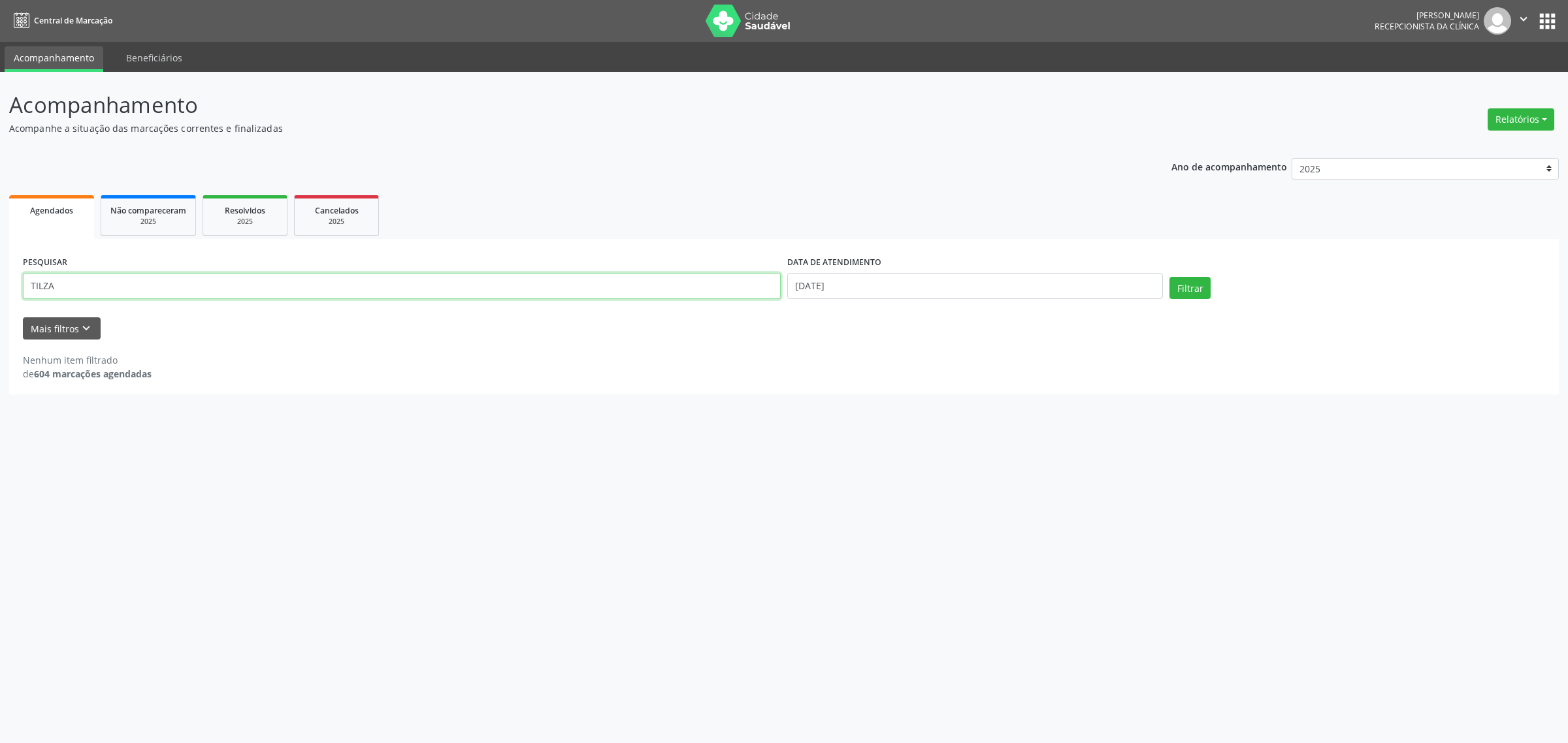
drag, startPoint x: 84, startPoint y: 282, endPoint x: 0, endPoint y: 295, distance: 85.0
click at [0, 295] on div "Acompanhamento Acompanhe a situação das marcações correntes e finalizadas Relat…" at bounding box center [784, 407] width 1568 height 671
type input "[PERSON_NAME]"
click at [1169, 277] on button "Filtrar" at bounding box center [1190, 288] width 41 height 22
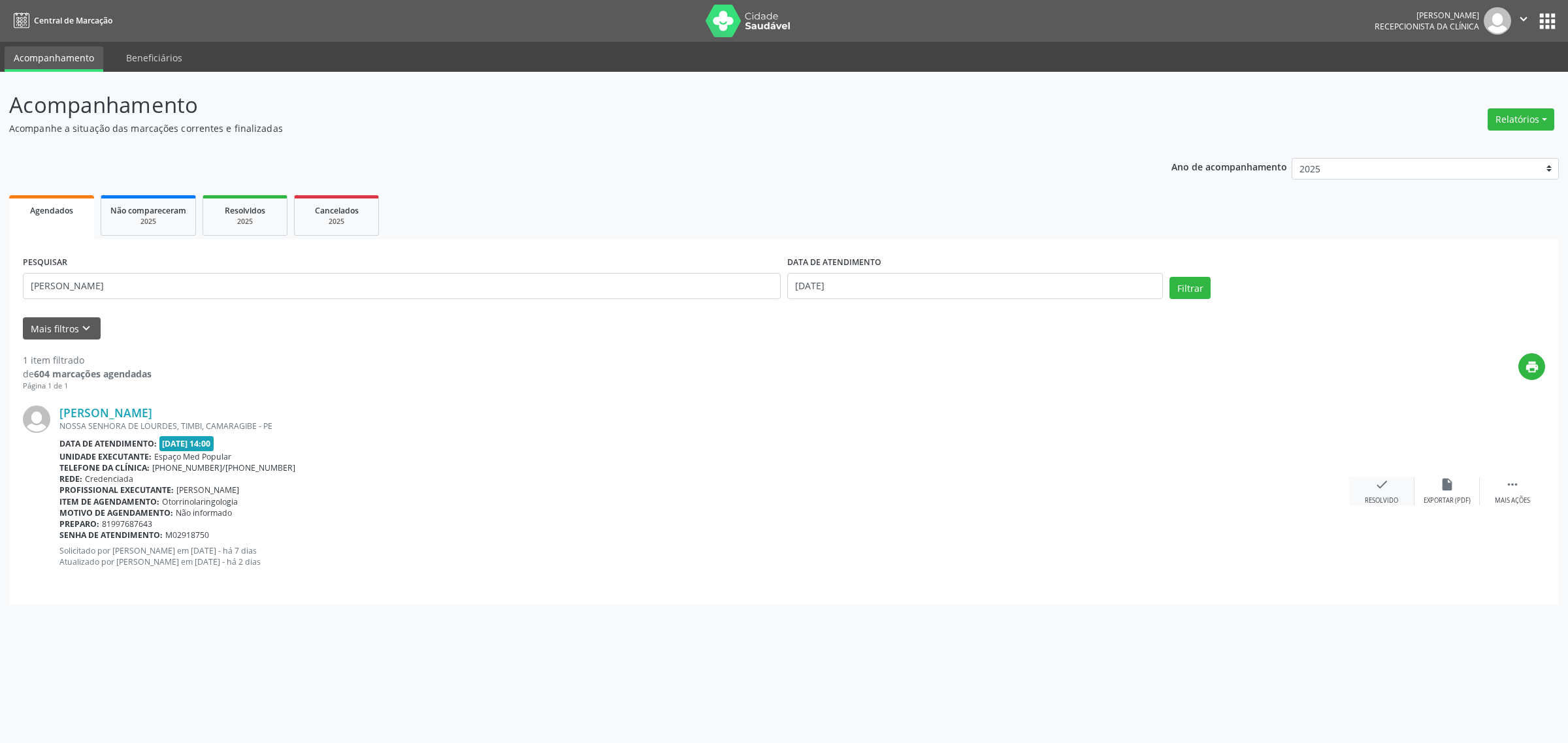
click at [1366, 490] on div "check Resolvido" at bounding box center [1382, 492] width 65 height 28
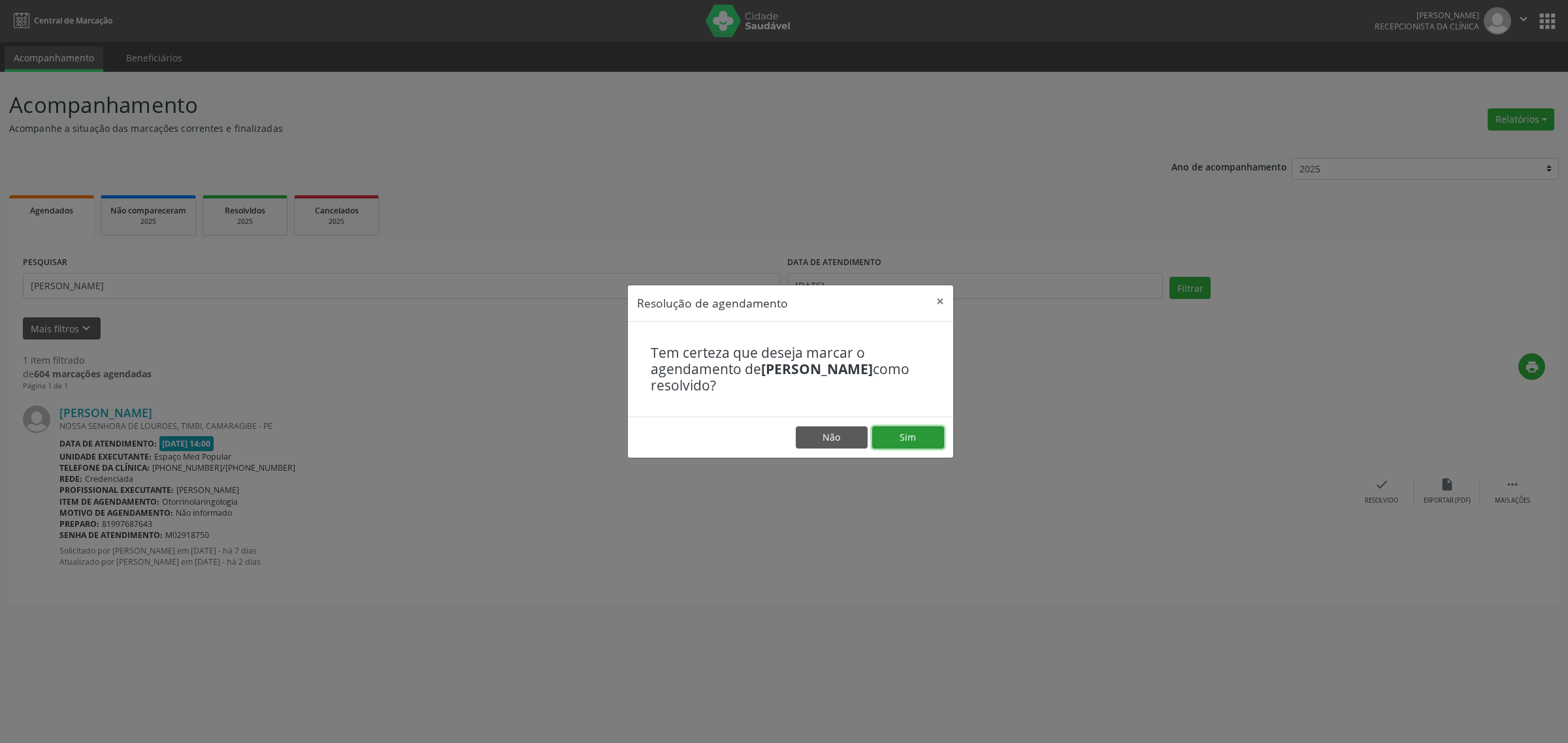
click at [903, 428] on button "Sim" at bounding box center [908, 438] width 72 height 22
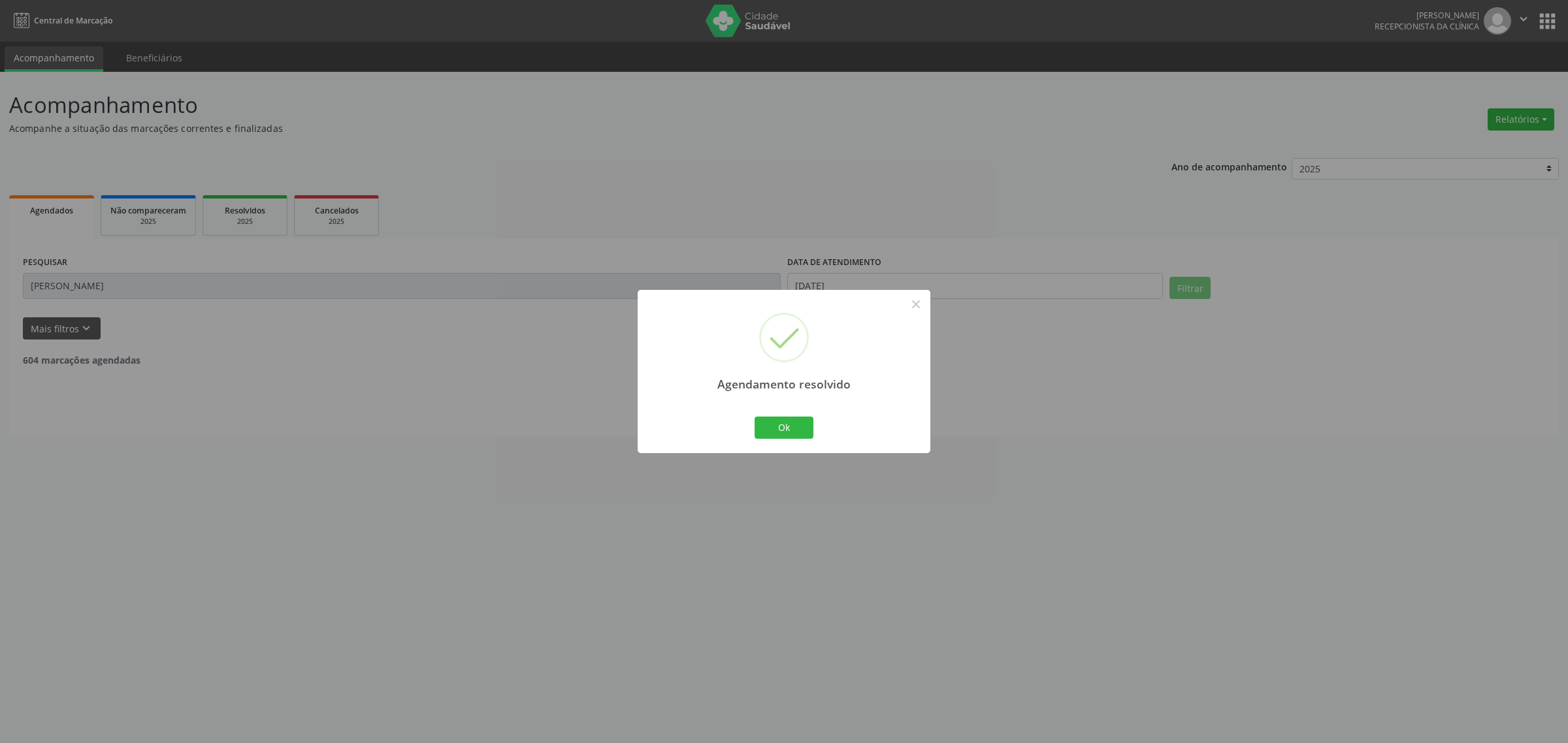
click at [88, 284] on div "Agendamento resolvido × Ok Cancel" at bounding box center [784, 371] width 1568 height 743
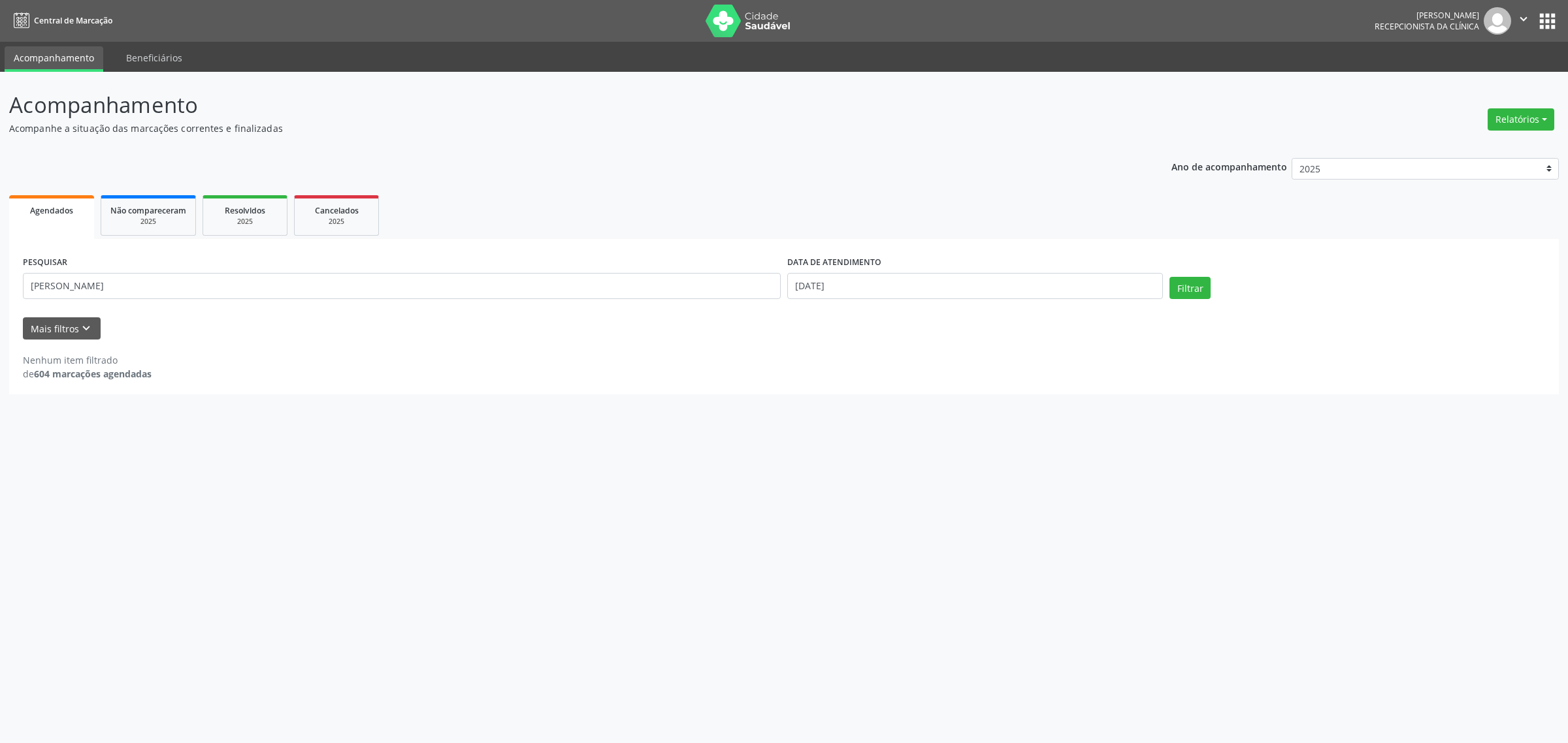
click at [0, 284] on div "Acompanhamento Acompanhe a situação das marcações correntes e finalizadas Relat…" at bounding box center [784, 407] width 1568 height 671
drag, startPoint x: 76, startPoint y: 292, endPoint x: 0, endPoint y: 296, distance: 76.1
click at [0, 296] on div "Acompanhamento Acompanhe a situação das marcações correntes e finalizadas Relat…" at bounding box center [784, 407] width 1568 height 671
click at [722, 473] on div "Acompanhamento Acompanhe a situação das marcações correntes e finalizadas Relat…" at bounding box center [784, 407] width 1568 height 671
click at [1172, 294] on button "Filtrar" at bounding box center [1190, 288] width 41 height 22
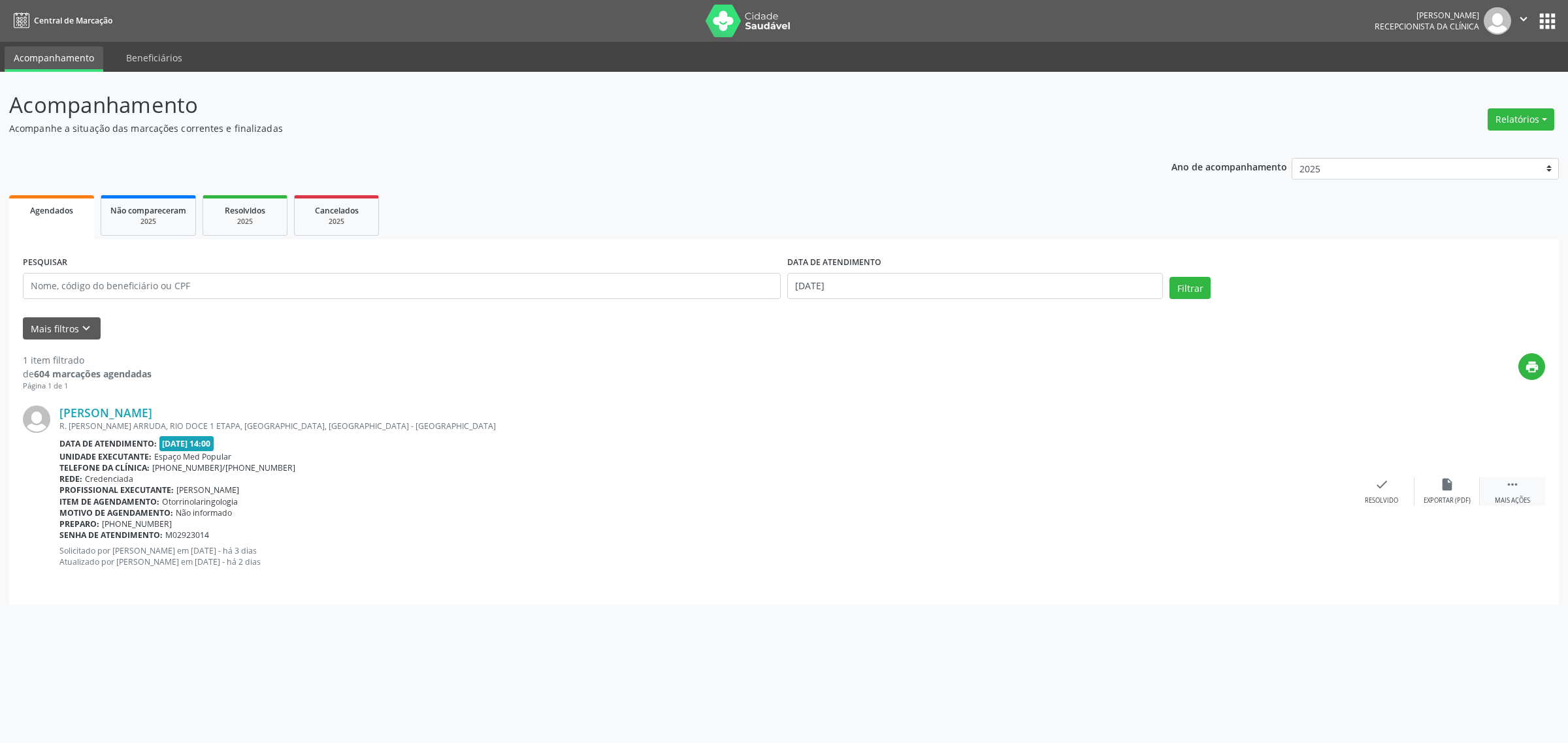
drag, startPoint x: 1544, startPoint y: 501, endPoint x: 1490, endPoint y: 500, distance: 54.0
click at [1534, 501] on div " Mais ações" at bounding box center [1512, 492] width 65 height 28
click at [1450, 496] on div "Não compareceu" at bounding box center [1446, 501] width 56 height 9
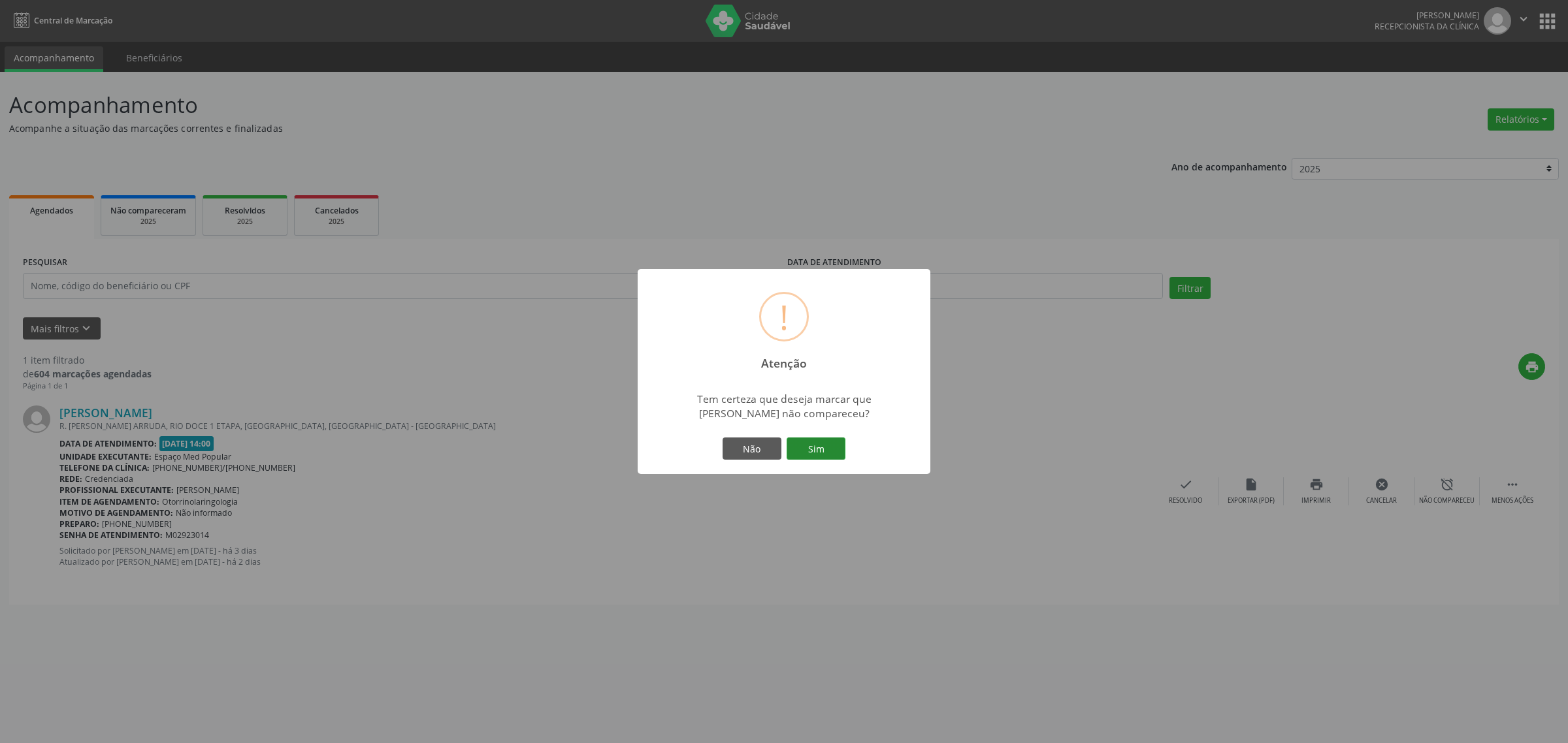
click at [802, 450] on button "Sim" at bounding box center [816, 449] width 59 height 22
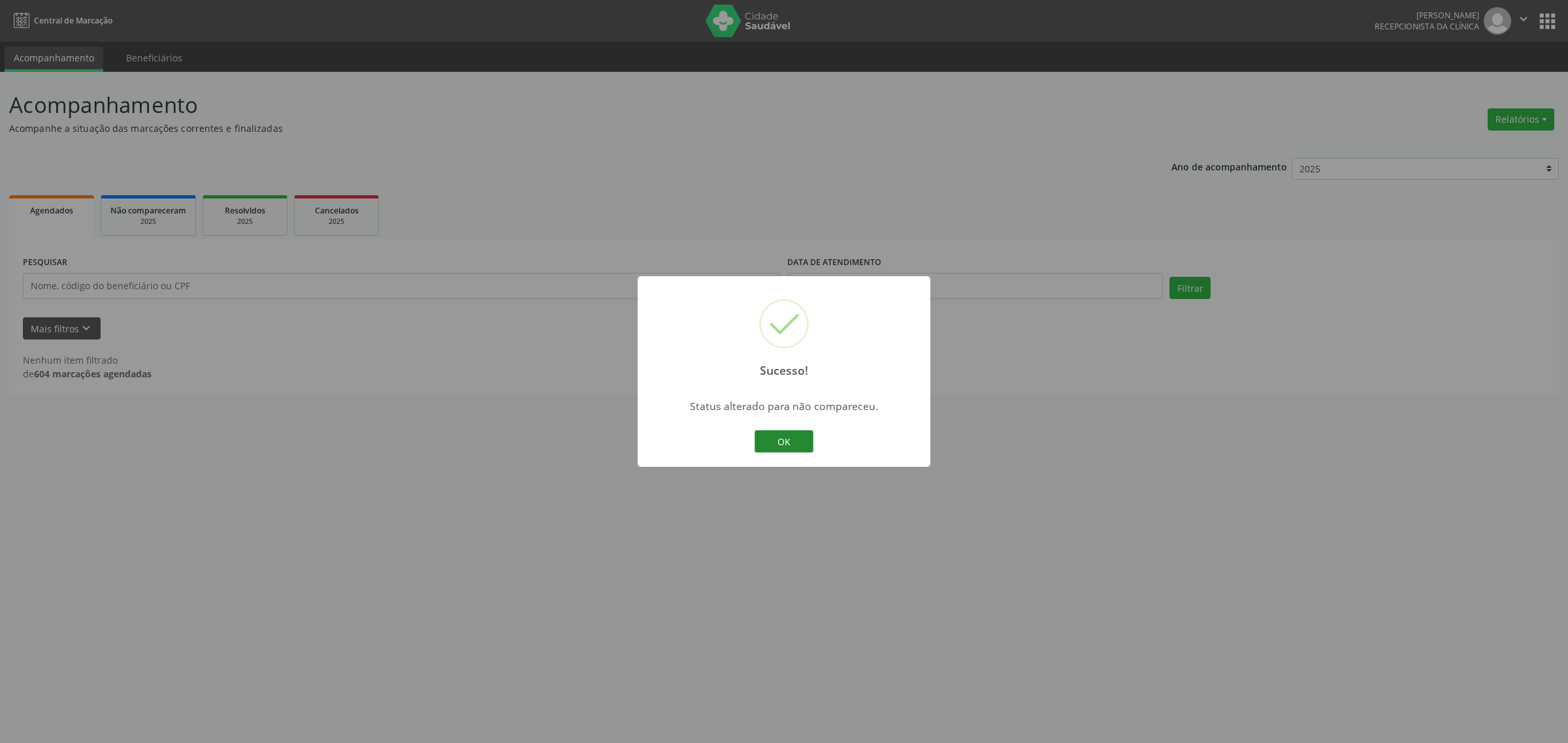
click at [783, 451] on button "OK" at bounding box center [783, 442] width 59 height 22
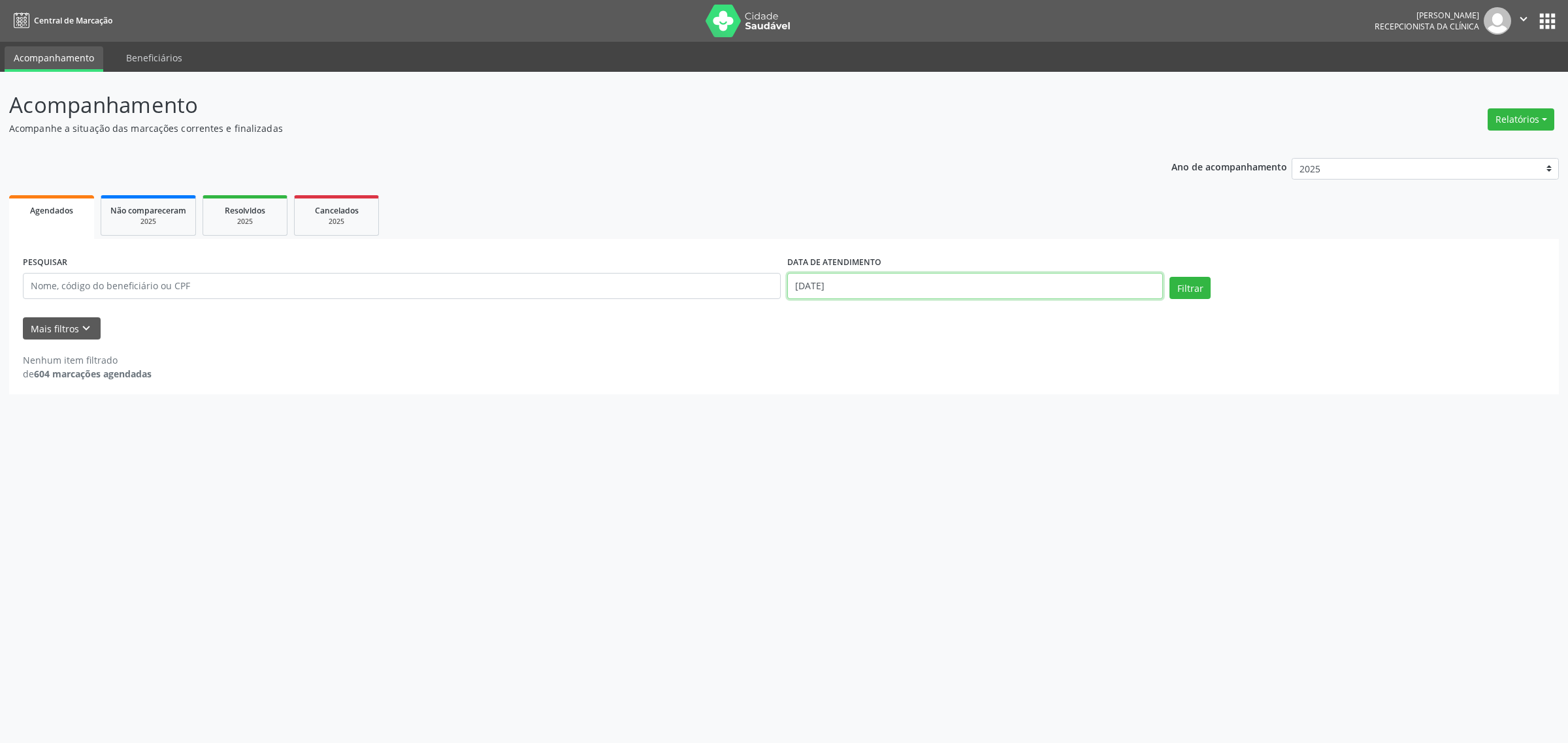
click at [975, 290] on input "[DATE]" at bounding box center [975, 286] width 376 height 26
click at [937, 384] on span "12" at bounding box center [939, 380] width 25 height 25
type input "[DATE]"
click at [933, 378] on span "12" at bounding box center [939, 380] width 25 height 25
click at [1175, 294] on button "Filtrar" at bounding box center [1190, 288] width 41 height 22
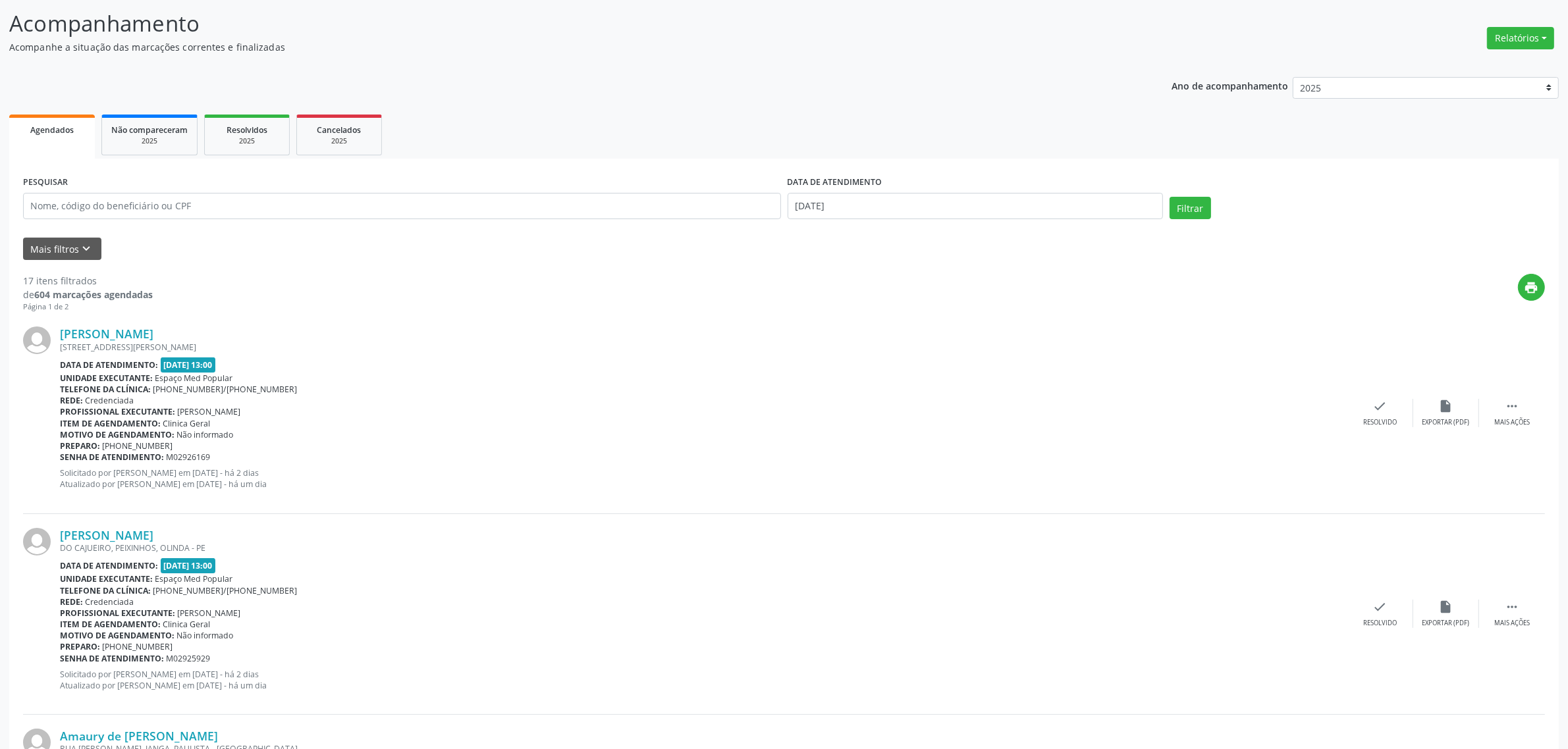
scroll to position [164, 0]
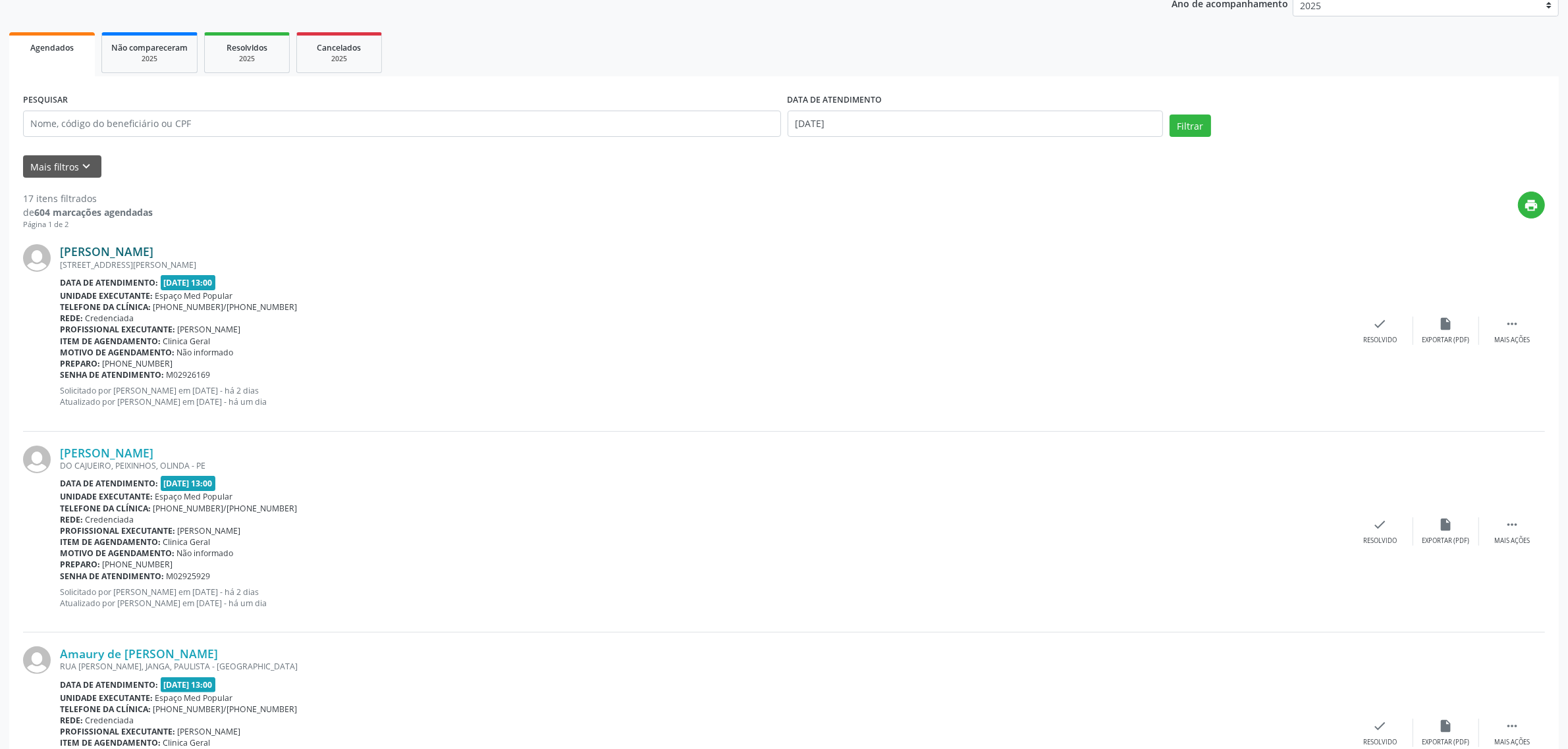
click at [126, 248] on link "[PERSON_NAME]" at bounding box center [106, 251] width 93 height 14
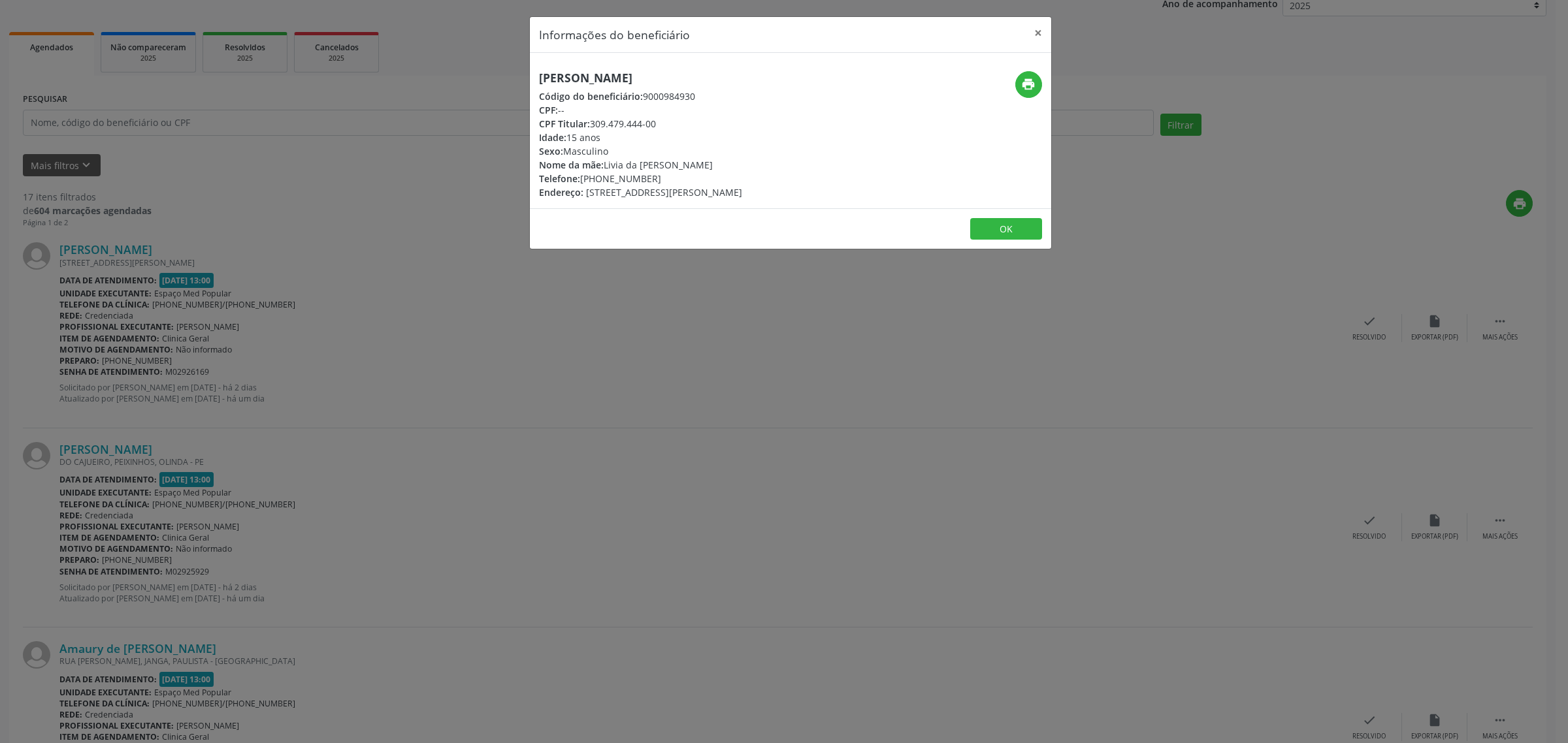
drag, startPoint x: 786, startPoint y: 79, endPoint x: 528, endPoint y: 80, distance: 258.0
click at [528, 80] on div "Informações do beneficiário × [PERSON_NAME] Código do beneficiário: 9000984930 …" at bounding box center [784, 371] width 1568 height 743
copy h5 "[PERSON_NAME]"
drag, startPoint x: 647, startPoint y: 174, endPoint x: 579, endPoint y: 173, distance: 68.0
click at [579, 173] on div "Telefone: [PHONE_NUMBER]" at bounding box center [640, 179] width 203 height 14
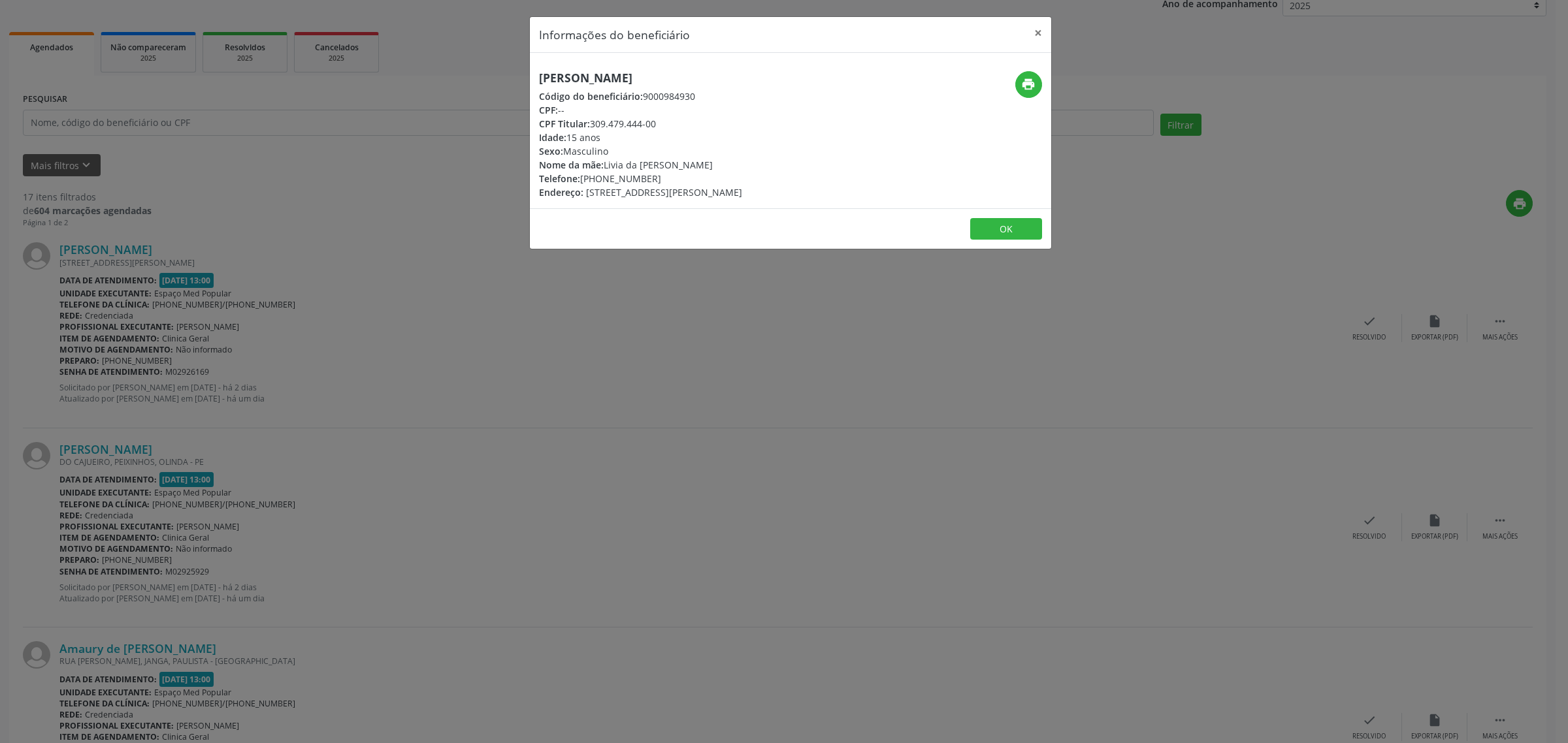
copy div "[PHONE_NUMBER]"
click at [577, 367] on div "Informações do beneficiário × [PERSON_NAME] Código do beneficiário: 9000984930 …" at bounding box center [784, 371] width 1568 height 743
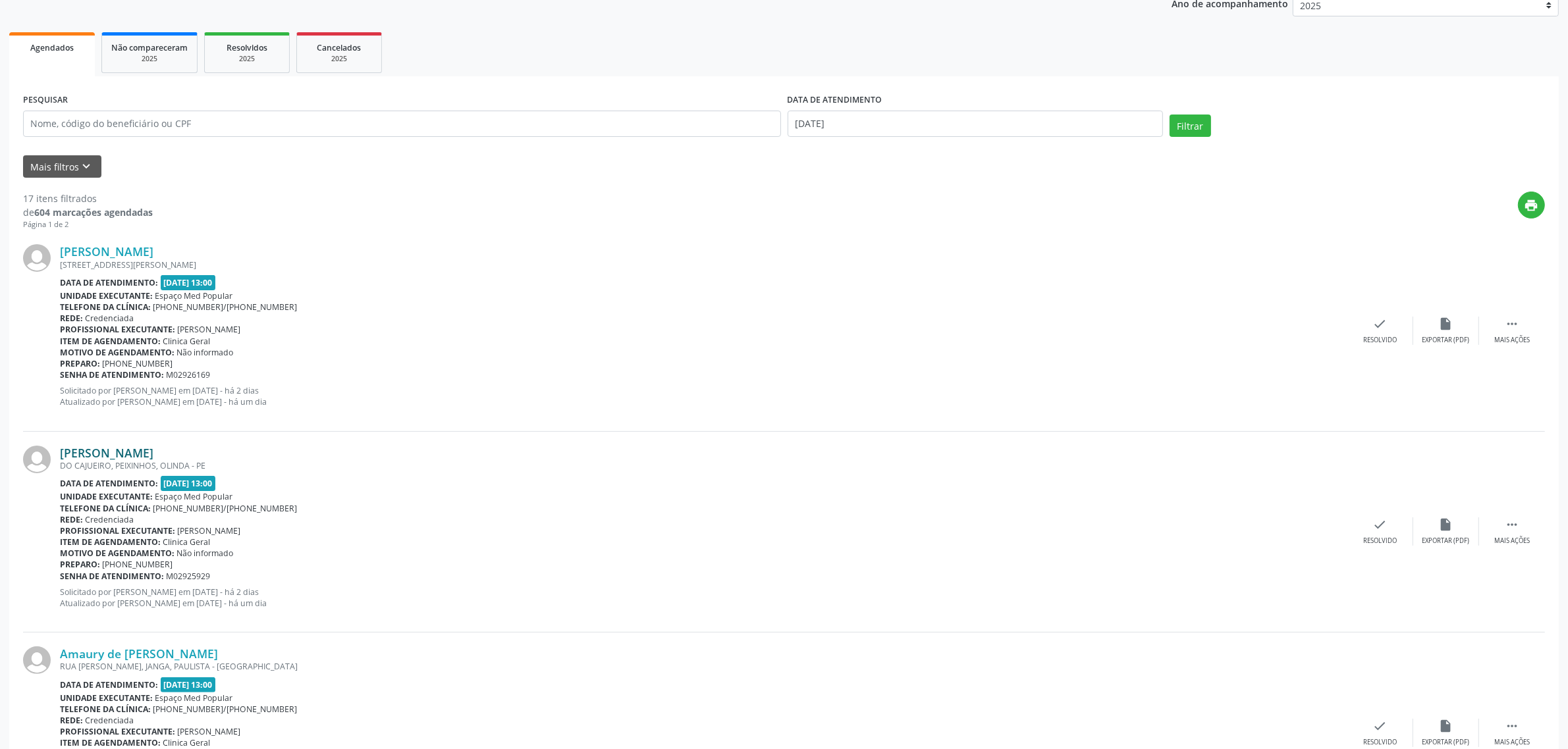
click at [153, 451] on link "[PERSON_NAME]" at bounding box center [106, 453] width 93 height 14
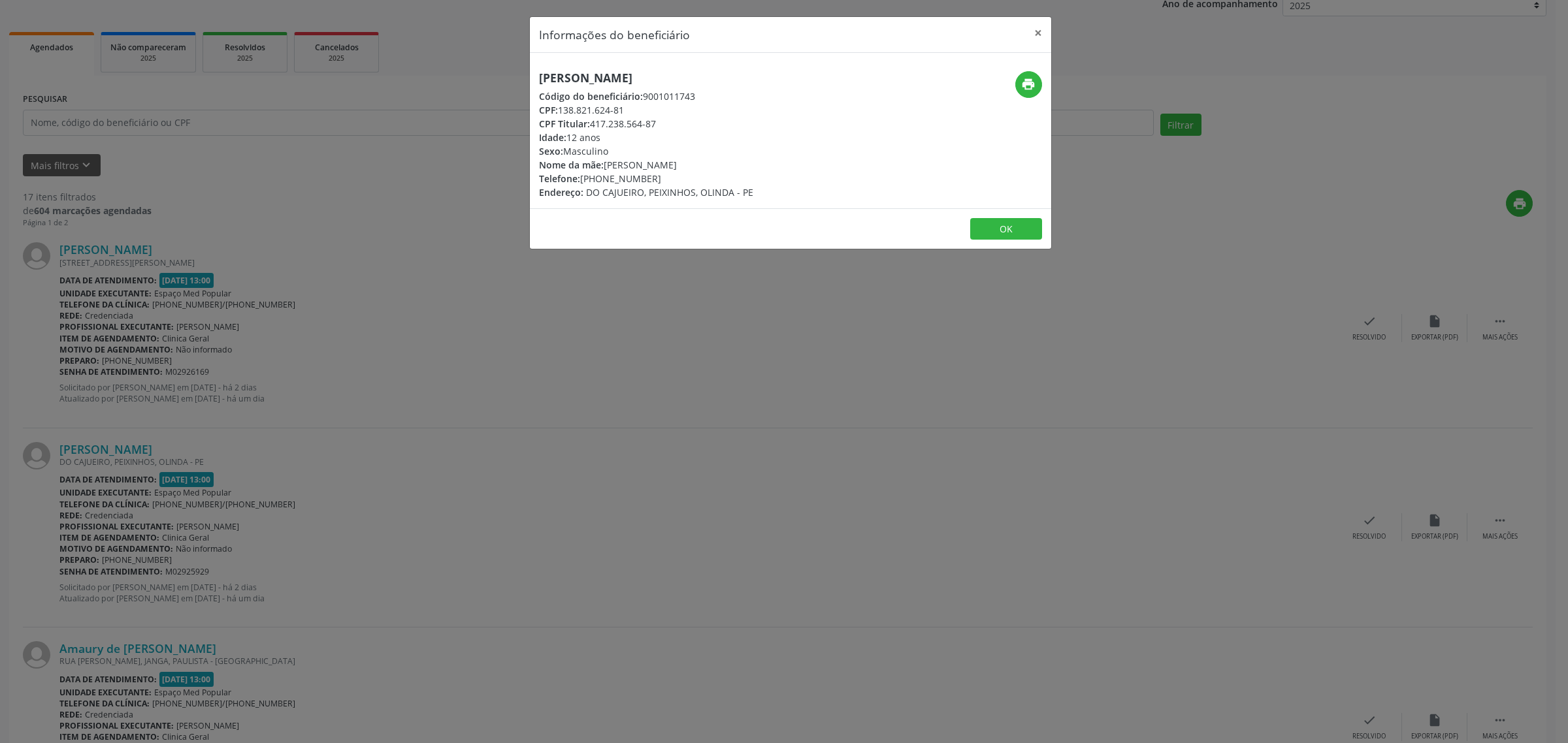
drag, startPoint x: 700, startPoint y: 79, endPoint x: 533, endPoint y: 80, distance: 167.0
click at [533, 80] on div "[PERSON_NAME] Código do beneficiário: 9001011743 CPF: 138.821.624-81 CPF Titula…" at bounding box center [703, 135] width 348 height 128
copy h5 "[PERSON_NAME]"
click at [625, 332] on div "Informações do beneficiário × [PERSON_NAME] Código do beneficiário: 9001011743 …" at bounding box center [784, 371] width 1568 height 743
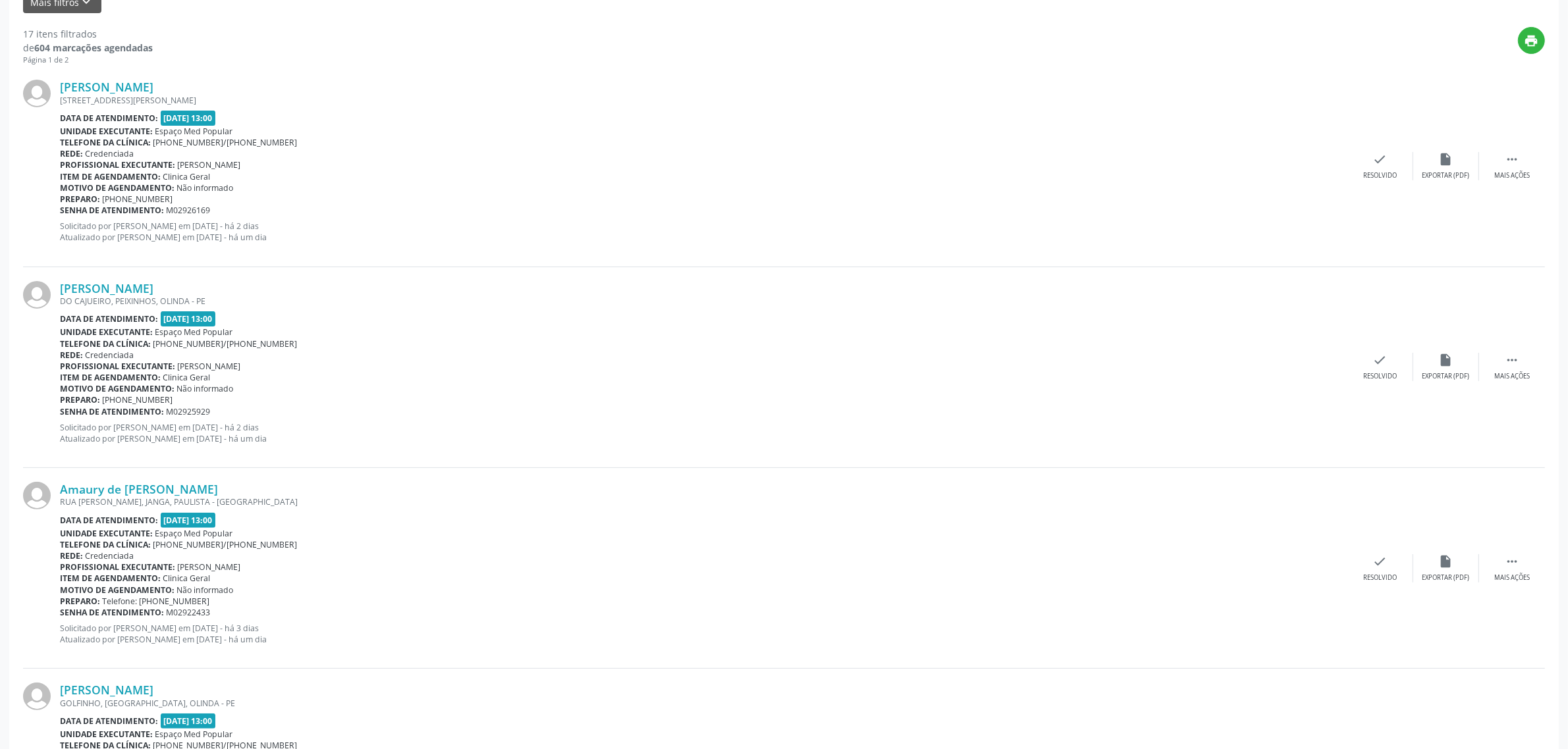
scroll to position [411, 0]
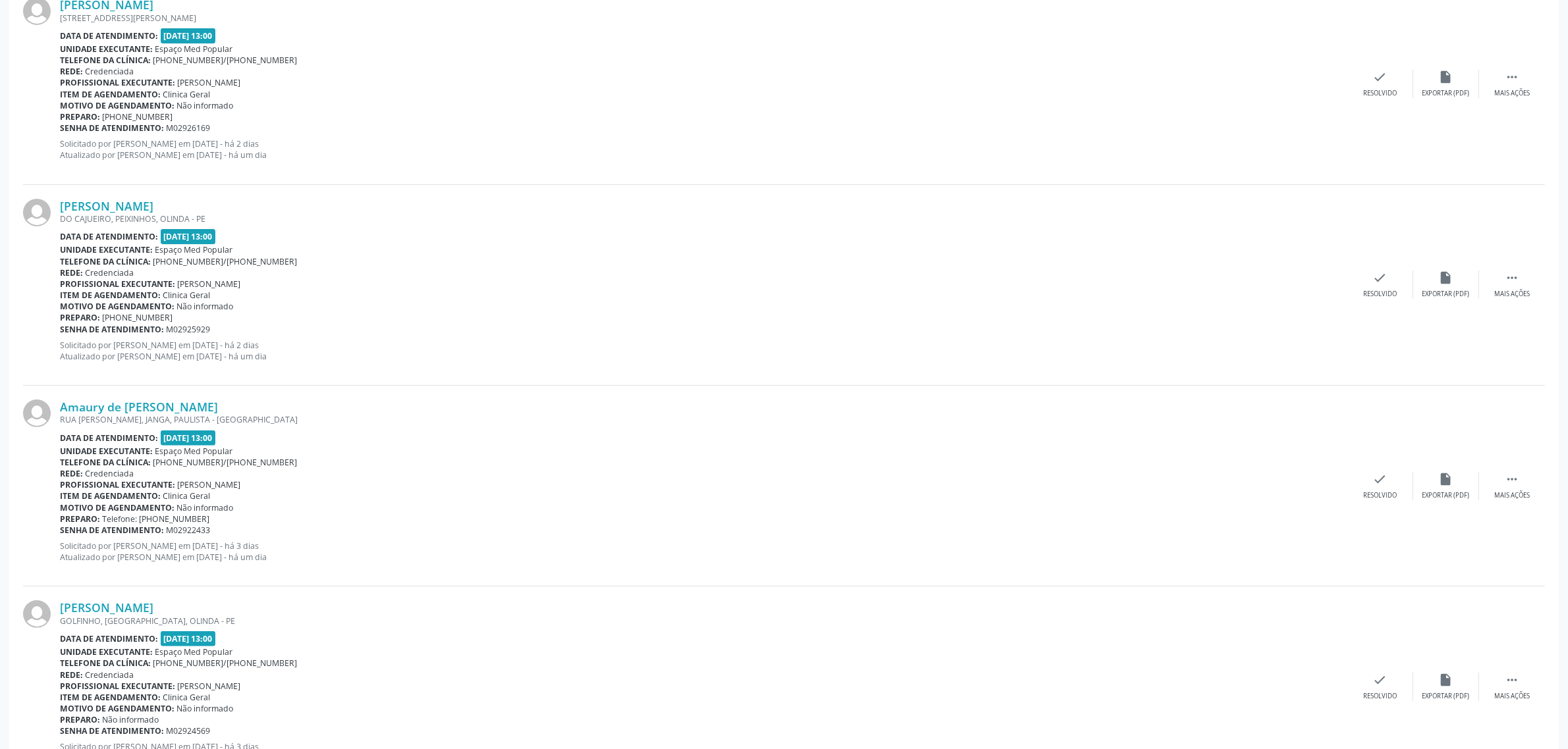
drag, startPoint x: 187, startPoint y: 317, endPoint x: 122, endPoint y: 320, distance: 65.1
click at [122, 320] on div "Preparo: [PHONE_NUMBER]" at bounding box center [704, 317] width 1288 height 11
copy span "81 98652-0302"
drag, startPoint x: 250, startPoint y: 405, endPoint x: 60, endPoint y: 408, distance: 190.0
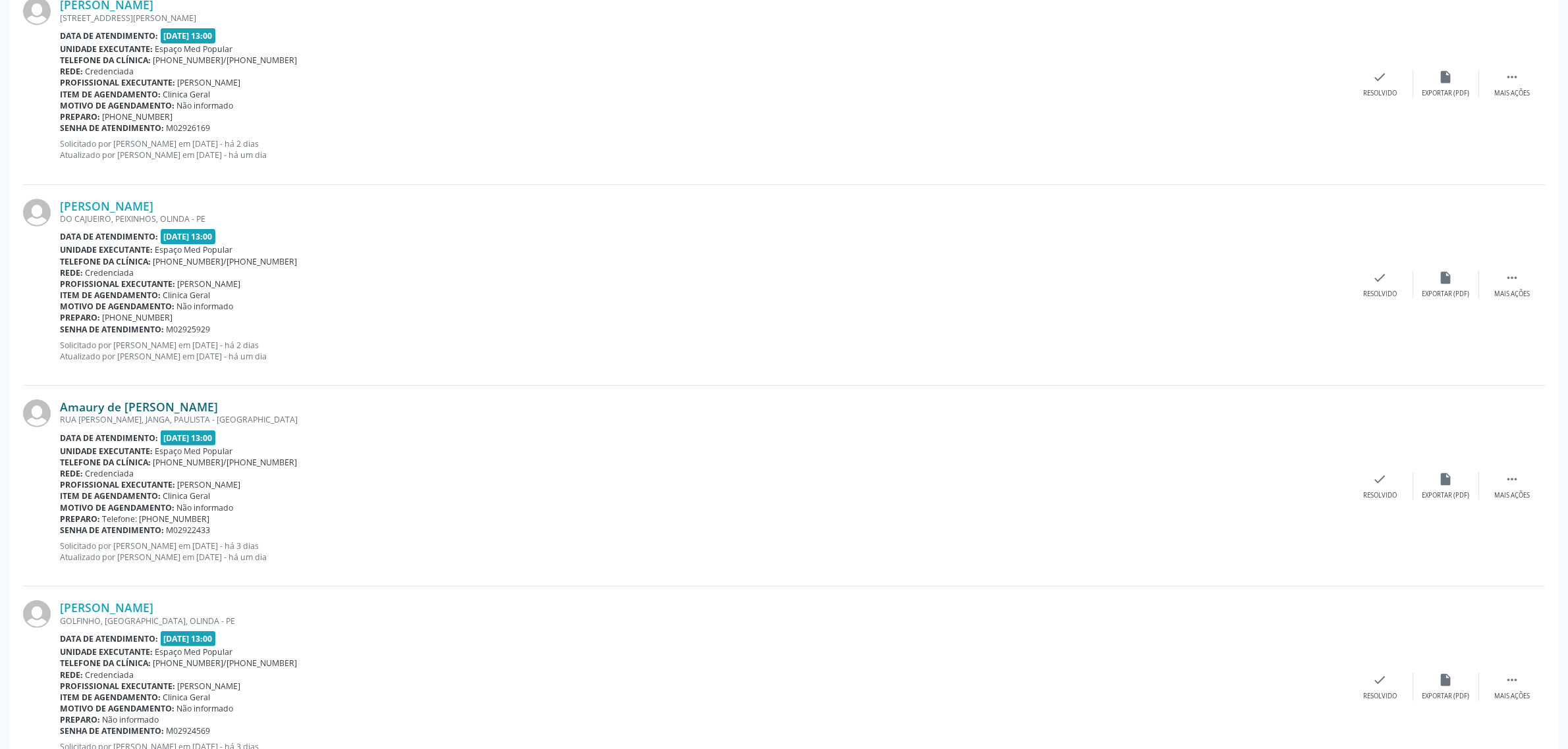
click at [60, 408] on div "Amaury de [PERSON_NAME]" at bounding box center [704, 406] width 1288 height 14
copy link "Amaury de [PERSON_NAME]"
drag, startPoint x: 229, startPoint y: 521, endPoint x: 159, endPoint y: 520, distance: 70.0
click at [159, 520] on div "Preparo: Telefone: [PHONE_NUMBER]" at bounding box center [704, 519] width 1288 height 11
copy span "81 99708-5118"
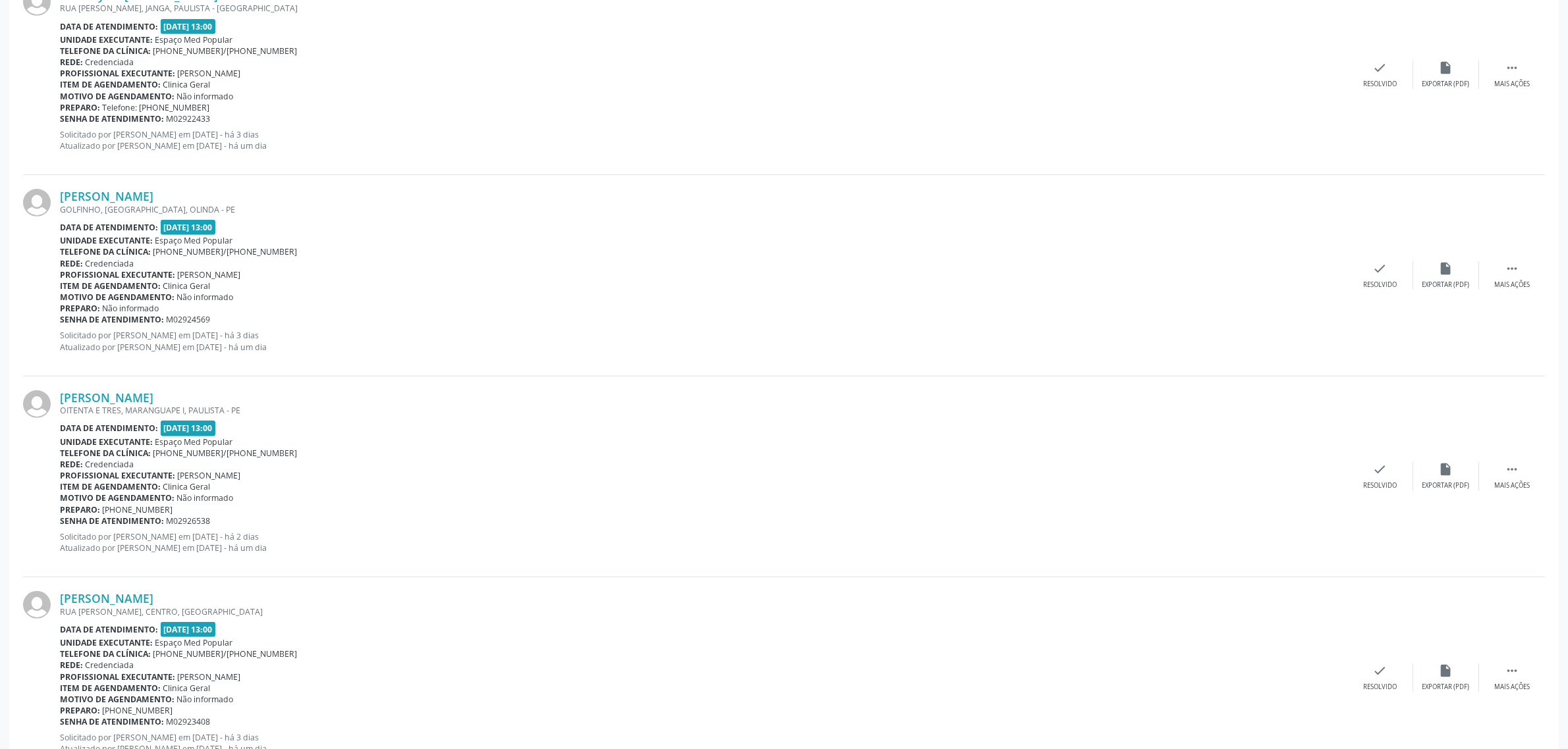
scroll to position [905, 0]
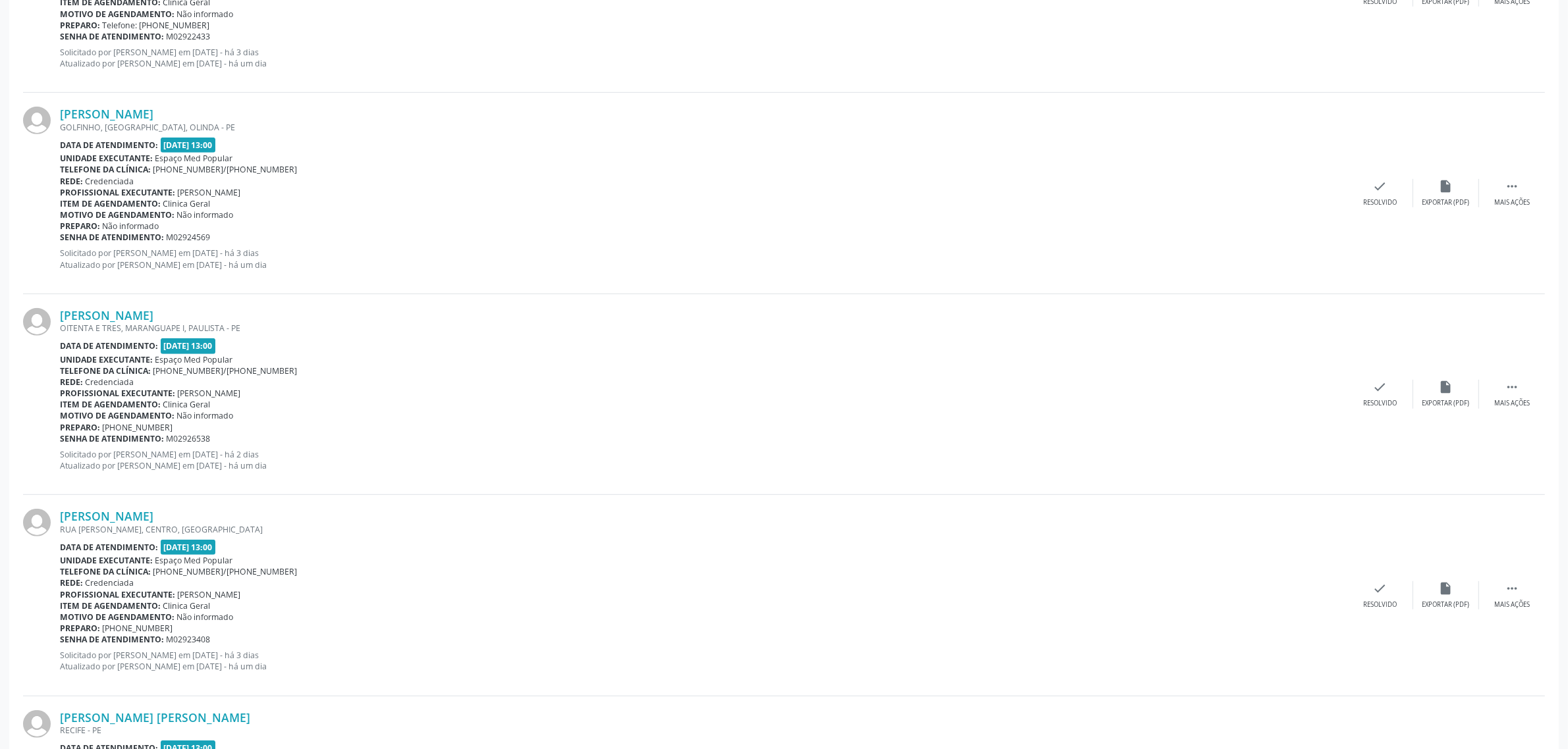
click at [218, 110] on div "[PERSON_NAME]" at bounding box center [704, 114] width 1288 height 14
drag, startPoint x: 213, startPoint y: 115, endPoint x: 61, endPoint y: 117, distance: 152.0
click at [61, 117] on div "[PERSON_NAME]" at bounding box center [704, 114] width 1288 height 14
copy link "[PERSON_NAME]"
click at [146, 115] on link "[PERSON_NAME]" at bounding box center [106, 114] width 93 height 14
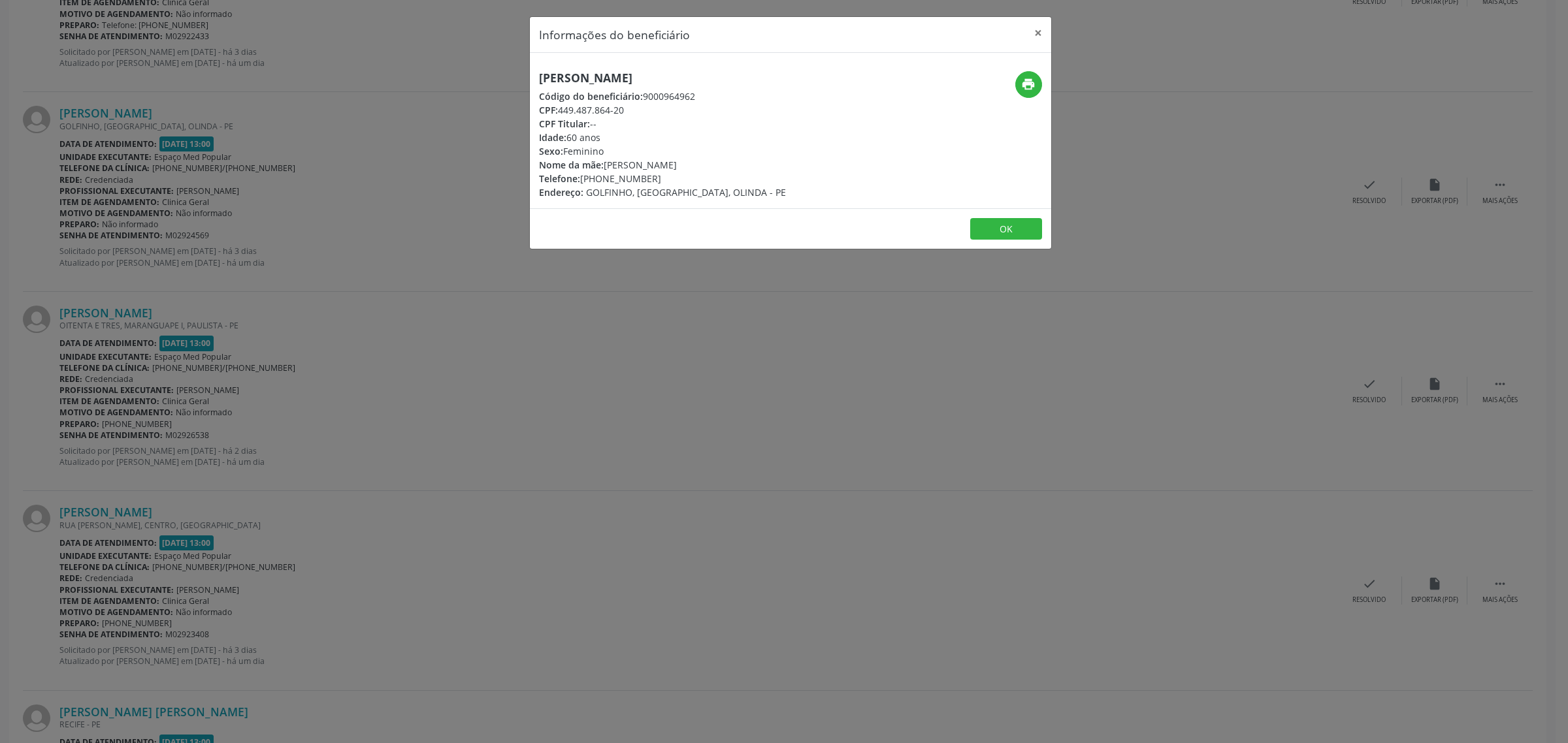
drag, startPoint x: 634, startPoint y: 178, endPoint x: 580, endPoint y: 178, distance: 54.0
click at [580, 178] on div "Telefone: [PHONE_NUMBER]" at bounding box center [662, 179] width 247 height 14
copy div "[PHONE_NUMBER]"
click at [561, 377] on div "Informações do beneficiário × [PERSON_NAME] Código do beneficiário: 9000964962 …" at bounding box center [784, 371] width 1568 height 743
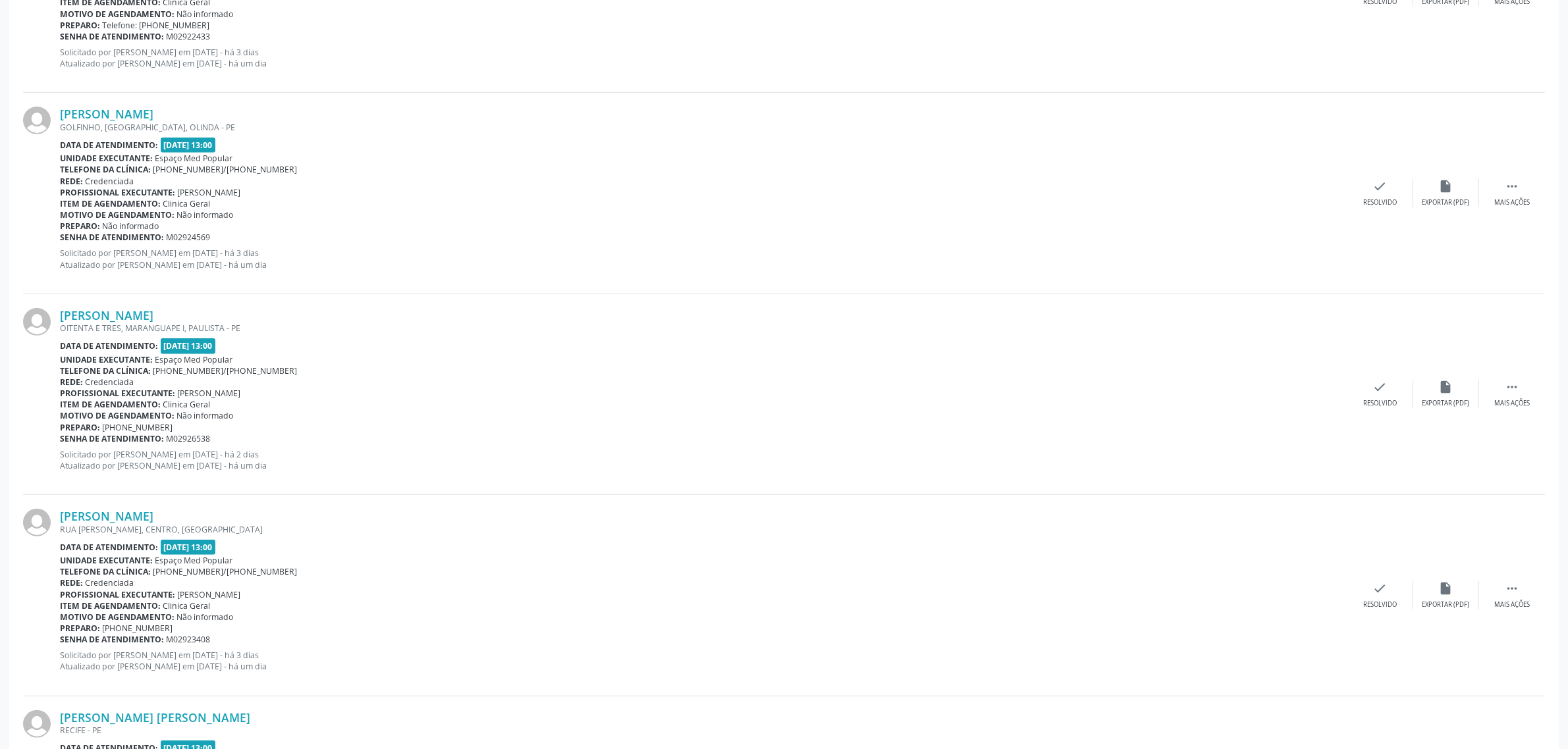
scroll to position [988, 0]
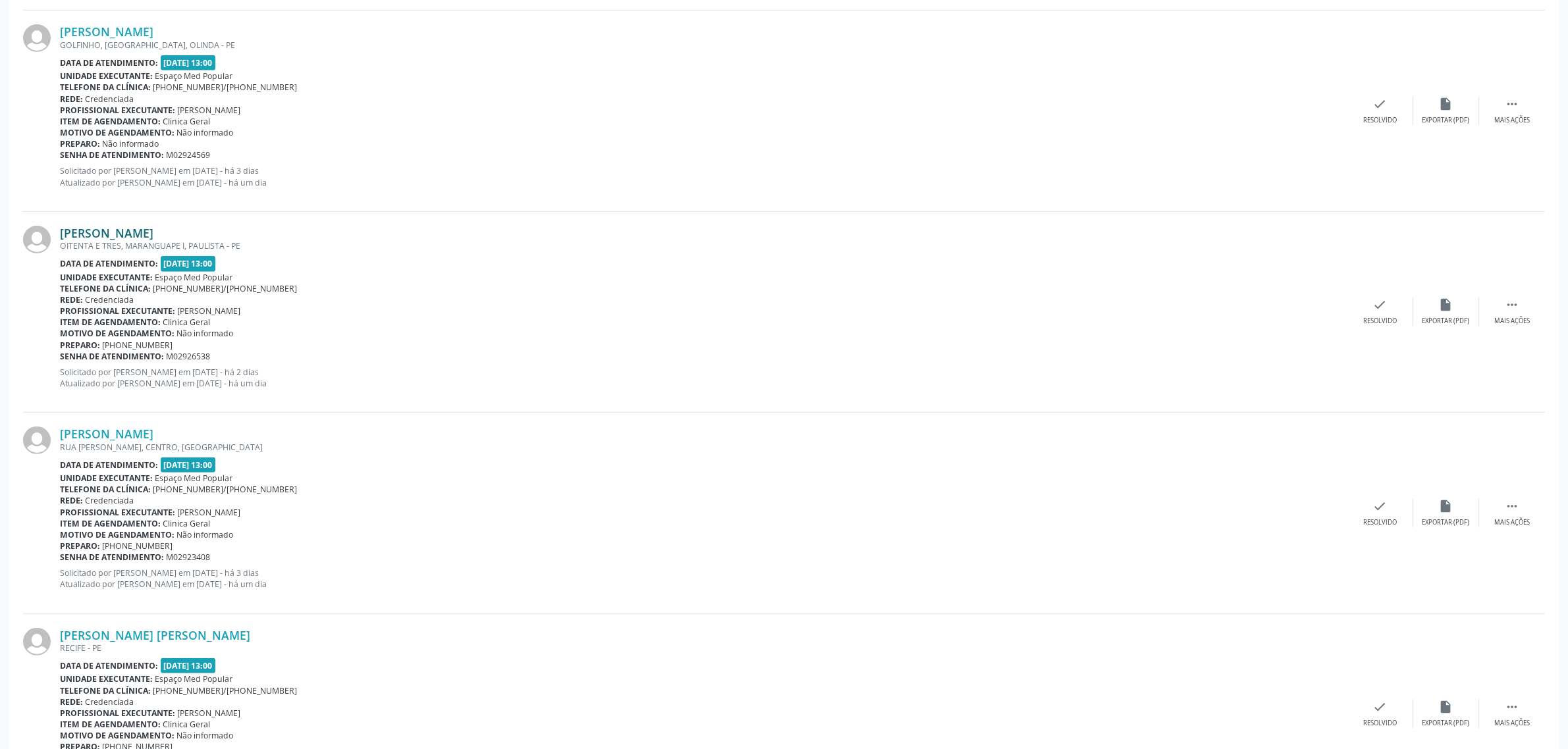
click at [138, 232] on link "[PERSON_NAME]" at bounding box center [106, 232] width 93 height 14
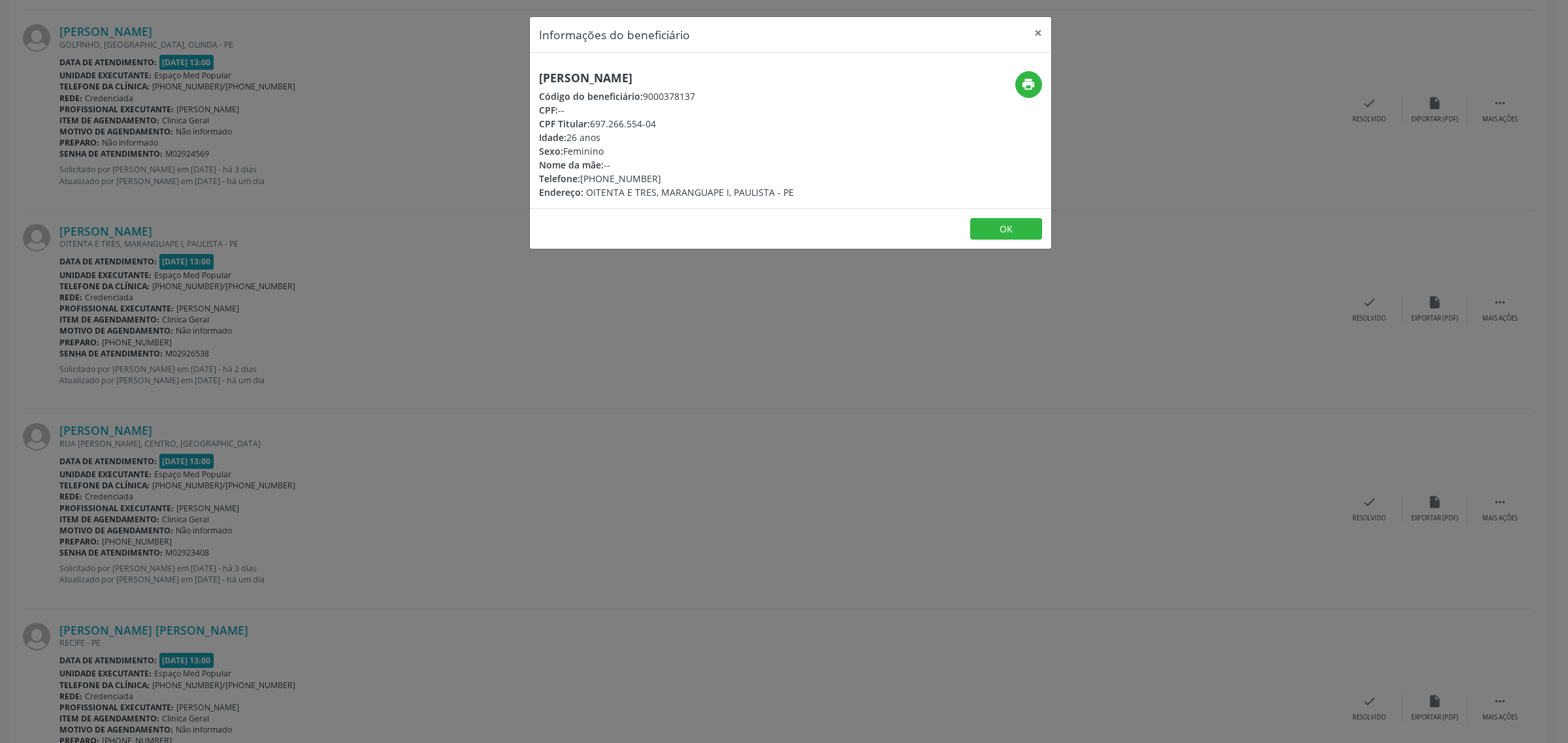
drag, startPoint x: 737, startPoint y: 79, endPoint x: 542, endPoint y: 74, distance: 195.1
click at [542, 74] on h5 "[PERSON_NAME]" at bounding box center [666, 78] width 255 height 14
copy h5 "[PERSON_NAME]"
drag, startPoint x: 648, startPoint y: 176, endPoint x: 583, endPoint y: 176, distance: 65.0
click at [583, 176] on div "Telefone: [PHONE_NUMBER]" at bounding box center [666, 179] width 255 height 14
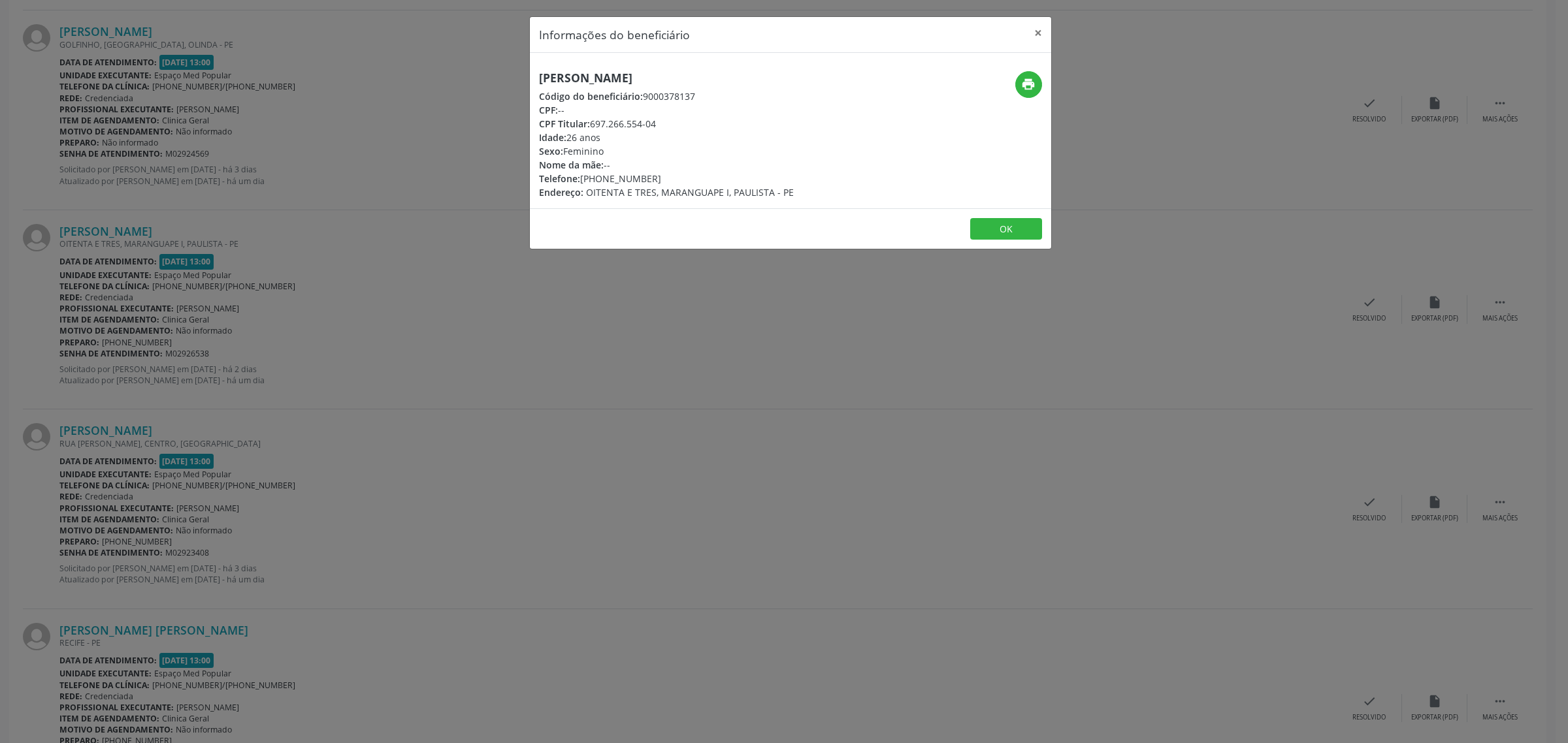
click at [570, 360] on div "Informações do beneficiário × [PERSON_NAME] Código do beneficiário: 9000378137 …" at bounding box center [784, 371] width 1568 height 743
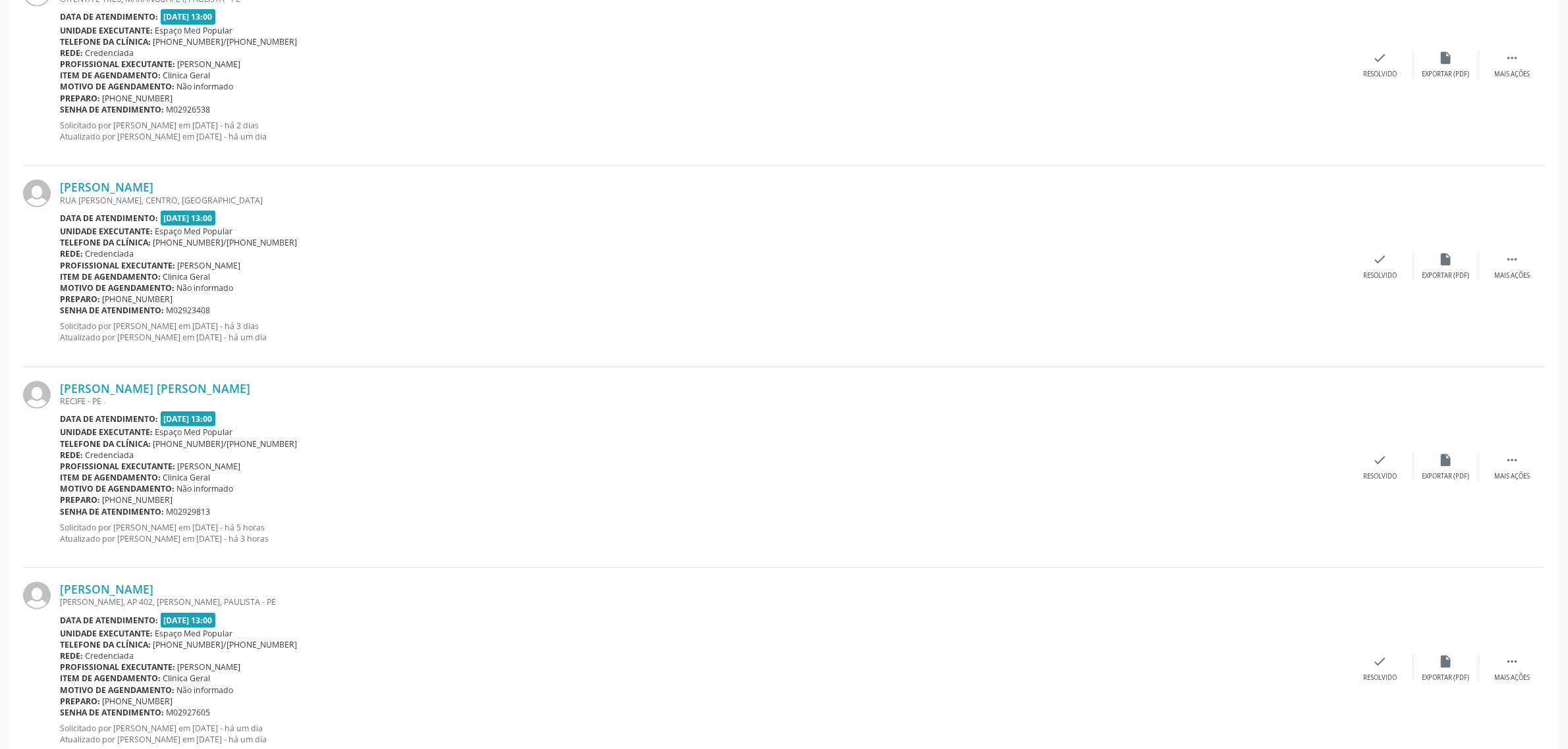
scroll to position [1317, 0]
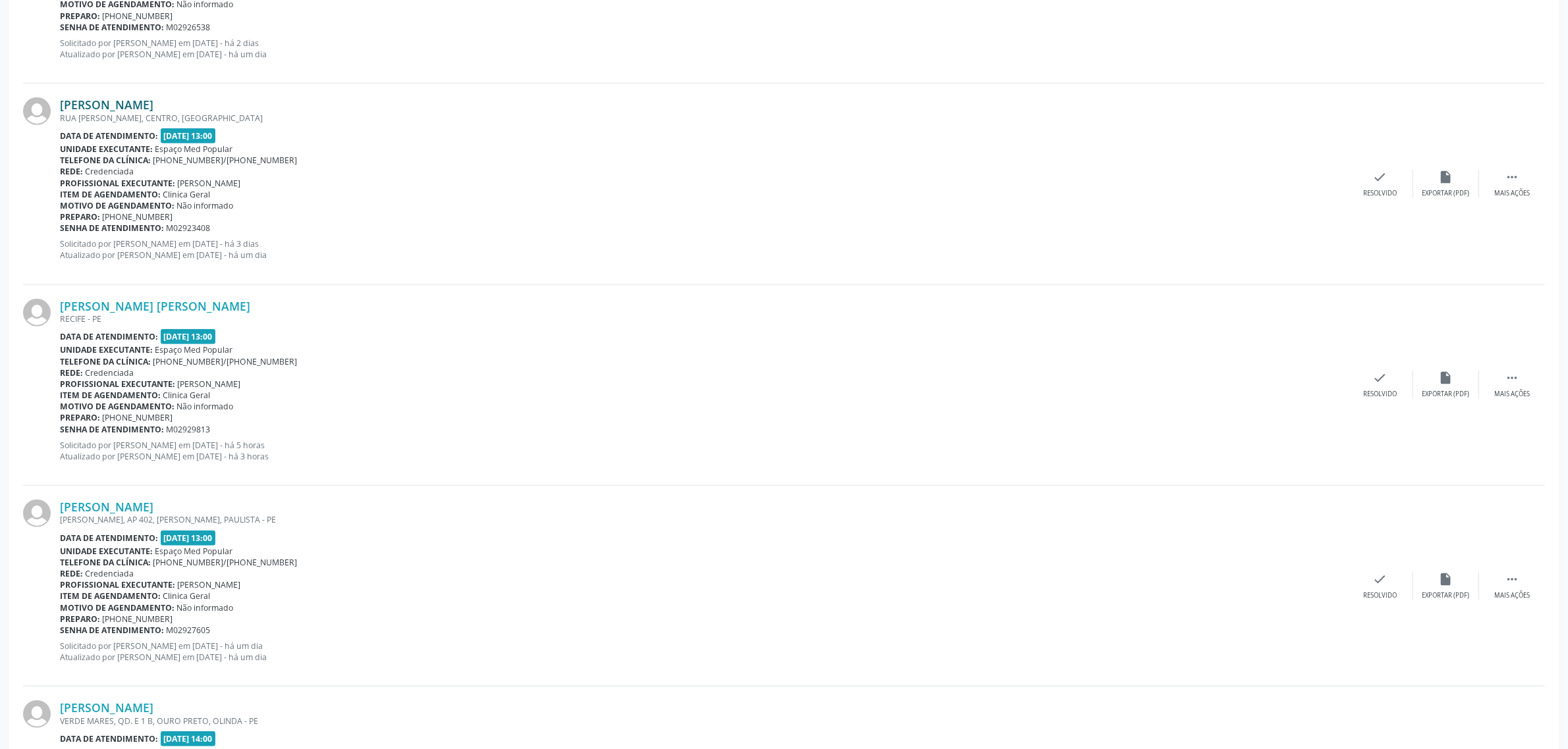
click at [132, 102] on link "[PERSON_NAME]" at bounding box center [106, 104] width 93 height 14
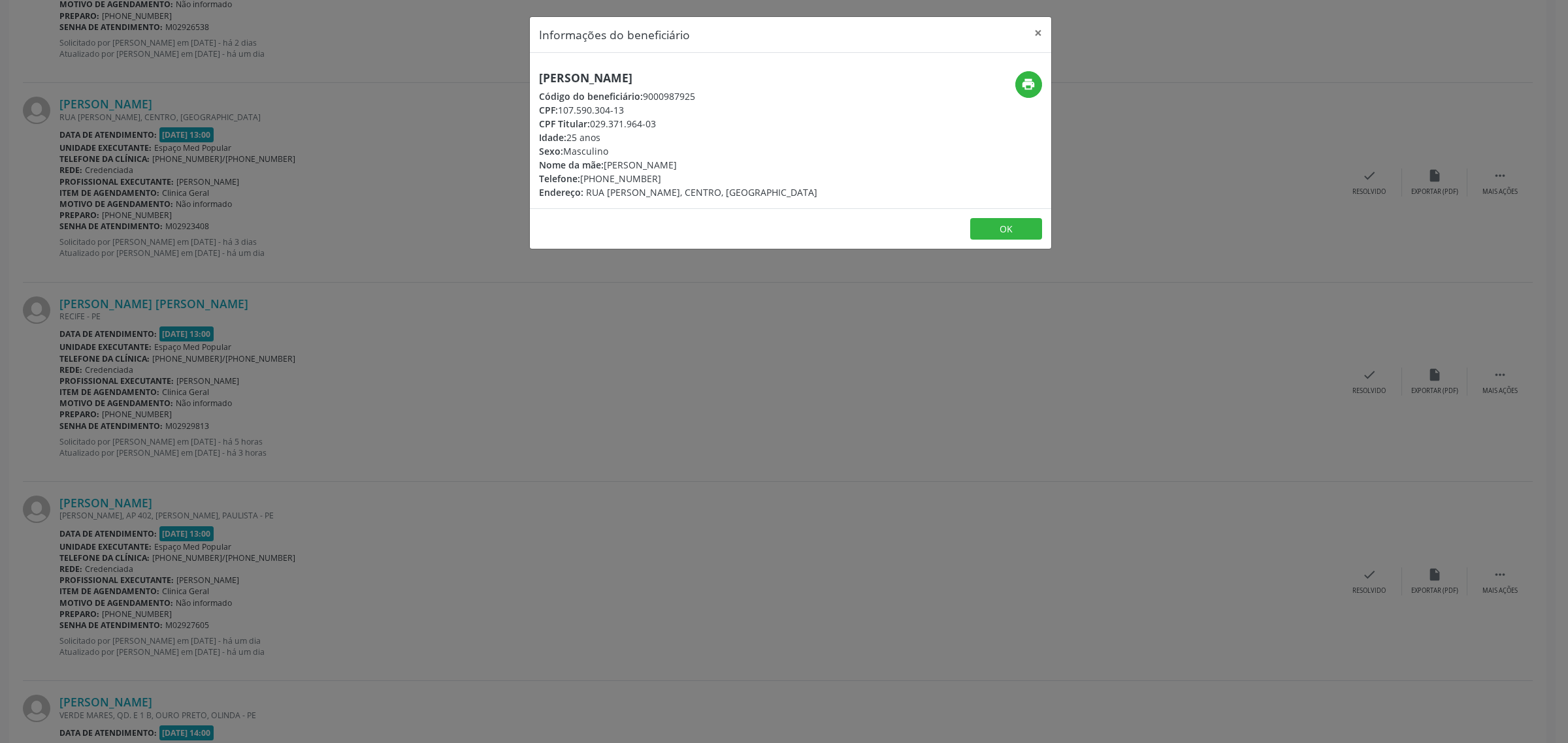
drag, startPoint x: 751, startPoint y: 76, endPoint x: 539, endPoint y: 80, distance: 212.0
click at [539, 80] on h5 "[PERSON_NAME]" at bounding box center [678, 78] width 279 height 14
drag, startPoint x: 651, startPoint y: 179, endPoint x: 583, endPoint y: 184, distance: 68.2
click at [583, 184] on div "Telefone: [PHONE_NUMBER]" at bounding box center [678, 179] width 279 height 14
click at [504, 393] on div "Informações do beneficiário × [PERSON_NAME] Código do beneficiário: 9000987925 …" at bounding box center [784, 371] width 1568 height 743
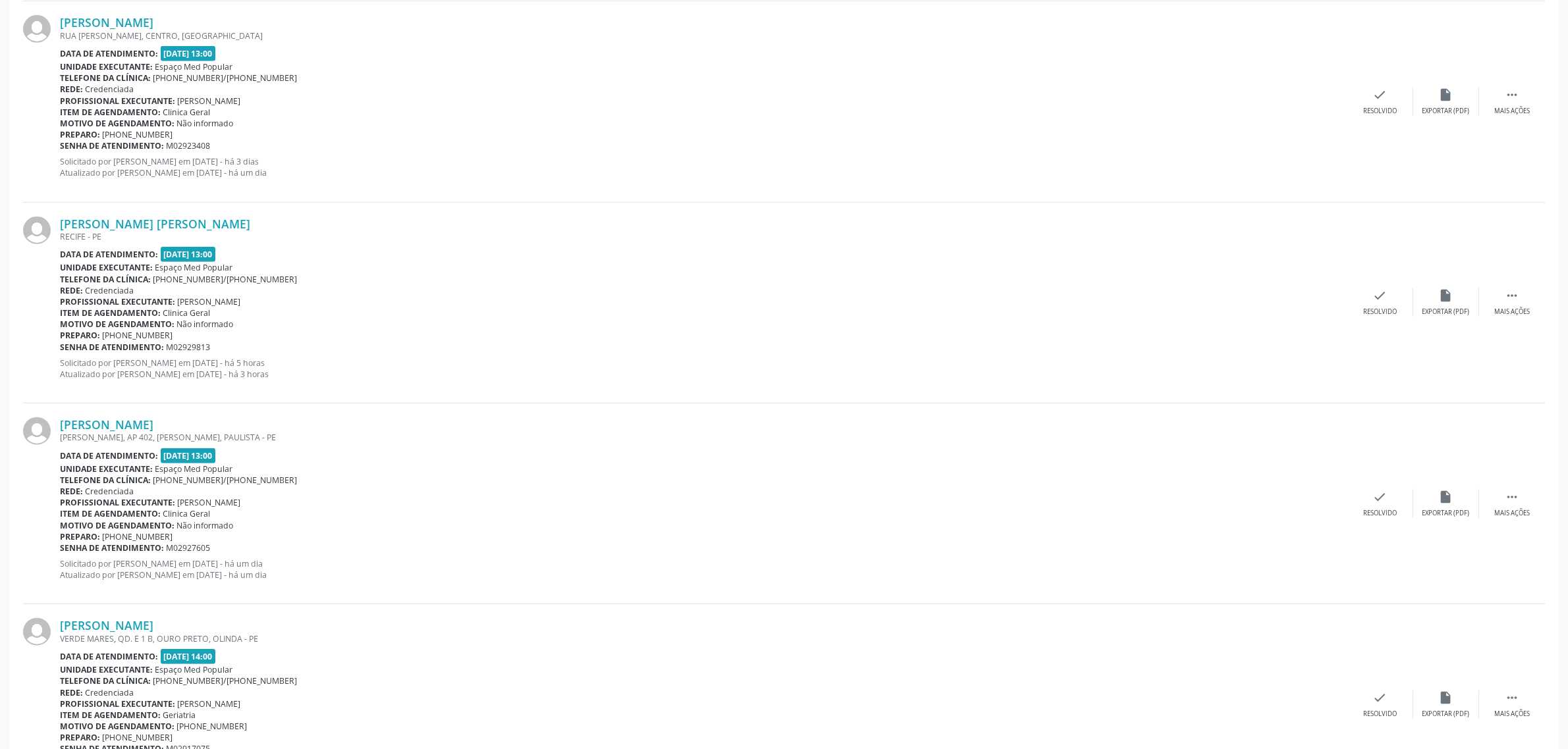
scroll to position [1482, 0]
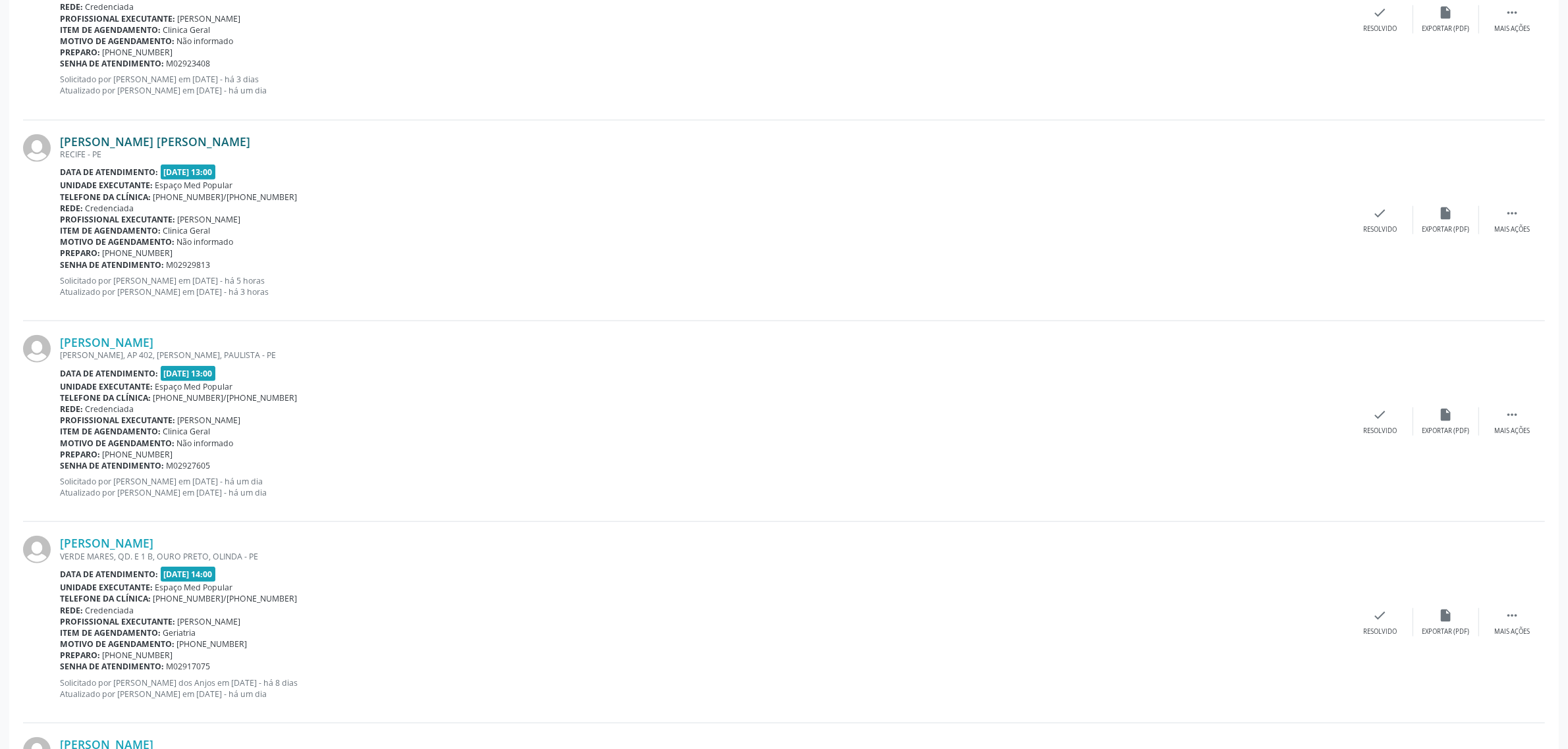
click at [202, 137] on link "[PERSON_NAME] [PERSON_NAME]" at bounding box center [155, 141] width 190 height 14
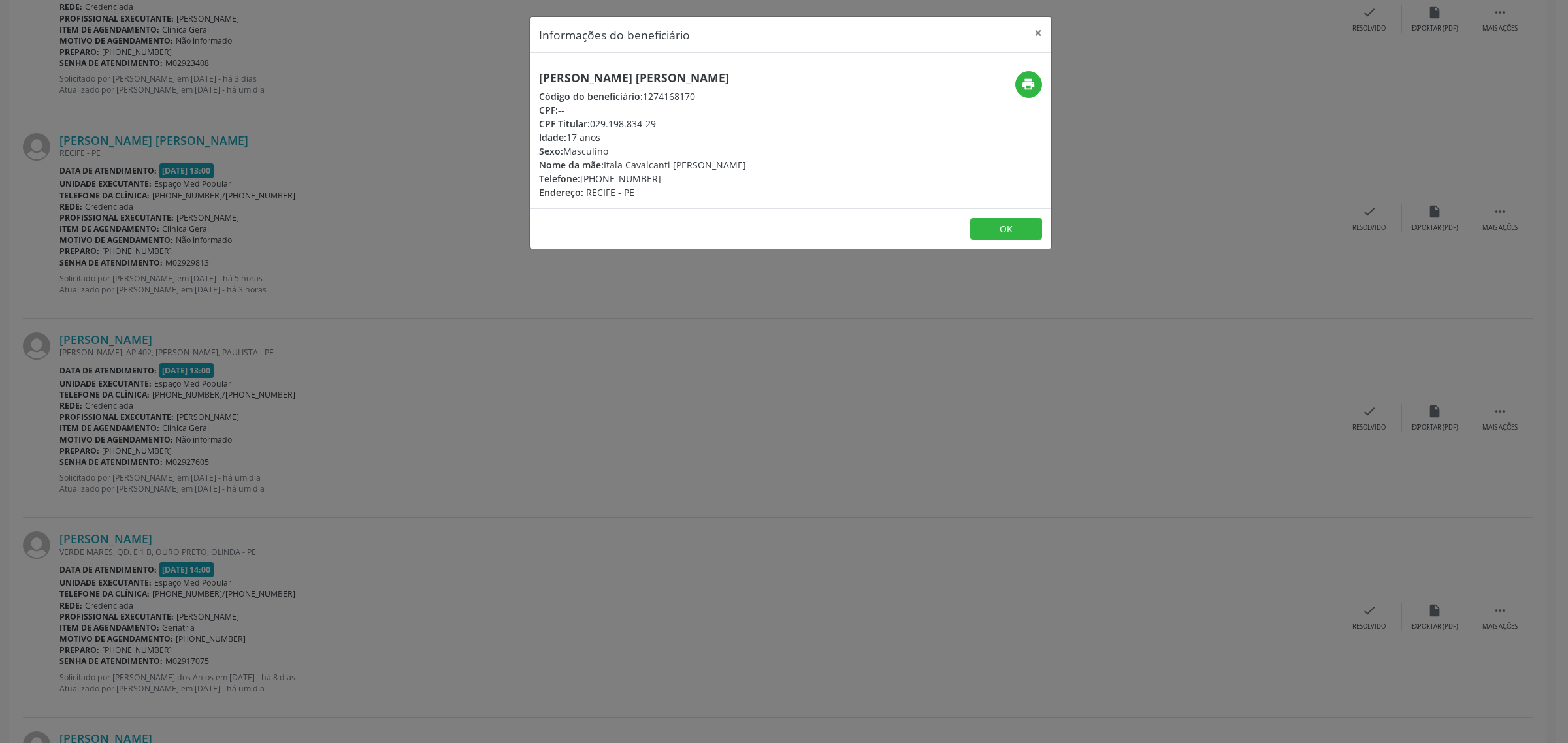
drag, startPoint x: 792, startPoint y: 74, endPoint x: 536, endPoint y: 75, distance: 256.0
click at [536, 75] on div "[PERSON_NAME] [PERSON_NAME] Código do beneficiário: 1274168170 CPF: -- CPF Titu…" at bounding box center [703, 135] width 348 height 128
drag, startPoint x: 657, startPoint y: 176, endPoint x: 579, endPoint y: 180, distance: 78.1
click at [579, 180] on div "Telefone: [PHONE_NUMBER]" at bounding box center [642, 179] width 207 height 14
click at [528, 393] on div "Informações do beneficiário × [PERSON_NAME] [PERSON_NAME] Código do beneficiári…" at bounding box center [784, 371] width 1568 height 743
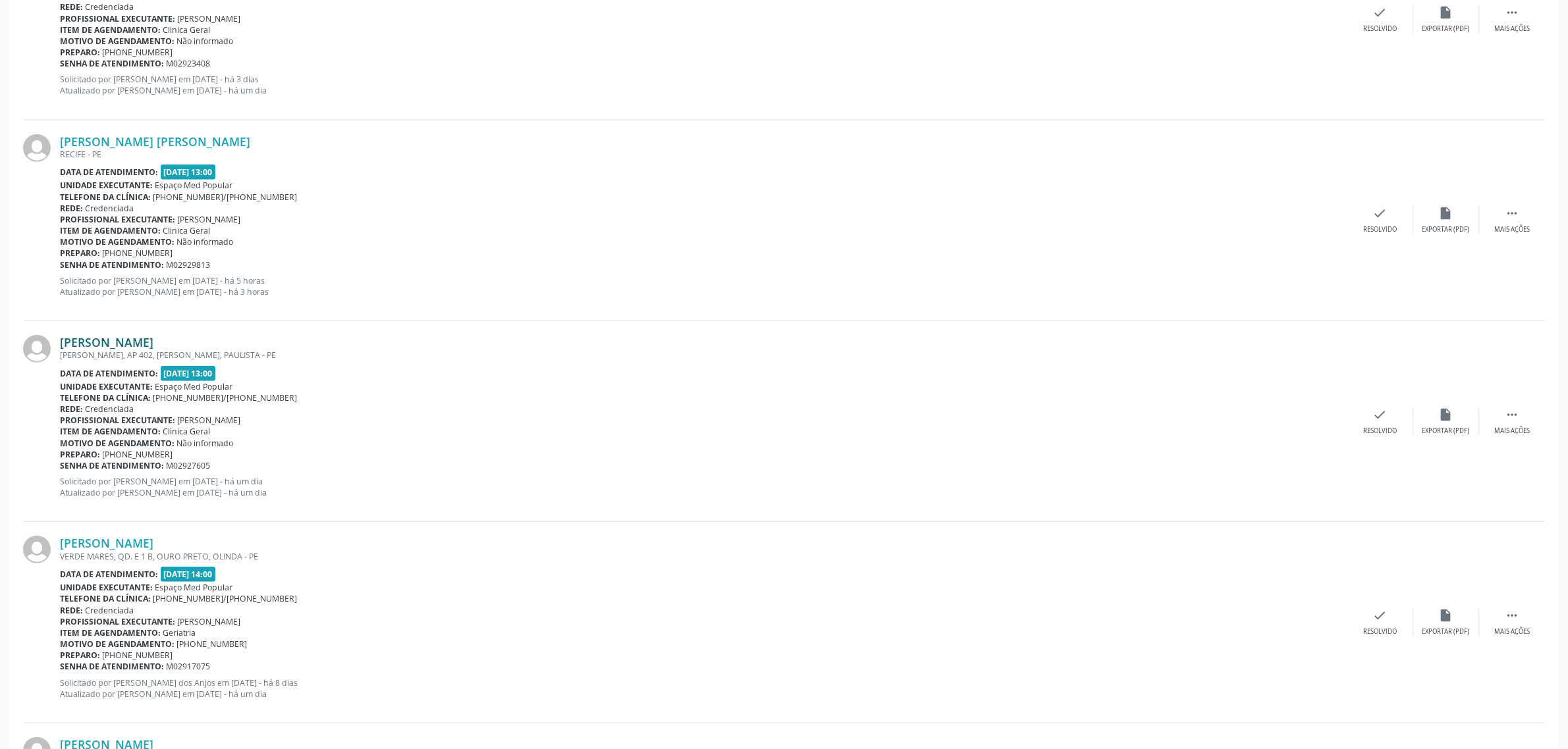
drag, startPoint x: 271, startPoint y: 343, endPoint x: 61, endPoint y: 346, distance: 210.0
click at [61, 346] on div "[PERSON_NAME]" at bounding box center [704, 342] width 1288 height 14
drag, startPoint x: 190, startPoint y: 456, endPoint x: 119, endPoint y: 453, distance: 71.1
click at [119, 453] on div "Preparo: [PHONE_NUMBER]" at bounding box center [704, 454] width 1288 height 11
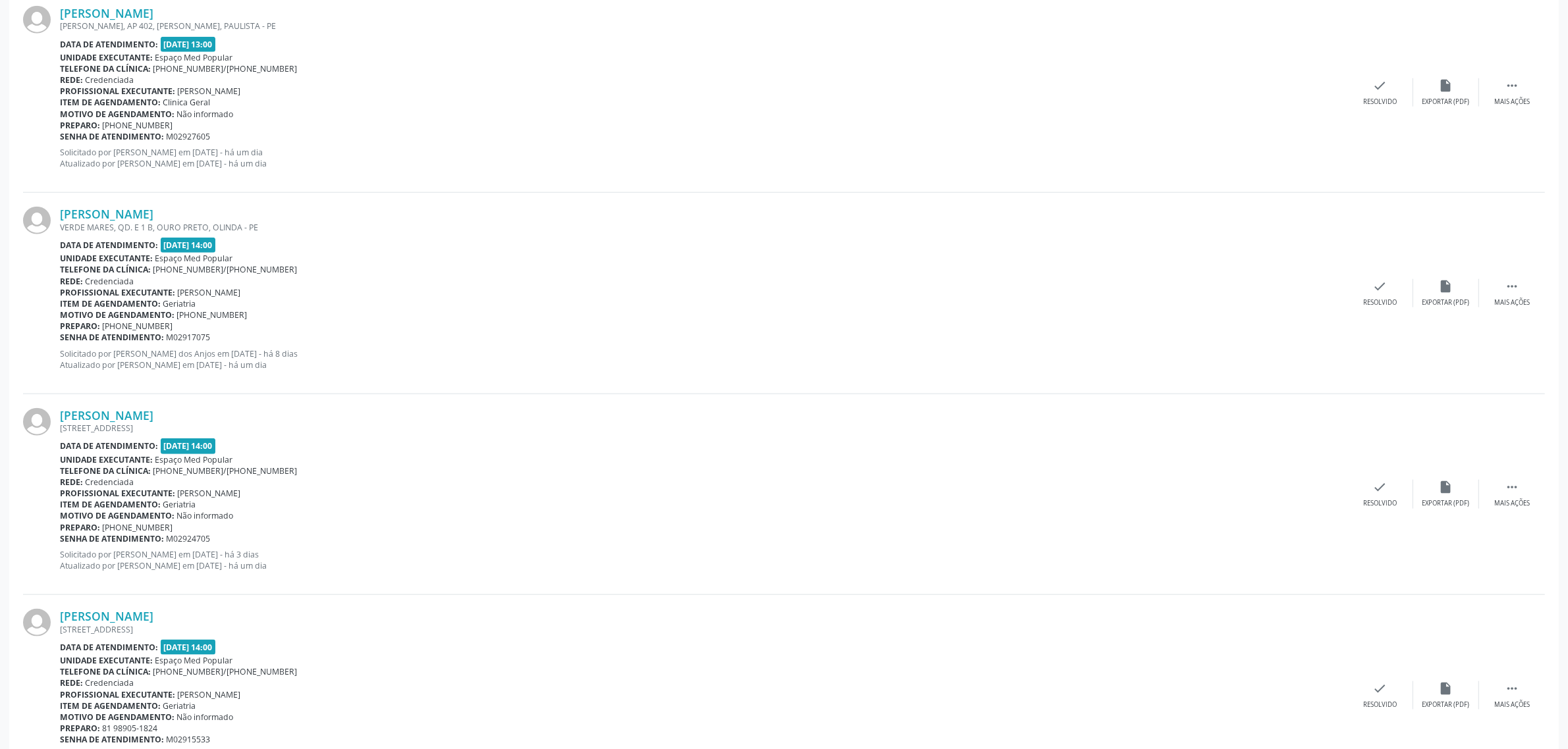
scroll to position [1893, 0]
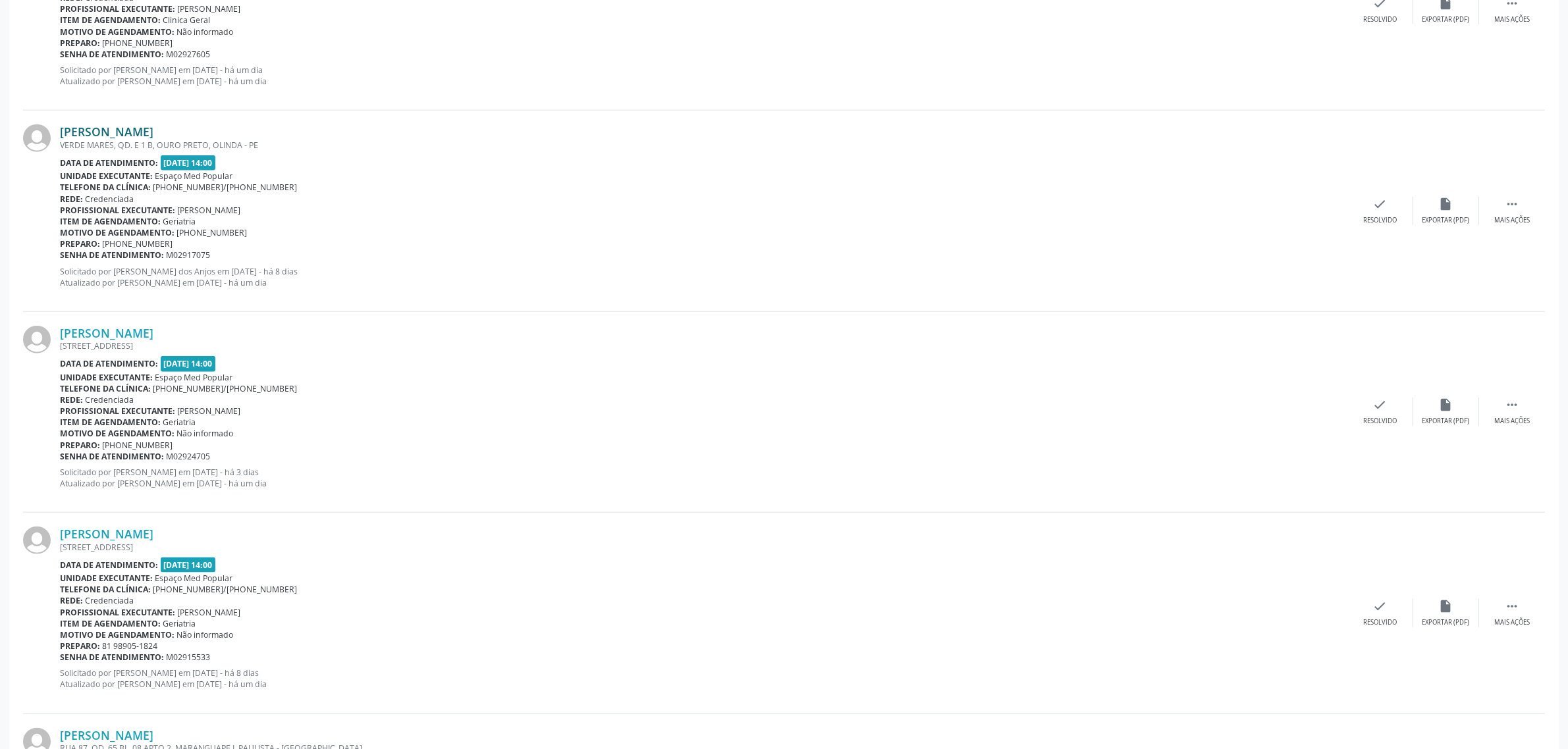
click at [153, 126] on link "[PERSON_NAME]" at bounding box center [106, 131] width 93 height 14
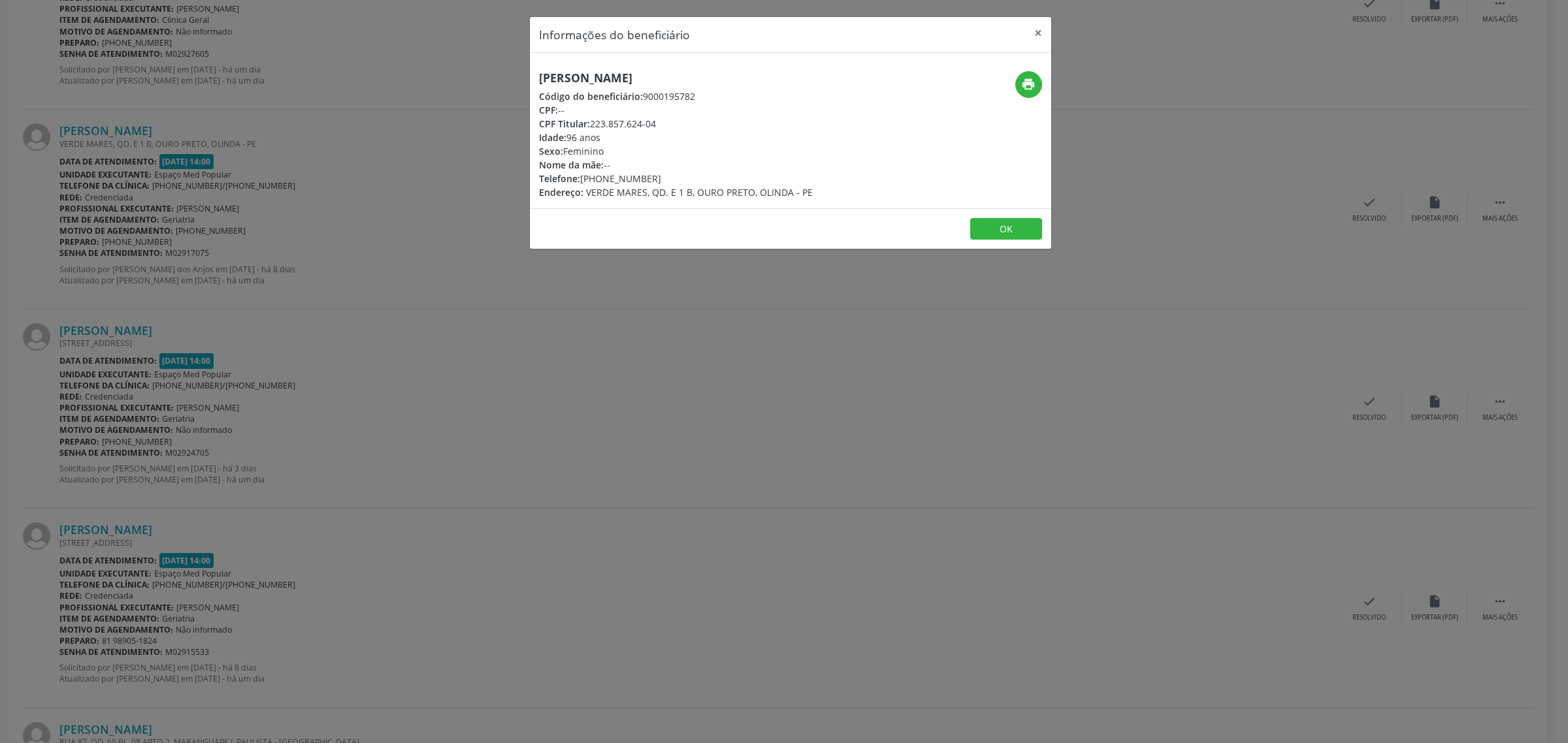
drag, startPoint x: 761, startPoint y: 75, endPoint x: 541, endPoint y: 86, distance: 220.3
click at [541, 86] on div "[PERSON_NAME] Código do beneficiário: 9000195782 CPF: -- CPF Titular: 223.857.6…" at bounding box center [675, 135] width 273 height 128
drag, startPoint x: 654, startPoint y: 177, endPoint x: 582, endPoint y: 183, distance: 72.2
click at [582, 183] on div "Telefone: [PHONE_NUMBER]" at bounding box center [675, 179] width 273 height 14
click at [746, 336] on div "Informações do beneficiário × [PERSON_NAME] Código do beneficiário: 9000195782 …" at bounding box center [784, 371] width 1568 height 743
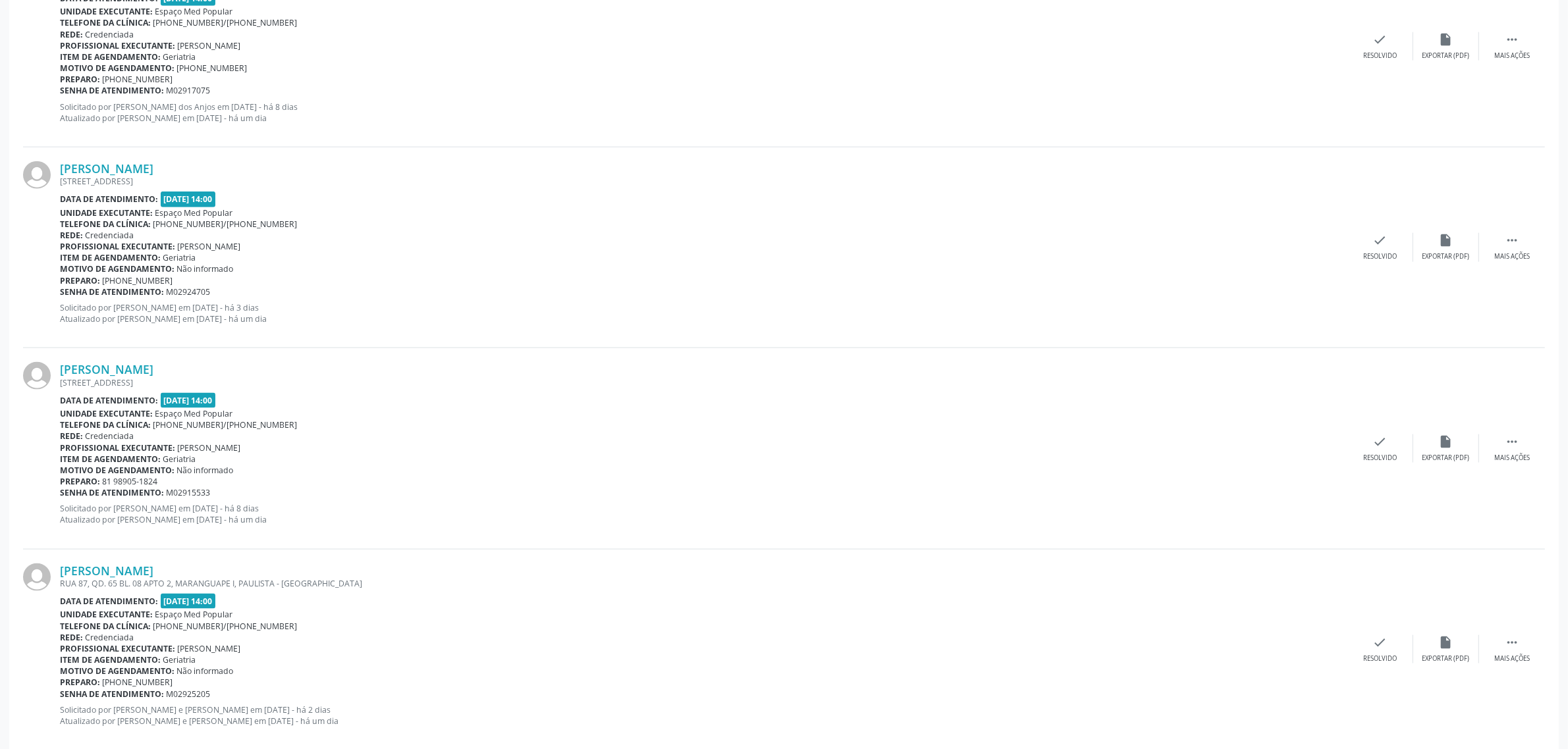
scroll to position [2140, 0]
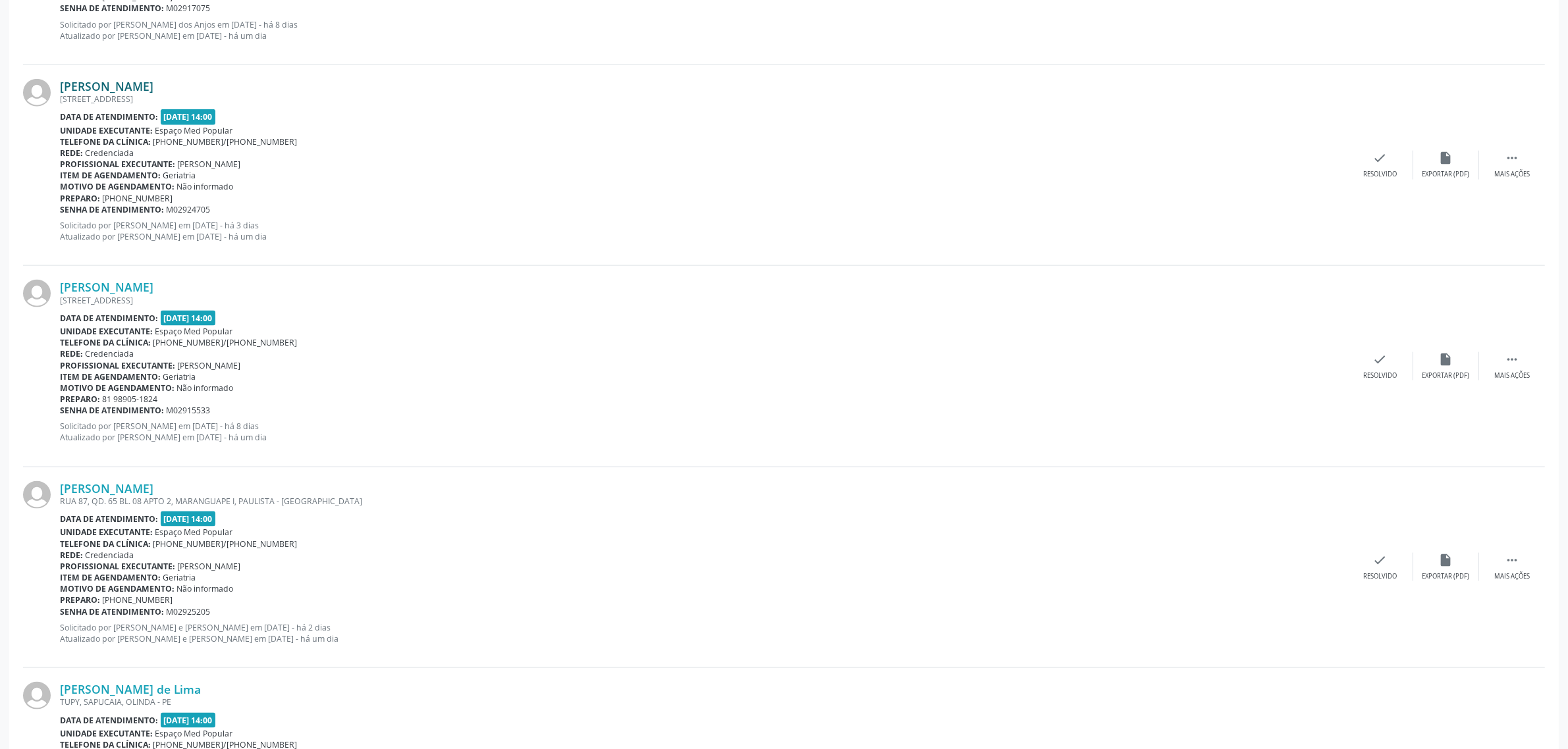
click at [133, 84] on link "[PERSON_NAME]" at bounding box center [106, 86] width 93 height 14
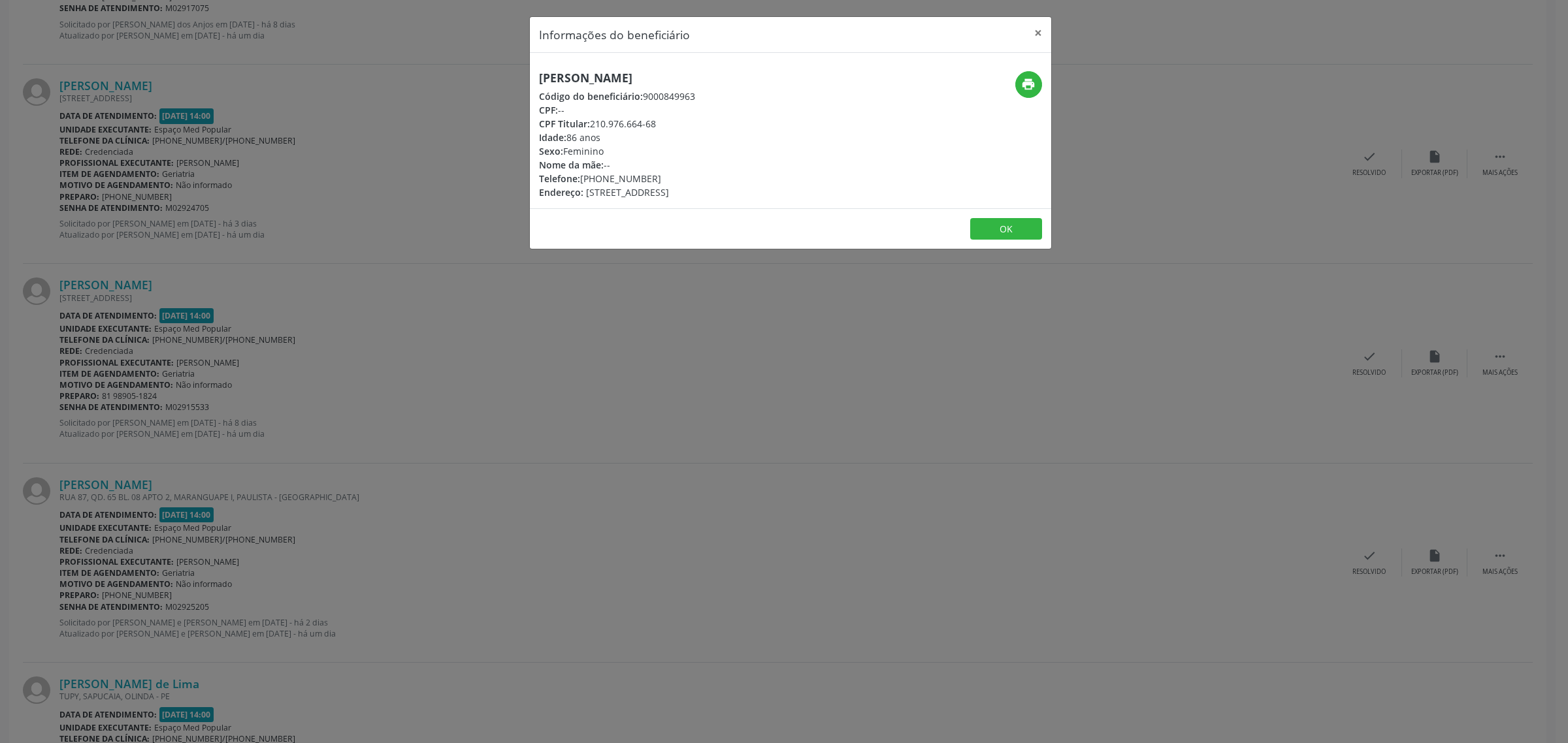
drag, startPoint x: 684, startPoint y: 76, endPoint x: 539, endPoint y: 76, distance: 145.0
click at [539, 76] on h5 "[PERSON_NAME]" at bounding box center [617, 78] width 156 height 14
drag, startPoint x: 657, startPoint y: 176, endPoint x: 583, endPoint y: 181, distance: 74.2
click at [583, 181] on div "Telefone: [PHONE_NUMBER]" at bounding box center [617, 179] width 156 height 14
click at [974, 348] on div "Informações do beneficiário × [PERSON_NAME] Código do beneficiário: 9000849963 …" at bounding box center [784, 371] width 1568 height 743
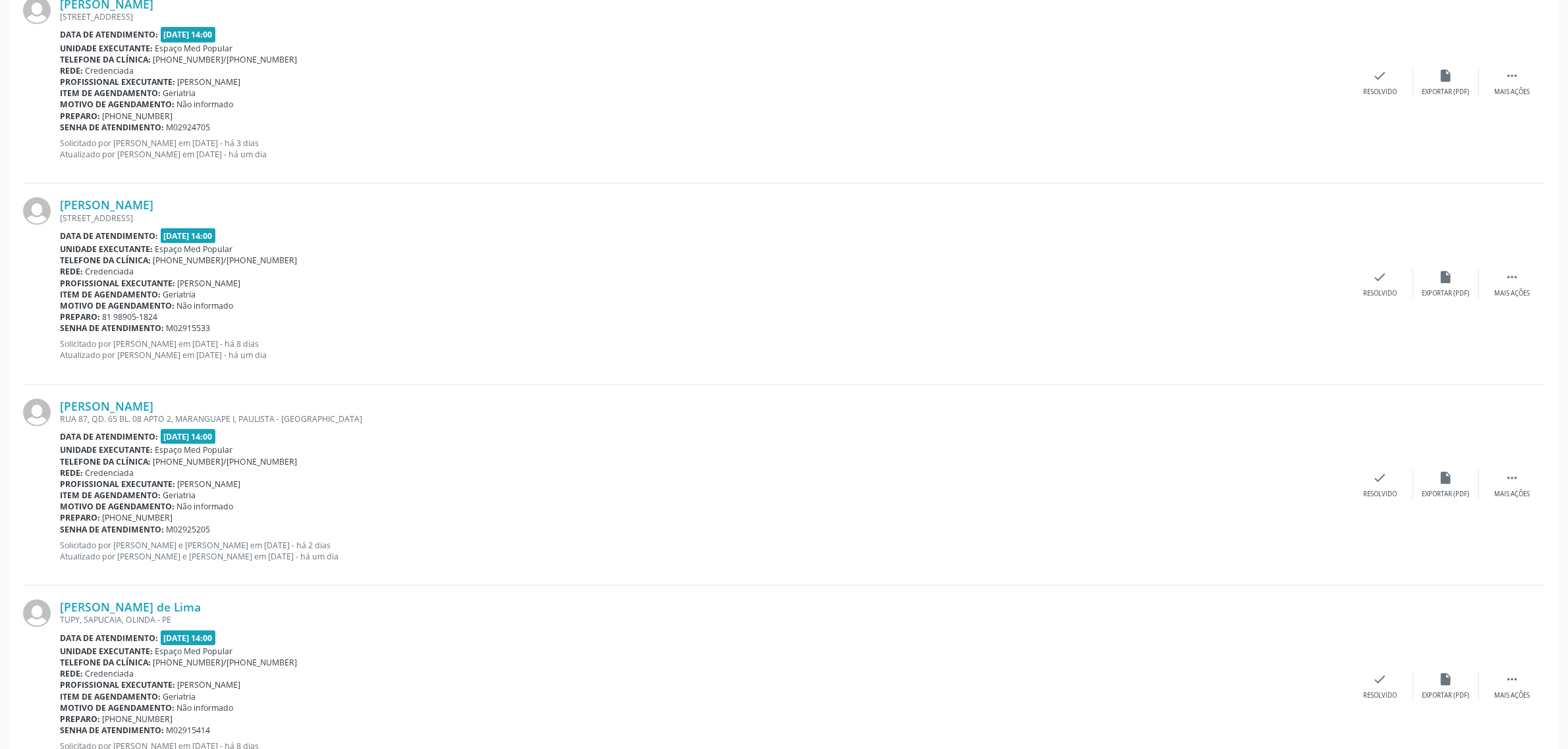
scroll to position [2305, 0]
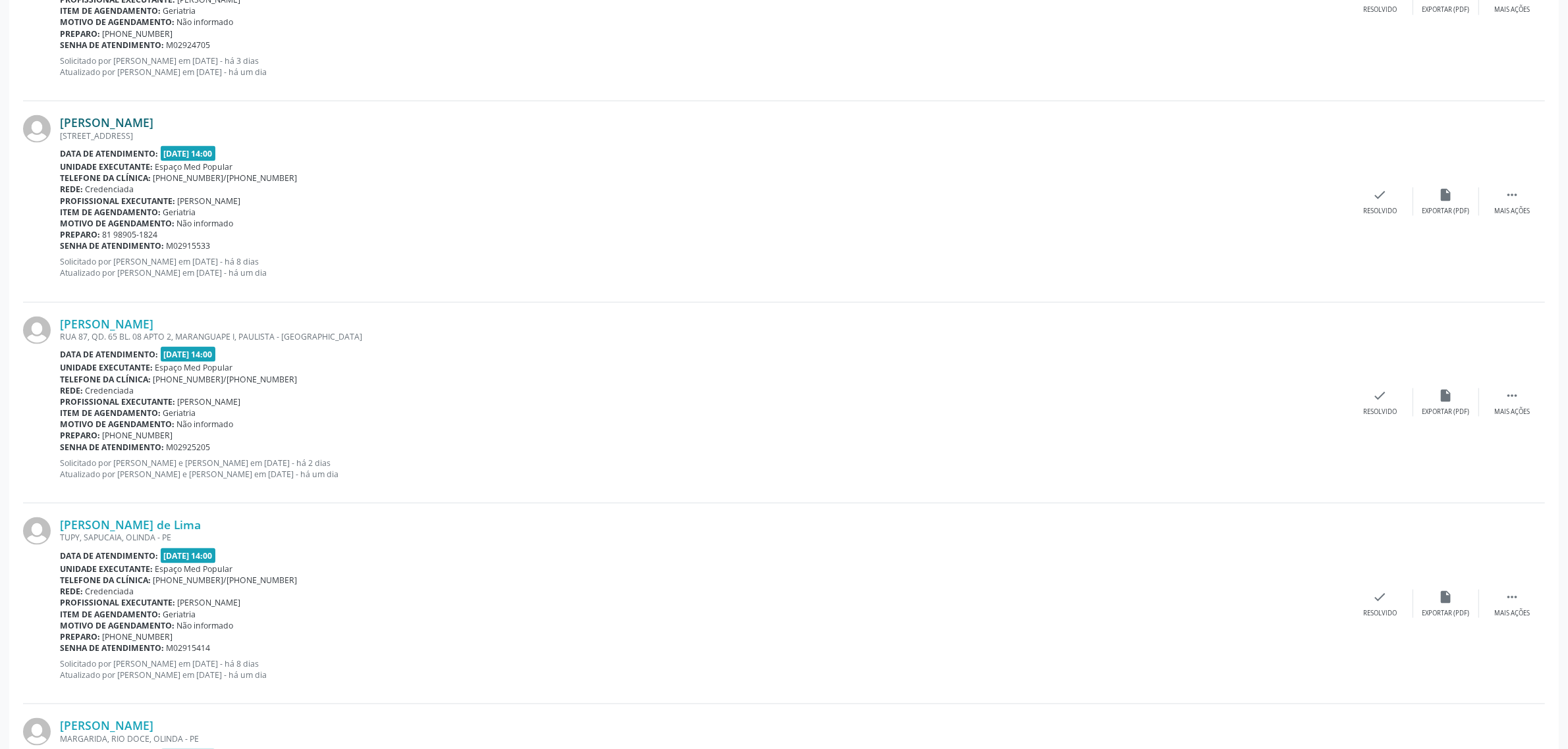
click at [148, 123] on link "[PERSON_NAME]" at bounding box center [106, 122] width 93 height 14
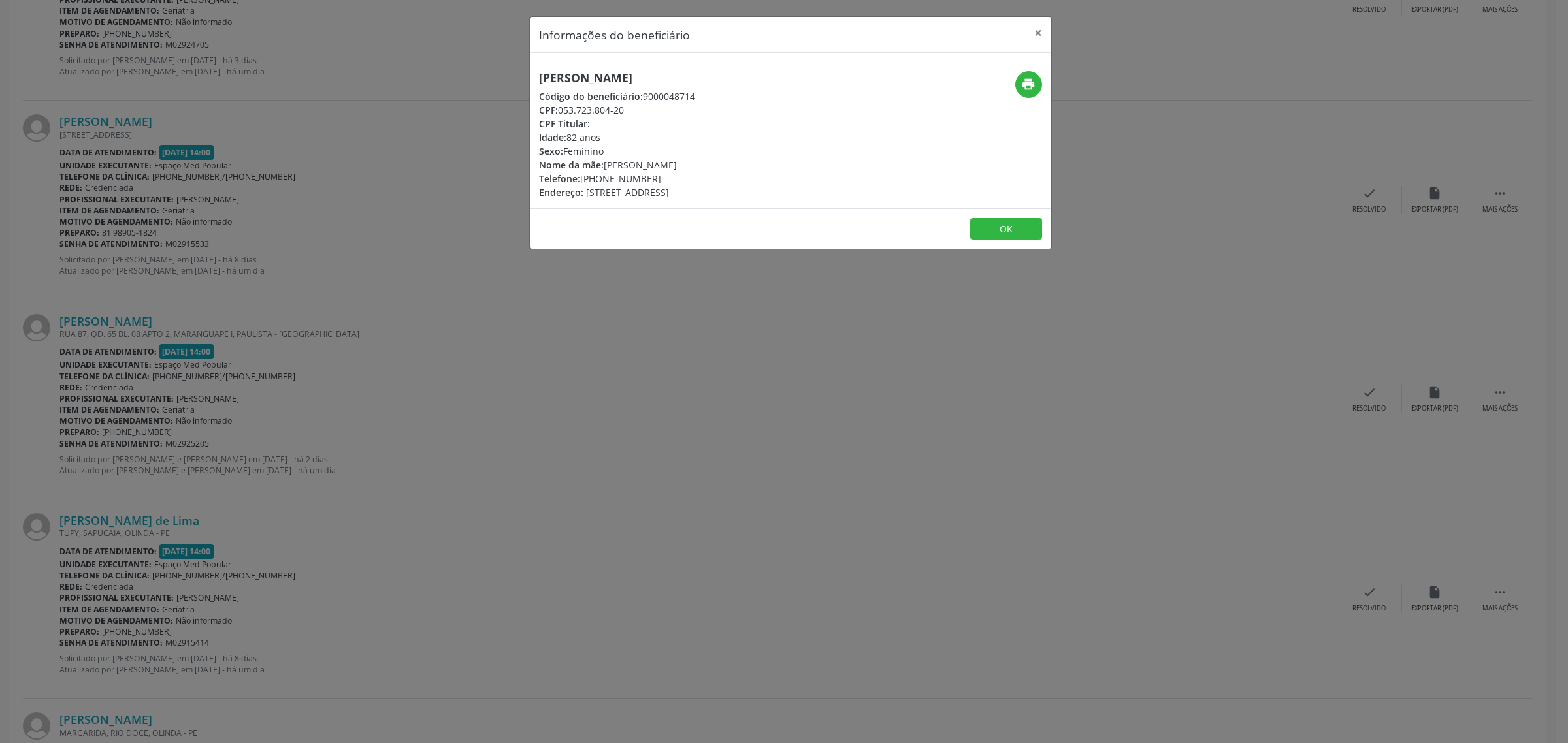
drag, startPoint x: 665, startPoint y: 76, endPoint x: 543, endPoint y: 75, distance: 122.0
click at [543, 75] on h5 "[PERSON_NAME]" at bounding box center [617, 78] width 156 height 14
drag, startPoint x: 651, startPoint y: 179, endPoint x: 582, endPoint y: 179, distance: 69.0
click at [582, 179] on div "Telefone: [PHONE_NUMBER]" at bounding box center [617, 179] width 156 height 14
click at [642, 354] on div "Informações do beneficiário × [PERSON_NAME] Código do beneficiário: 9000048714 …" at bounding box center [784, 371] width 1568 height 743
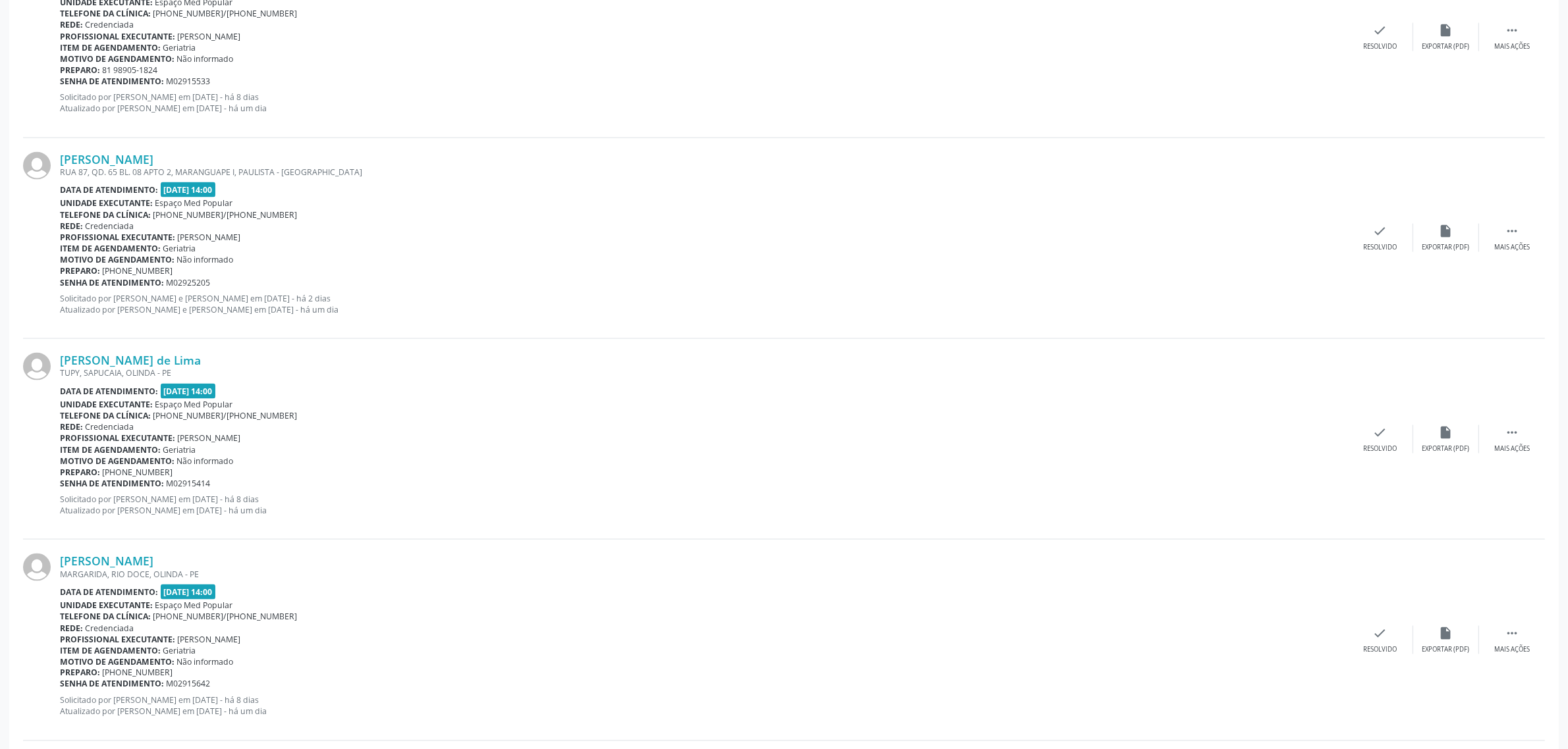
scroll to position [2552, 0]
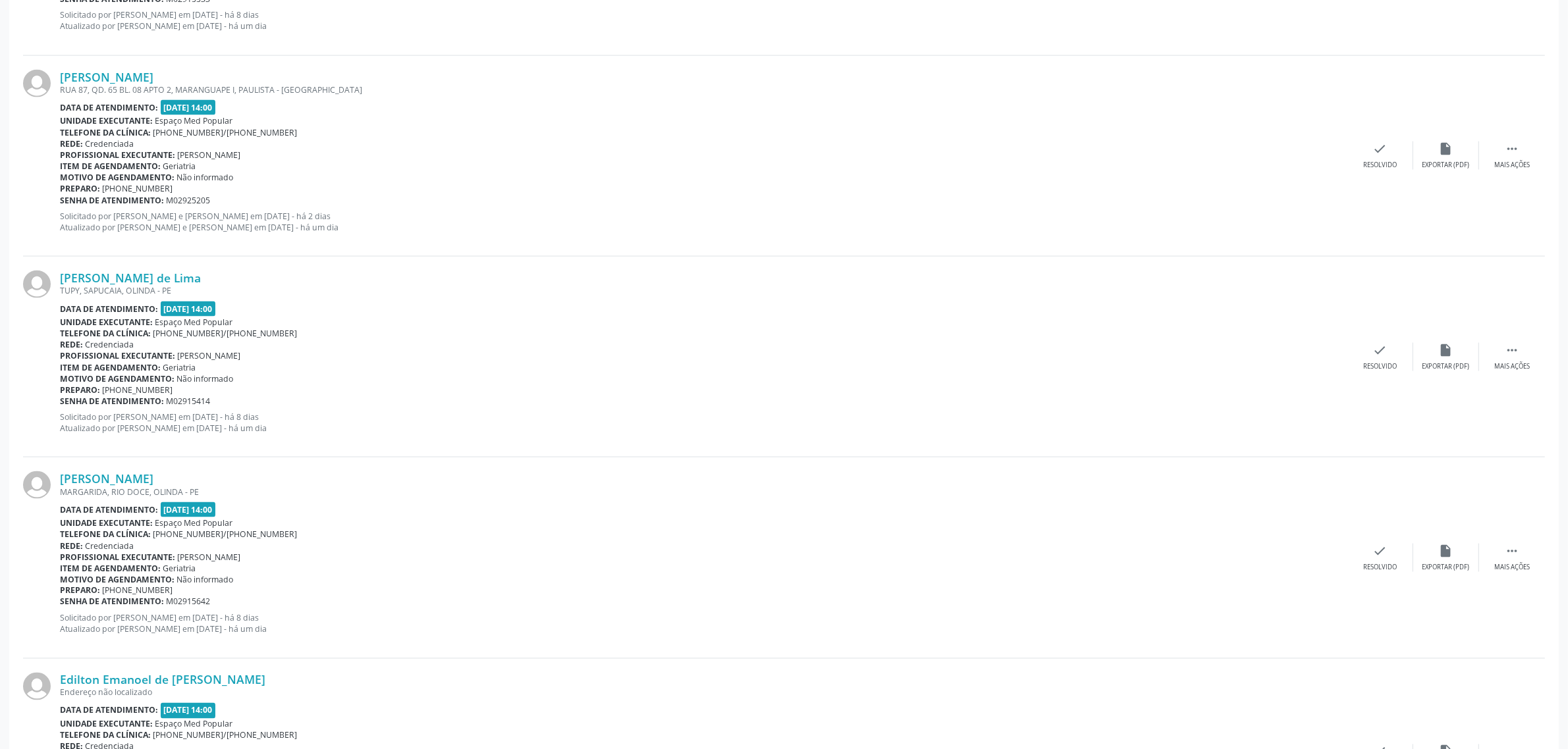
drag, startPoint x: 194, startPoint y: 66, endPoint x: 56, endPoint y: 75, distance: 138.3
click at [56, 75] on div "[PERSON_NAME] RUA 87, QD. 65 BL. 08 APTO 2, MARANGUAPE I, PAULISTA - [GEOGRAPHI…" at bounding box center [784, 156] width 1522 height 201
drag, startPoint x: 169, startPoint y: 189, endPoint x: 106, endPoint y: 190, distance: 63.0
click at [106, 190] on div "Preparo: [PHONE_NUMBER]" at bounding box center [704, 188] width 1288 height 11
drag, startPoint x: 180, startPoint y: 279, endPoint x: 61, endPoint y: 274, distance: 119.1
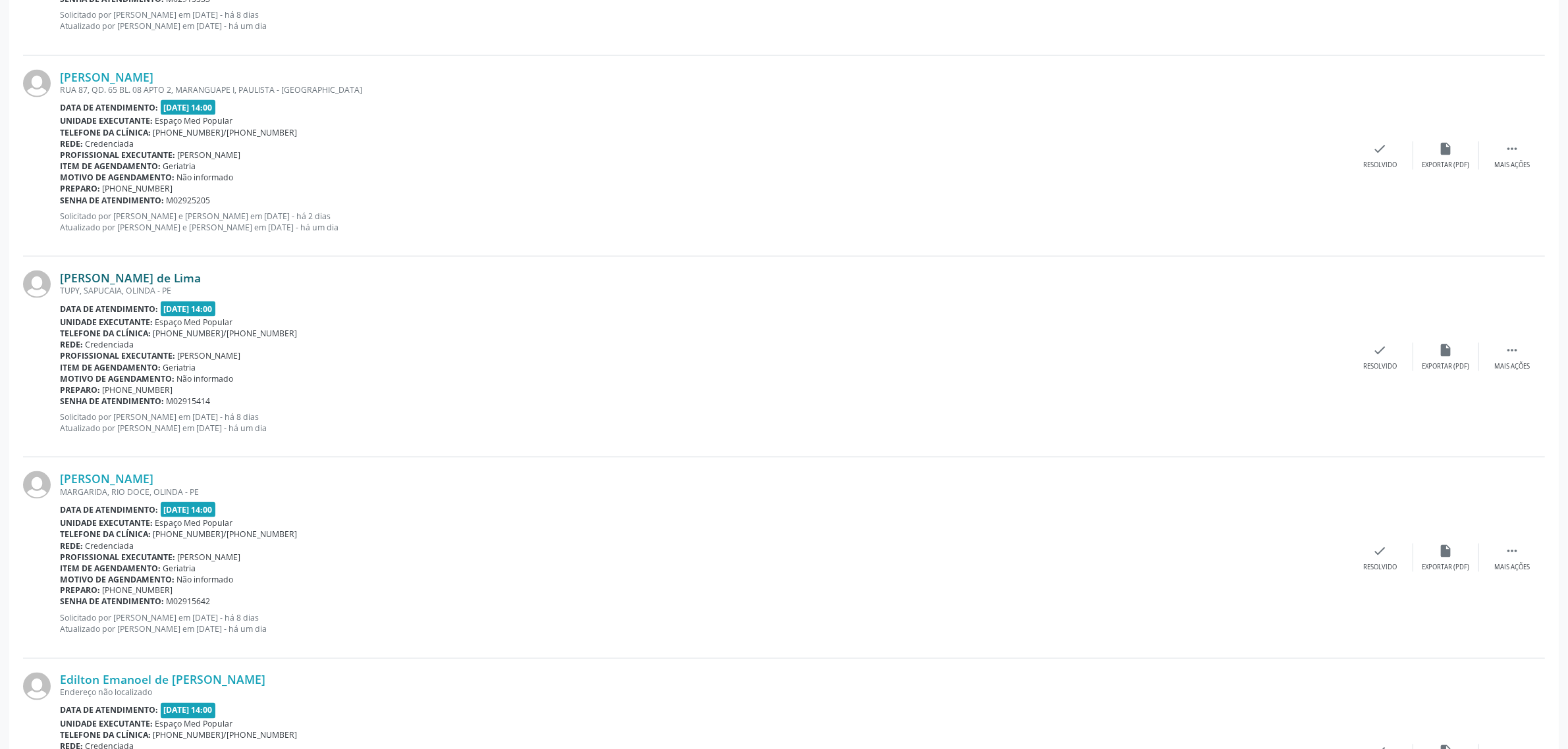
click at [61, 274] on div "[PERSON_NAME] de Lima" at bounding box center [704, 277] width 1288 height 14
drag, startPoint x: 178, startPoint y: 393, endPoint x: 104, endPoint y: 390, distance: 74.1
click at [104, 390] on div "Preparo: [PHONE_NUMBER]" at bounding box center [704, 390] width 1288 height 11
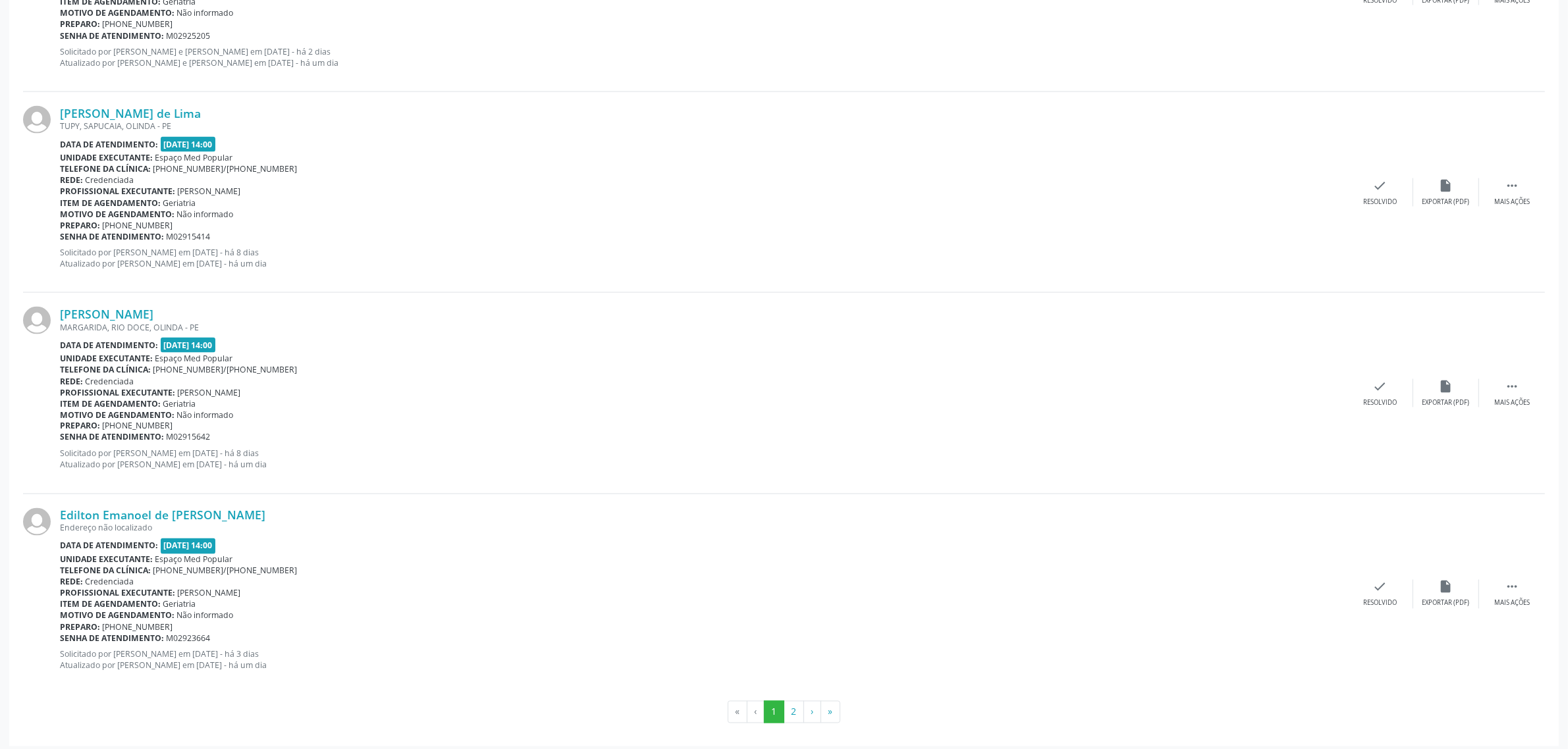
scroll to position [2723, 0]
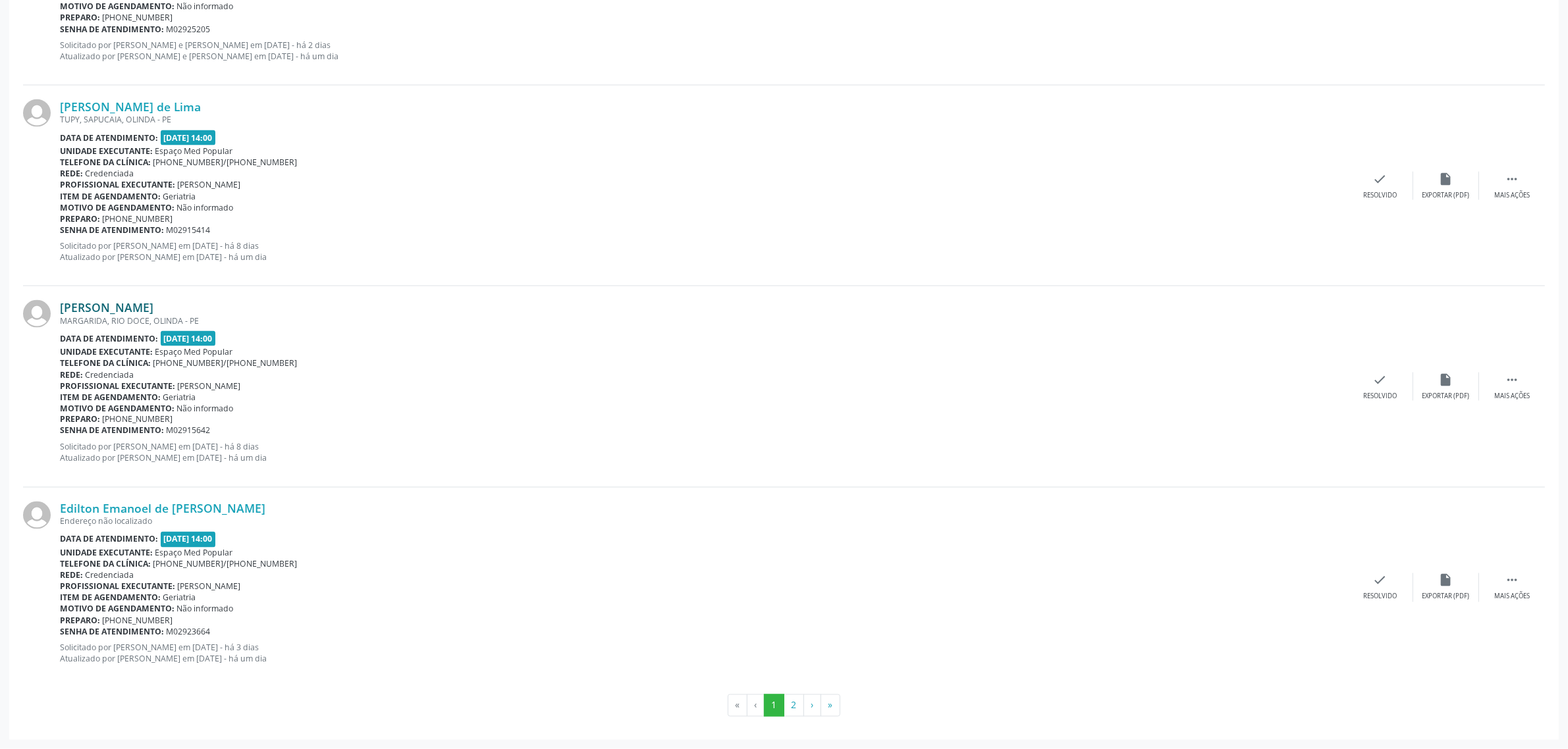
drag, startPoint x: 267, startPoint y: 305, endPoint x: 61, endPoint y: 311, distance: 206.1
click at [61, 311] on div "[PERSON_NAME]" at bounding box center [704, 307] width 1288 height 14
drag, startPoint x: 180, startPoint y: 421, endPoint x: 120, endPoint y: 421, distance: 60.0
click at [120, 421] on div "Preparo: [PHONE_NUMBER]" at bounding box center [704, 420] width 1288 height 11
drag, startPoint x: 244, startPoint y: 505, endPoint x: 60, endPoint y: 502, distance: 184.0
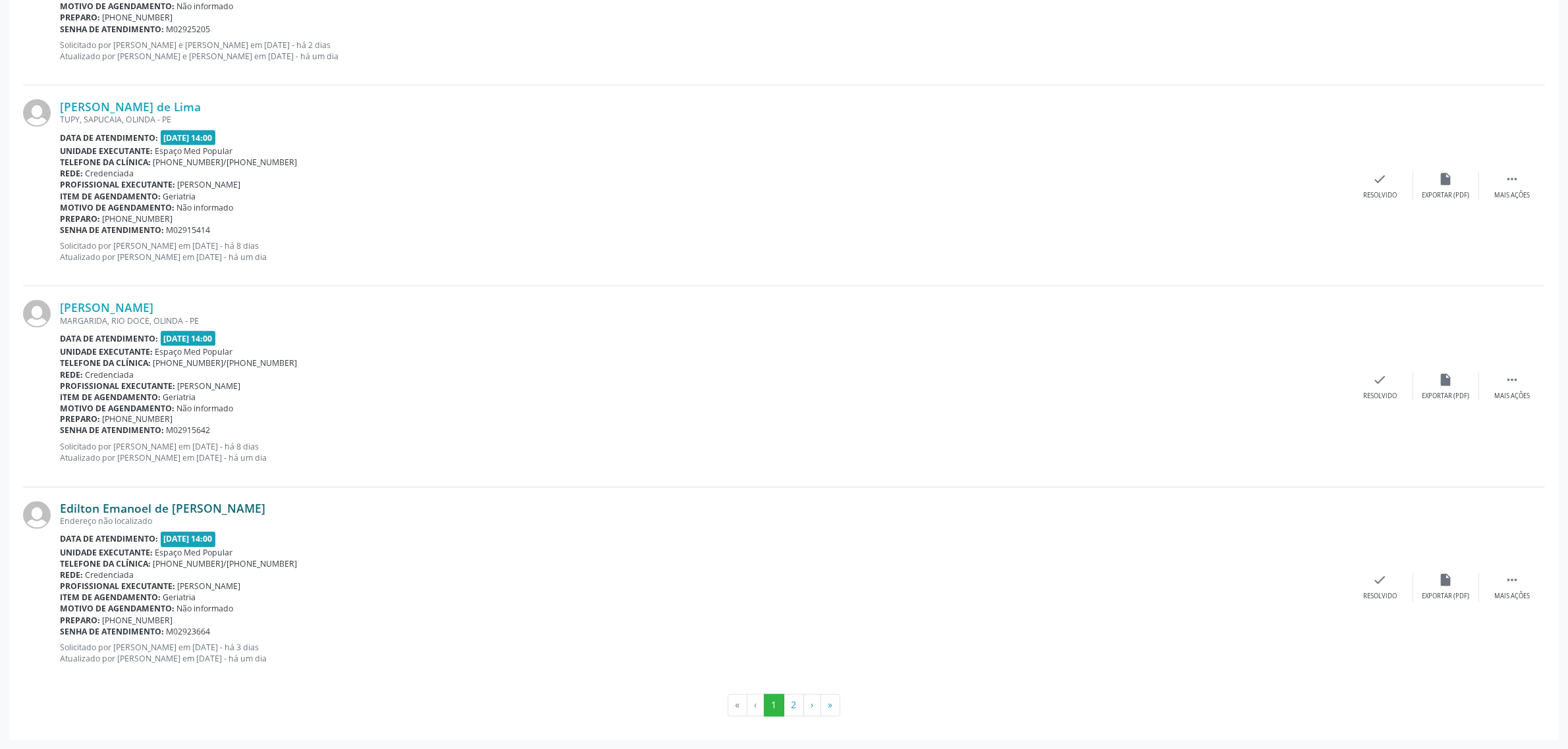
click at [60, 502] on div "Edilton Emanoel de [PERSON_NAME]" at bounding box center [704, 509] width 1288 height 14
drag, startPoint x: 192, startPoint y: 624, endPoint x: 122, endPoint y: 626, distance: 70.0
click at [122, 626] on div "Preparo: [PHONE_NUMBER]" at bounding box center [704, 621] width 1288 height 11
click at [788, 709] on button "2" at bounding box center [793, 706] width 20 height 22
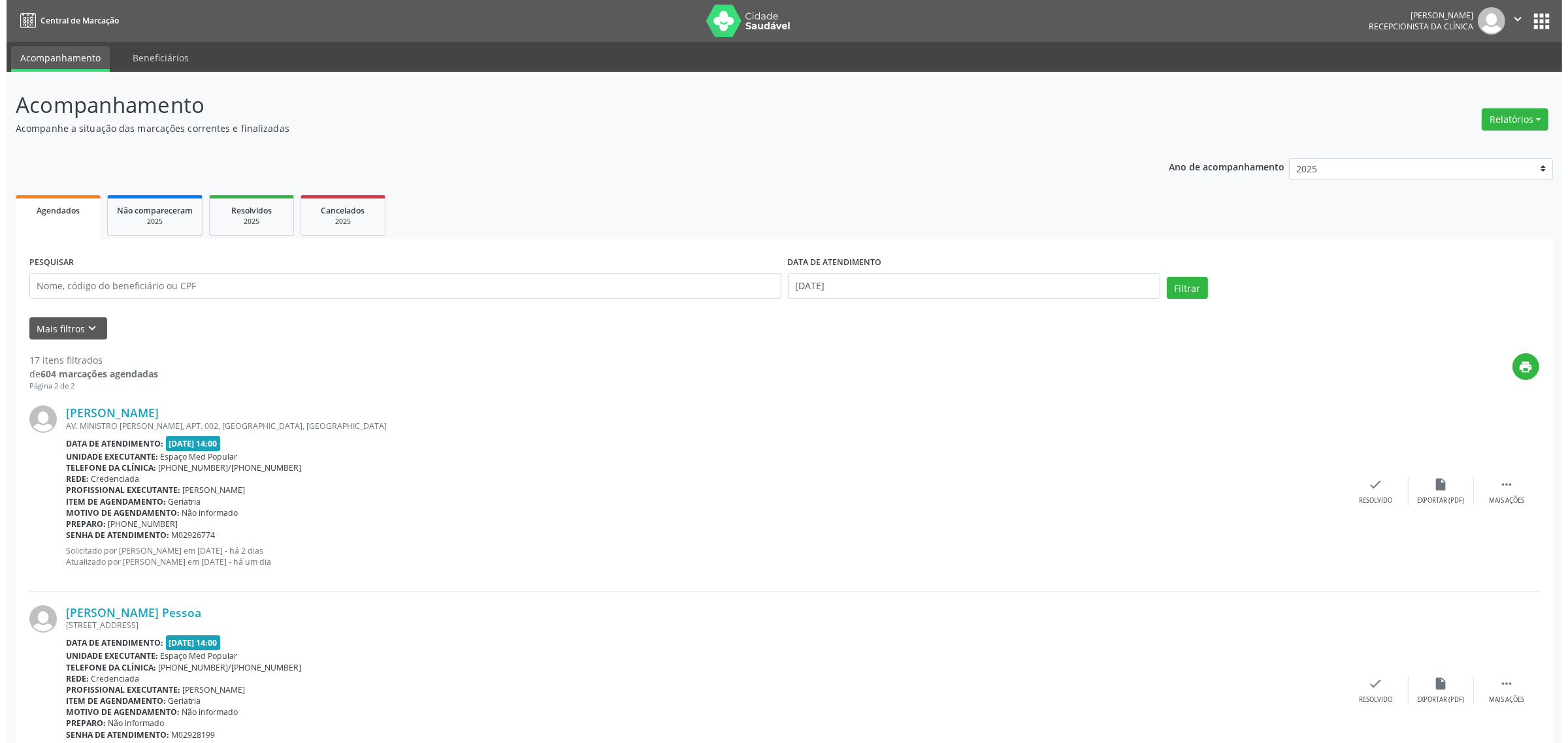
scroll to position [107, 0]
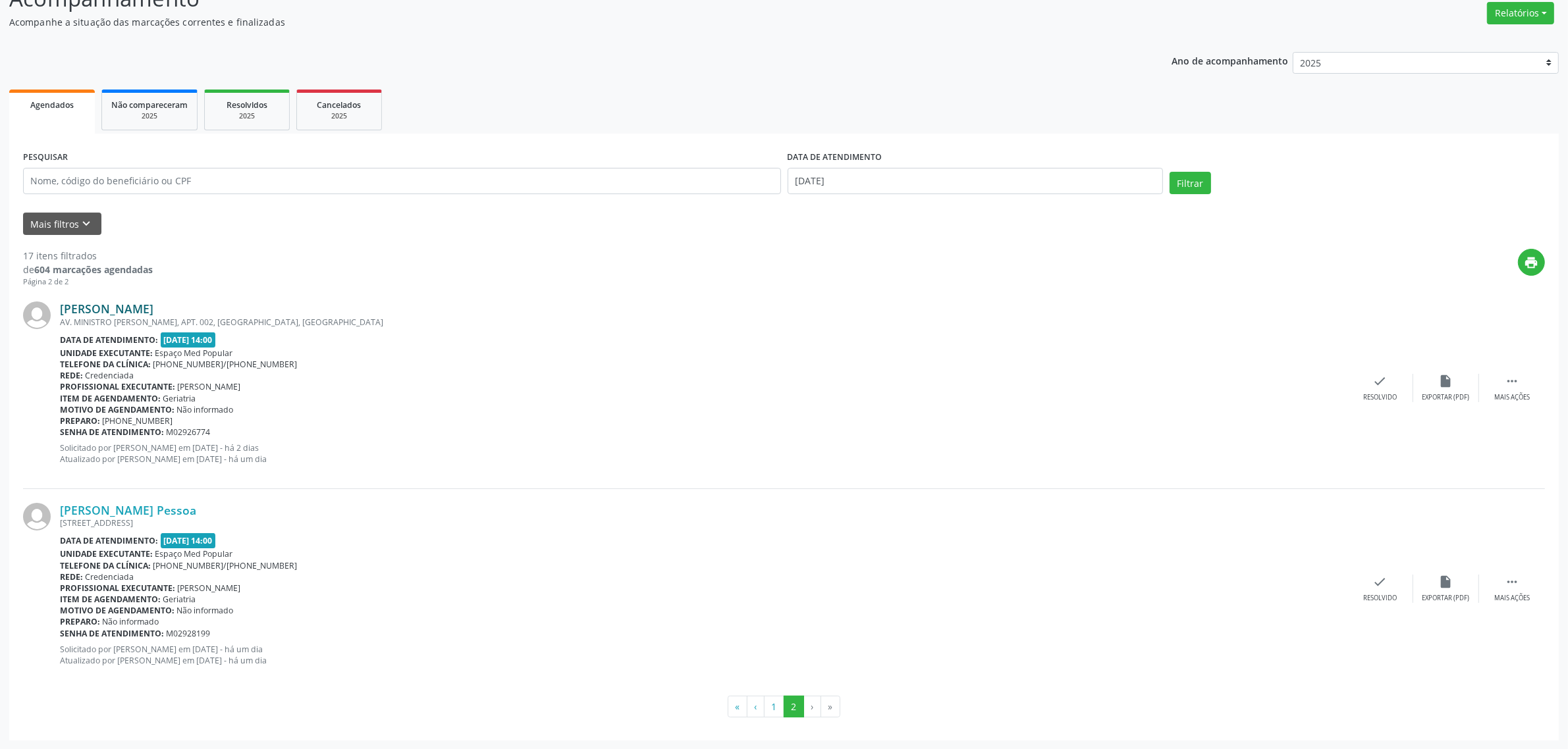
drag, startPoint x: 241, startPoint y: 308, endPoint x: 63, endPoint y: 310, distance: 178.0
click at [63, 310] on div "[PERSON_NAME]" at bounding box center [704, 308] width 1288 height 14
drag, startPoint x: 199, startPoint y: 416, endPoint x: 120, endPoint y: 421, distance: 79.2
click at [120, 421] on div "Preparo: [PHONE_NUMBER]" at bounding box center [704, 420] width 1288 height 11
drag, startPoint x: 248, startPoint y: 512, endPoint x: 58, endPoint y: 515, distance: 190.0
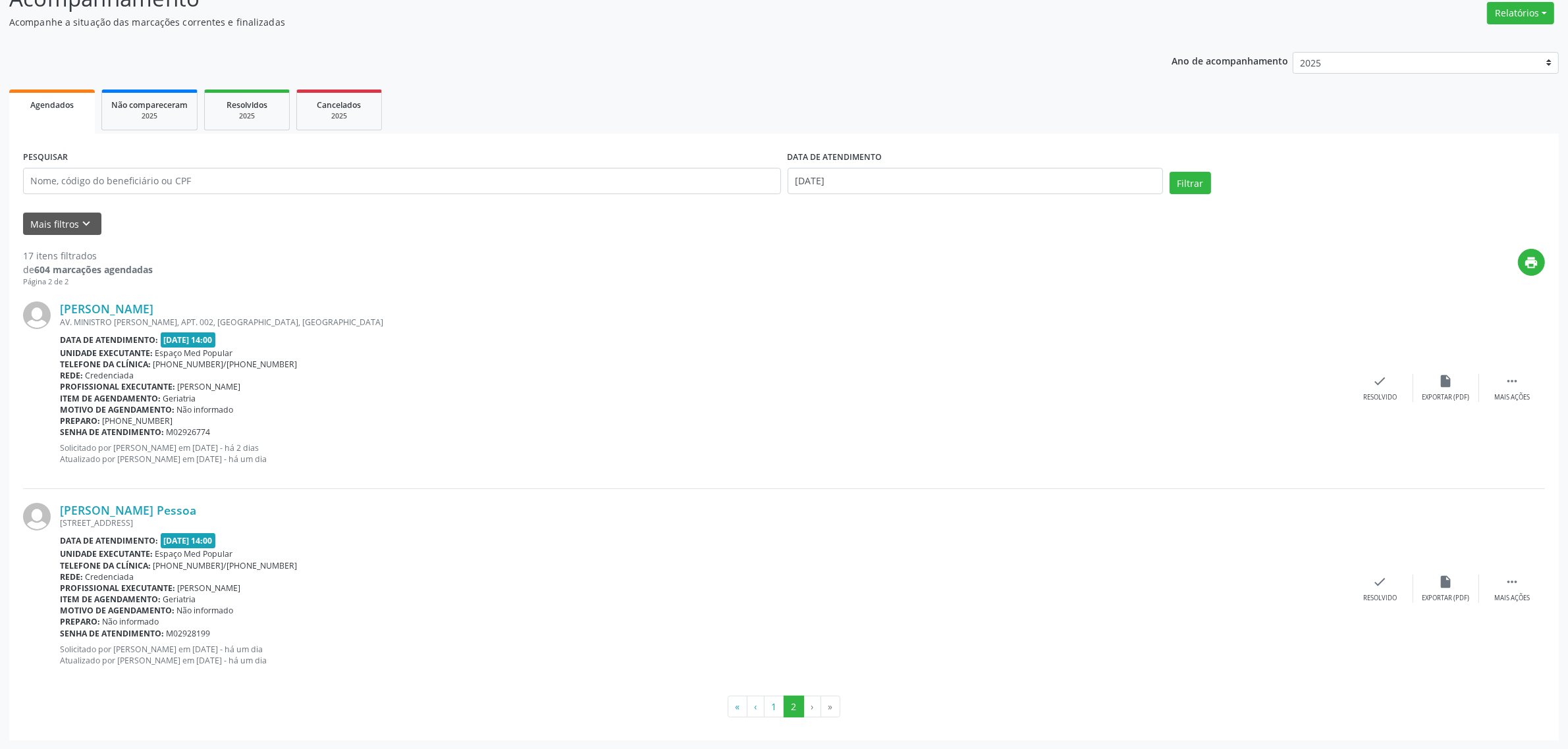
click at [58, 515] on div "[PERSON_NAME] Pessoa [STREET_ADDRESS] Data de atendimento: [DATE] 14:00 Unidade…" at bounding box center [784, 589] width 1522 height 200
click at [143, 504] on link "[PERSON_NAME] Pessoa" at bounding box center [128, 510] width 137 height 14
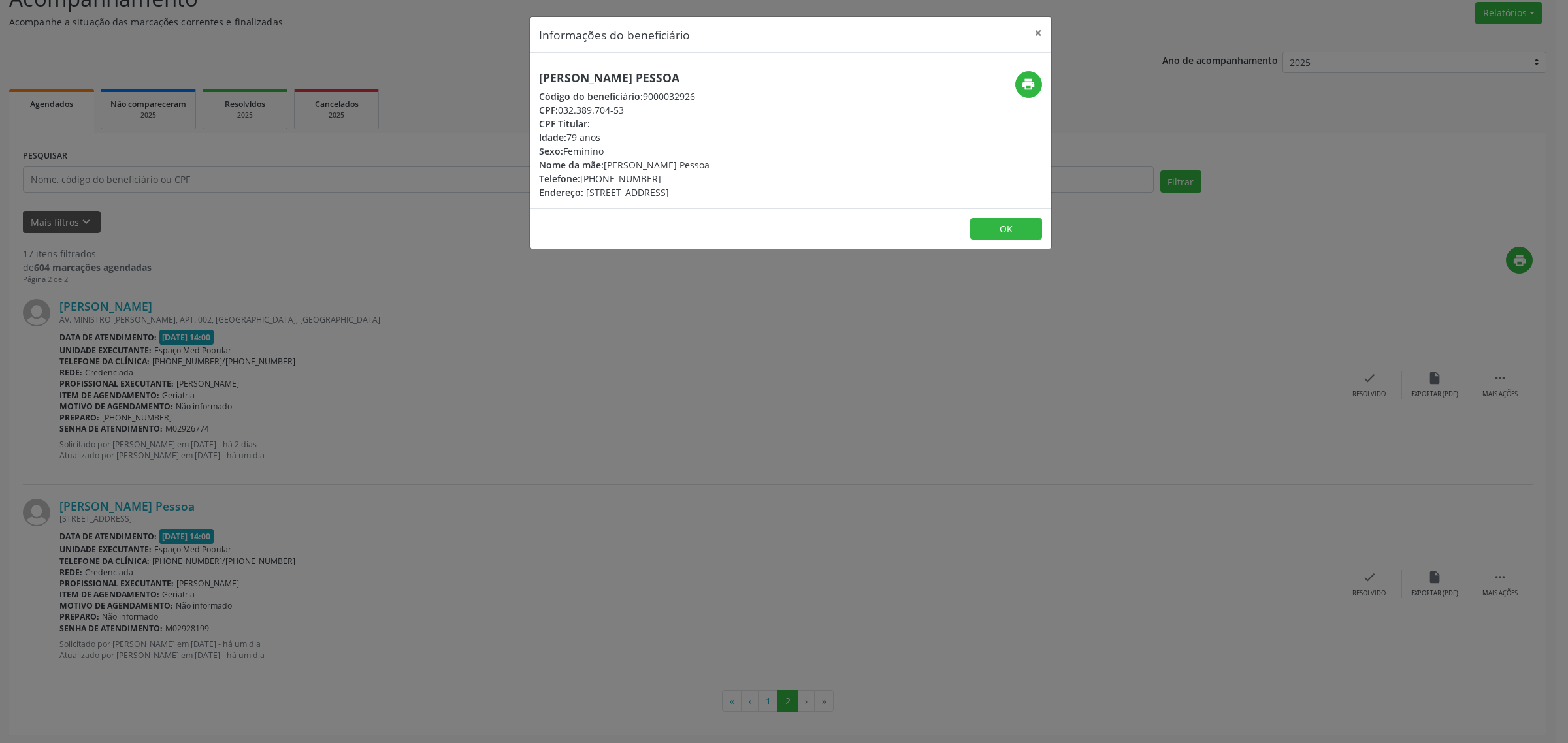
drag, startPoint x: 651, startPoint y: 177, endPoint x: 583, endPoint y: 176, distance: 68.0
click at [583, 176] on div "Telefone: [PHONE_NUMBER]" at bounding box center [624, 179] width 170 height 14
